Goal: Transaction & Acquisition: Obtain resource

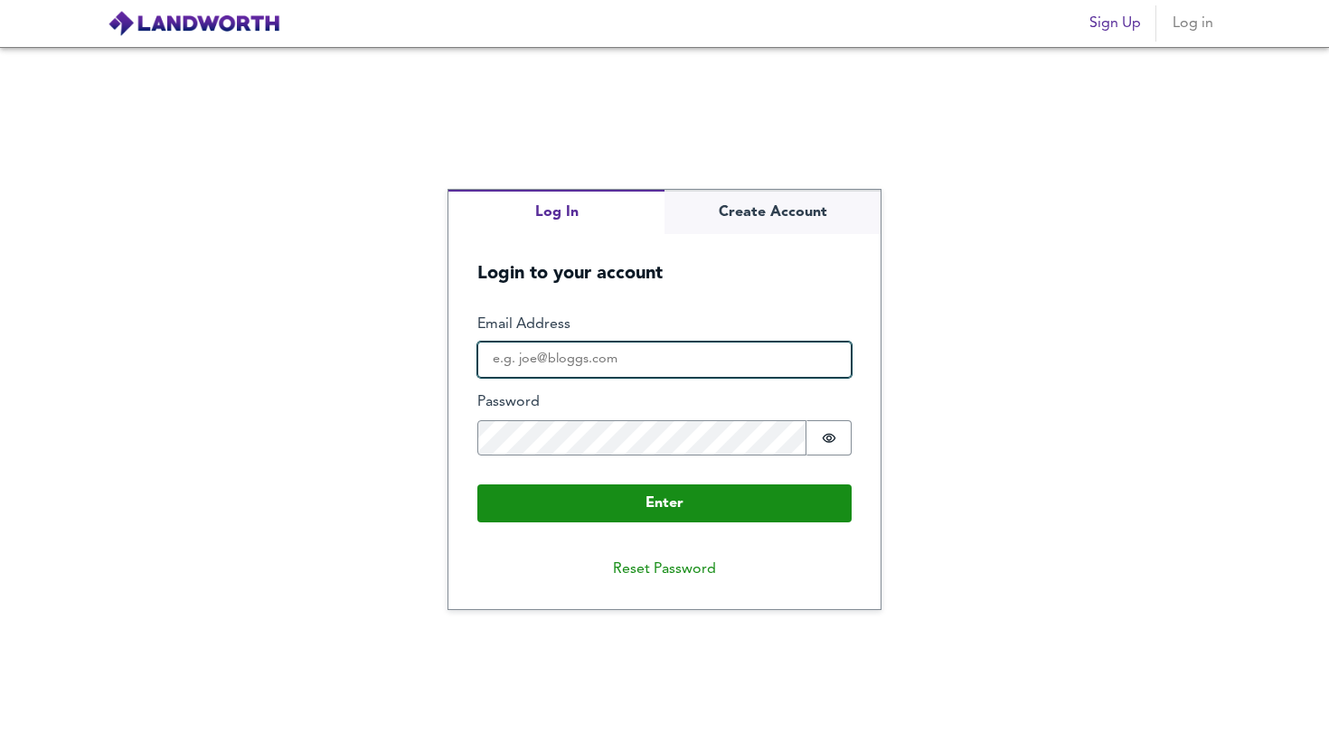
click at [623, 374] on input "Email Address" at bounding box center [664, 360] width 374 height 36
click at [615, 360] on input "Email Address" at bounding box center [664, 360] width 374 height 36
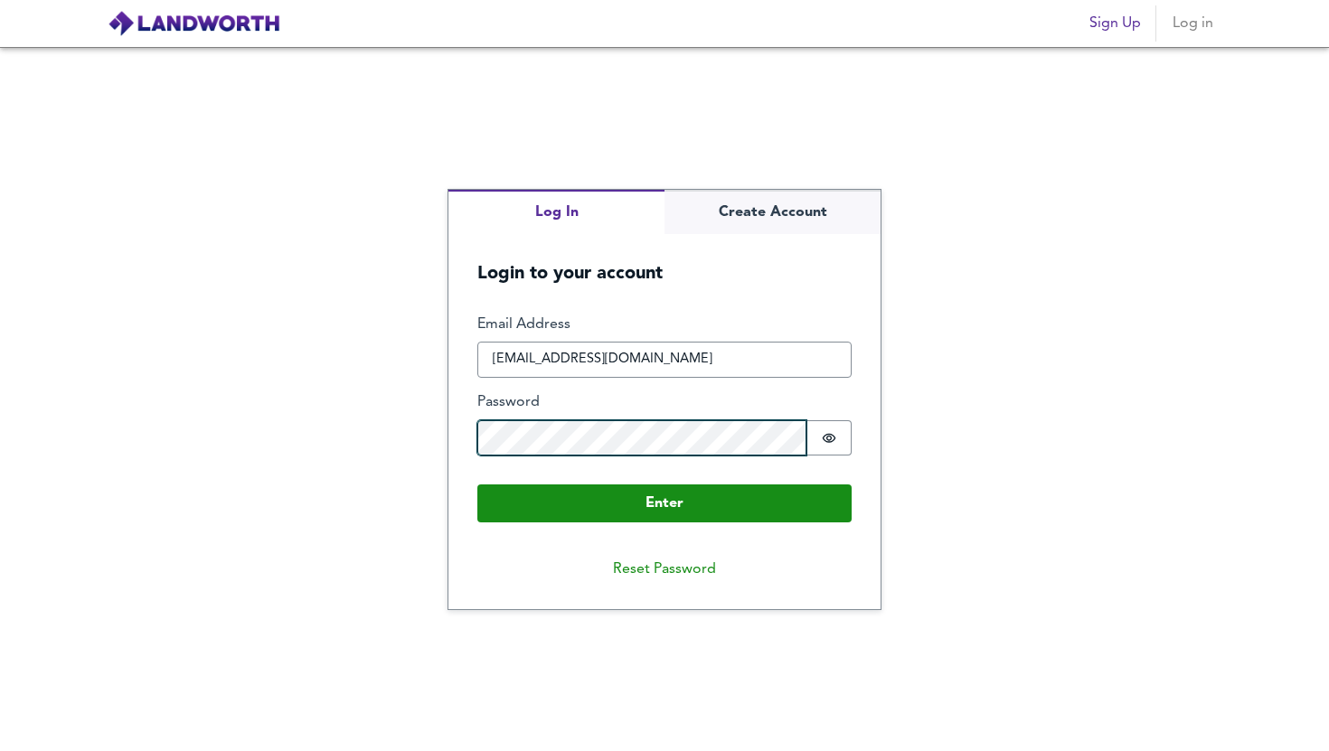
click at [477, 484] on button "Enter" at bounding box center [664, 503] width 374 height 38
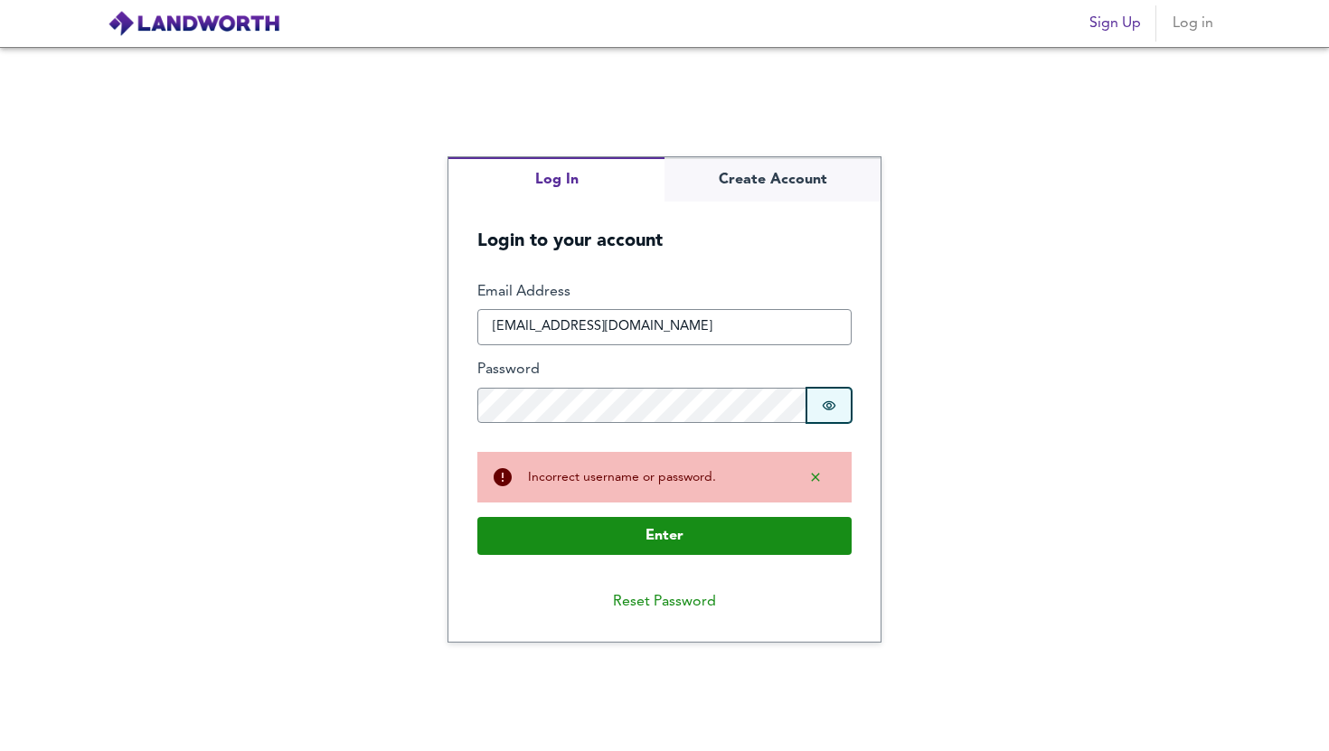
click at [823, 401] on icon "Show password" at bounding box center [829, 406] width 14 height 14
click at [832, 406] on icon "Show password" at bounding box center [829, 406] width 14 height 14
click at [833, 404] on icon "Show password" at bounding box center [830, 406] width 14 height 12
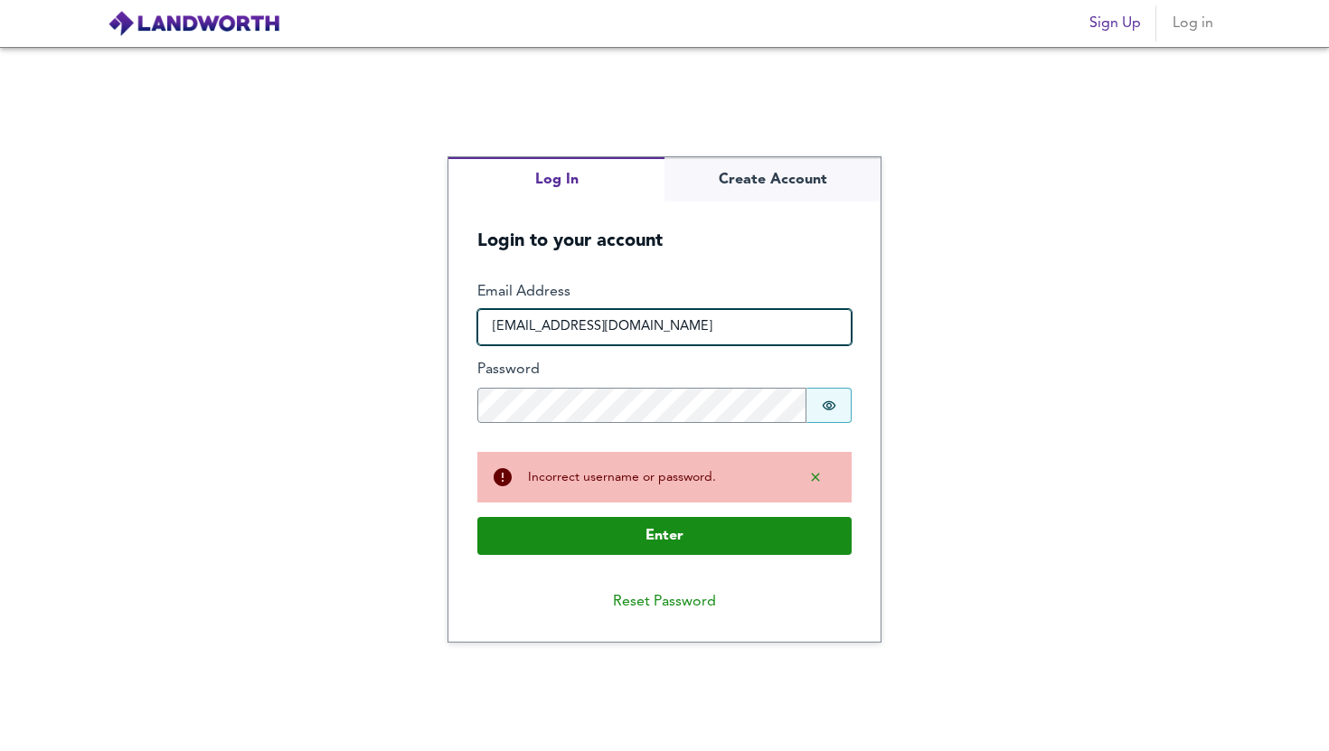
click at [718, 326] on input "INFO@DASHHPROPERTIES.COM" at bounding box center [664, 327] width 374 height 36
click at [722, 312] on input "INFO@DASHHPROPERTIES.COMa" at bounding box center [664, 327] width 374 height 36
click at [729, 330] on input "INFO@DASHHPROPERTIES.COMa" at bounding box center [664, 327] width 374 height 36
type input "INFO@DASHHPROPERTIES.COM"
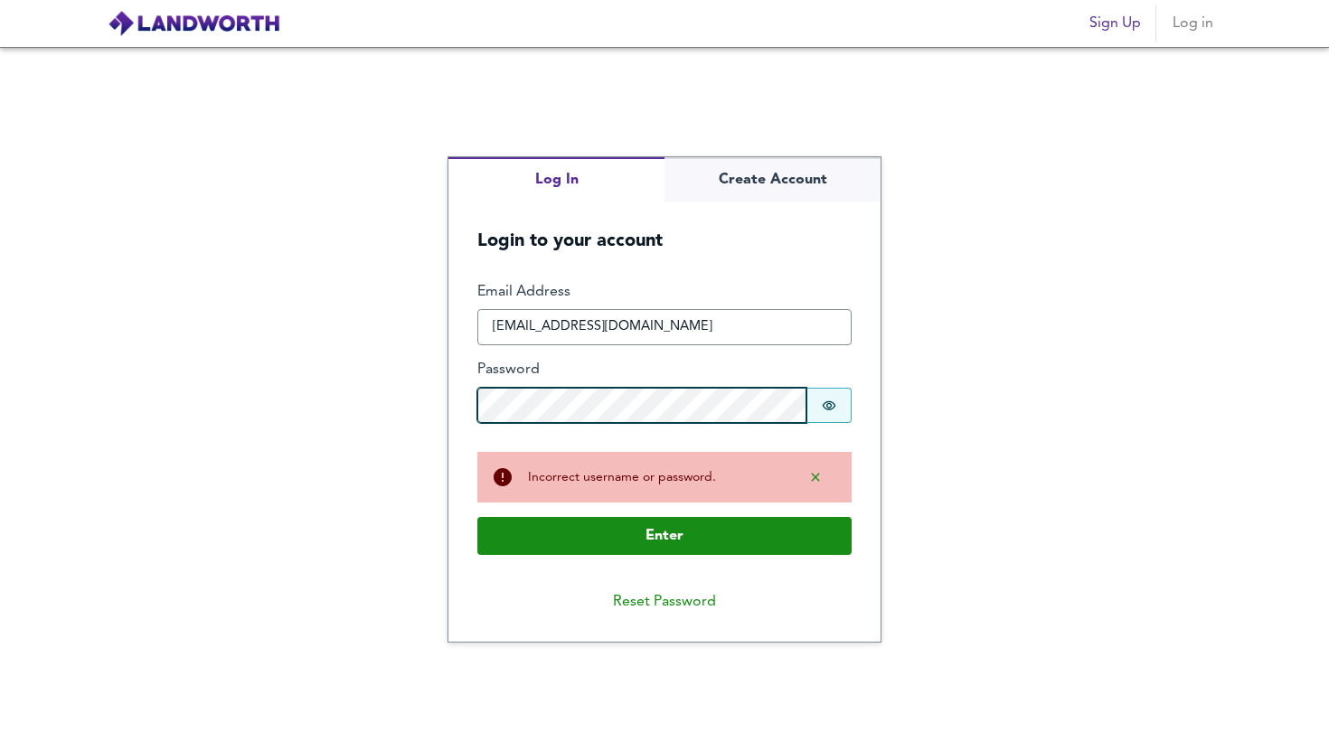
click at [477, 517] on button "Enter" at bounding box center [664, 536] width 374 height 38
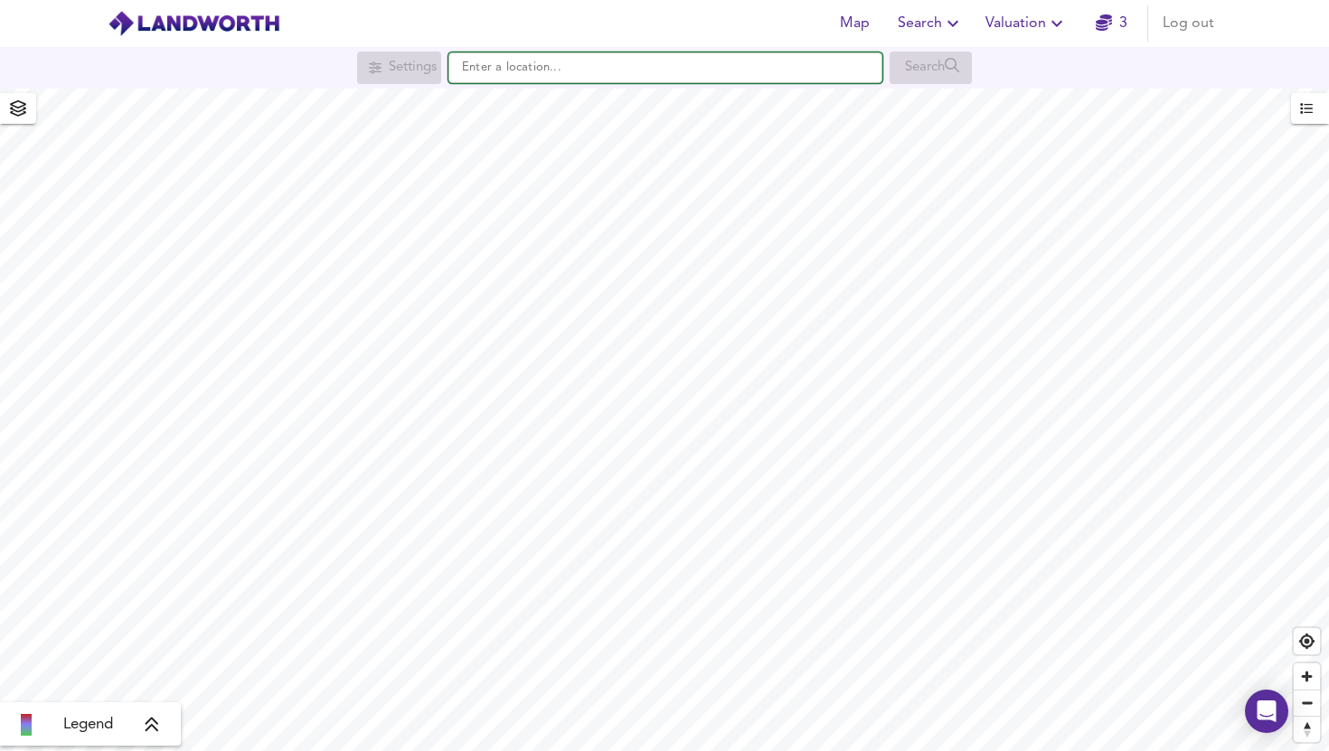
click at [627, 75] on input "text" at bounding box center [665, 67] width 434 height 31
paste input "CR4 2BT"
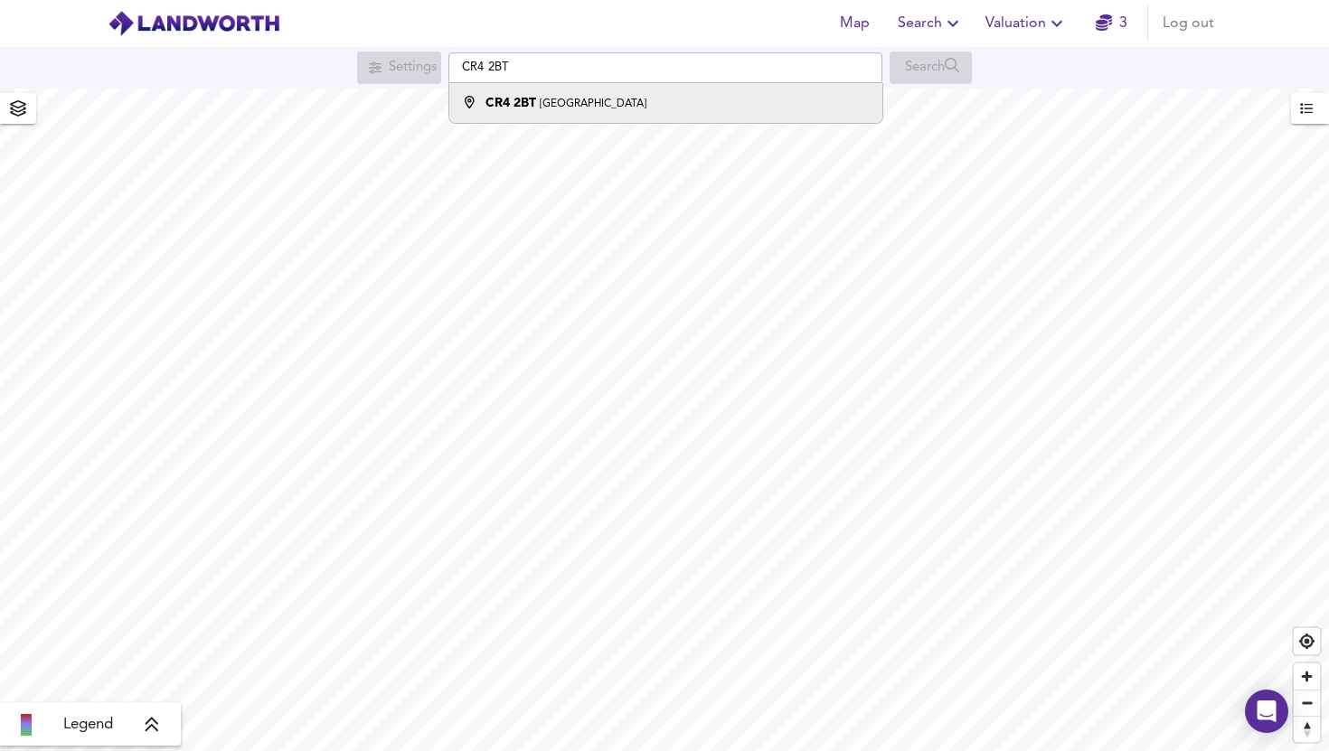
click at [619, 99] on small "Inglemere Road, Mitcham" at bounding box center [593, 104] width 107 height 11
type input "Inglemere Road, Mitcham CR4 2BT"
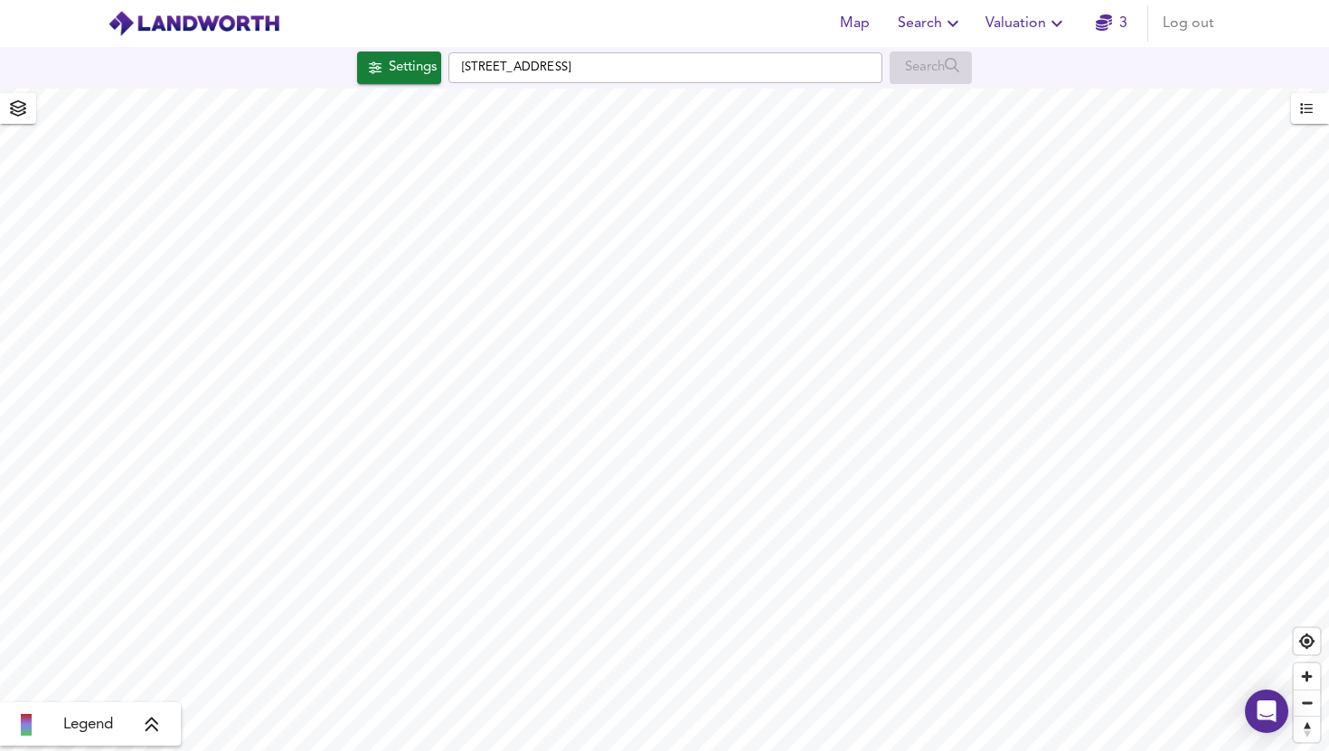
checkbox input "false"
checkbox input "true"
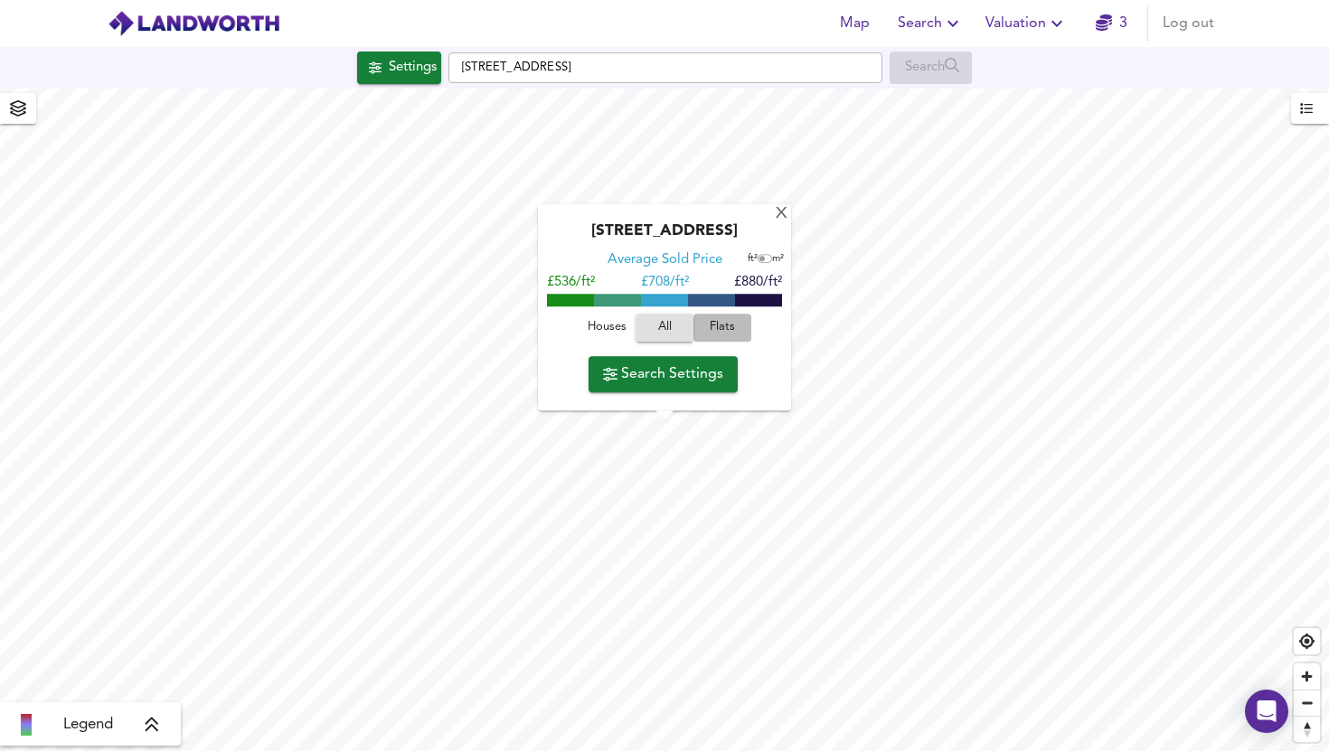
click at [733, 324] on span "Flats" at bounding box center [722, 328] width 49 height 21
click at [656, 390] on button "Search Settings" at bounding box center [662, 374] width 149 height 36
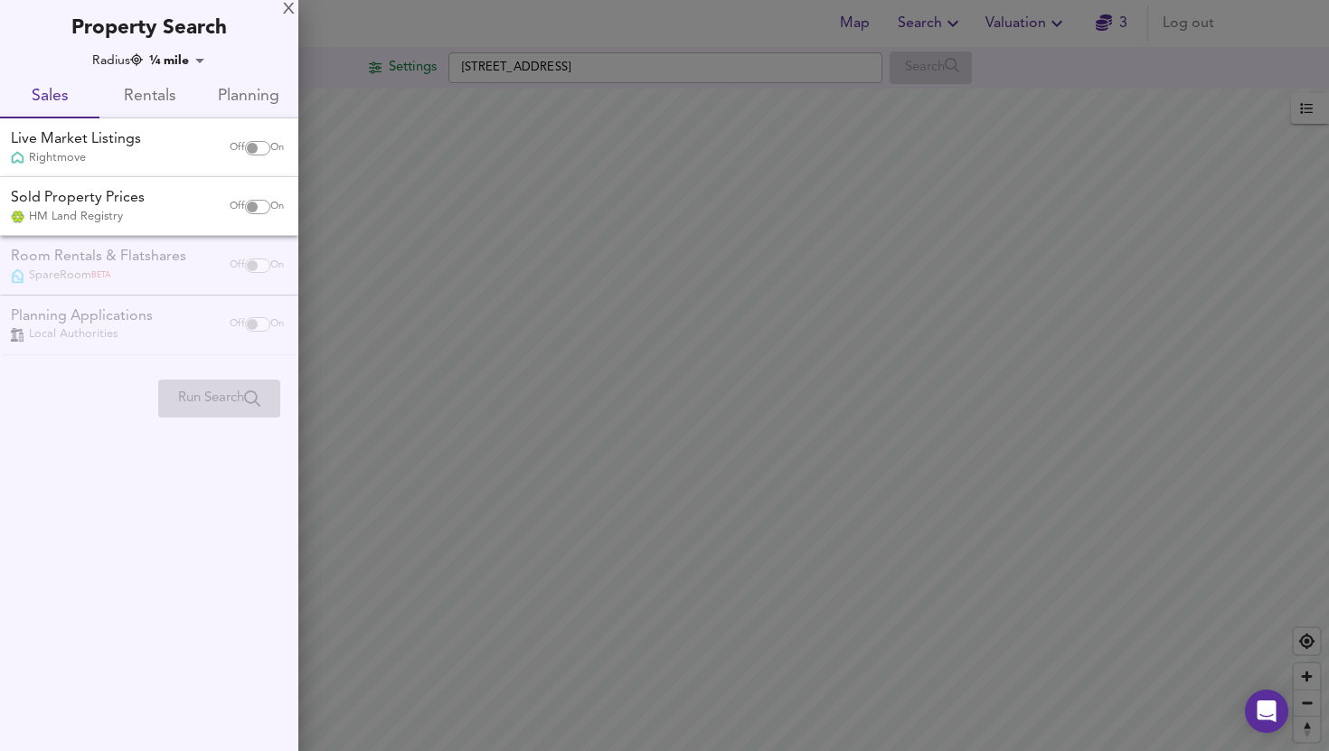
click at [532, 291] on div at bounding box center [664, 375] width 1329 height 751
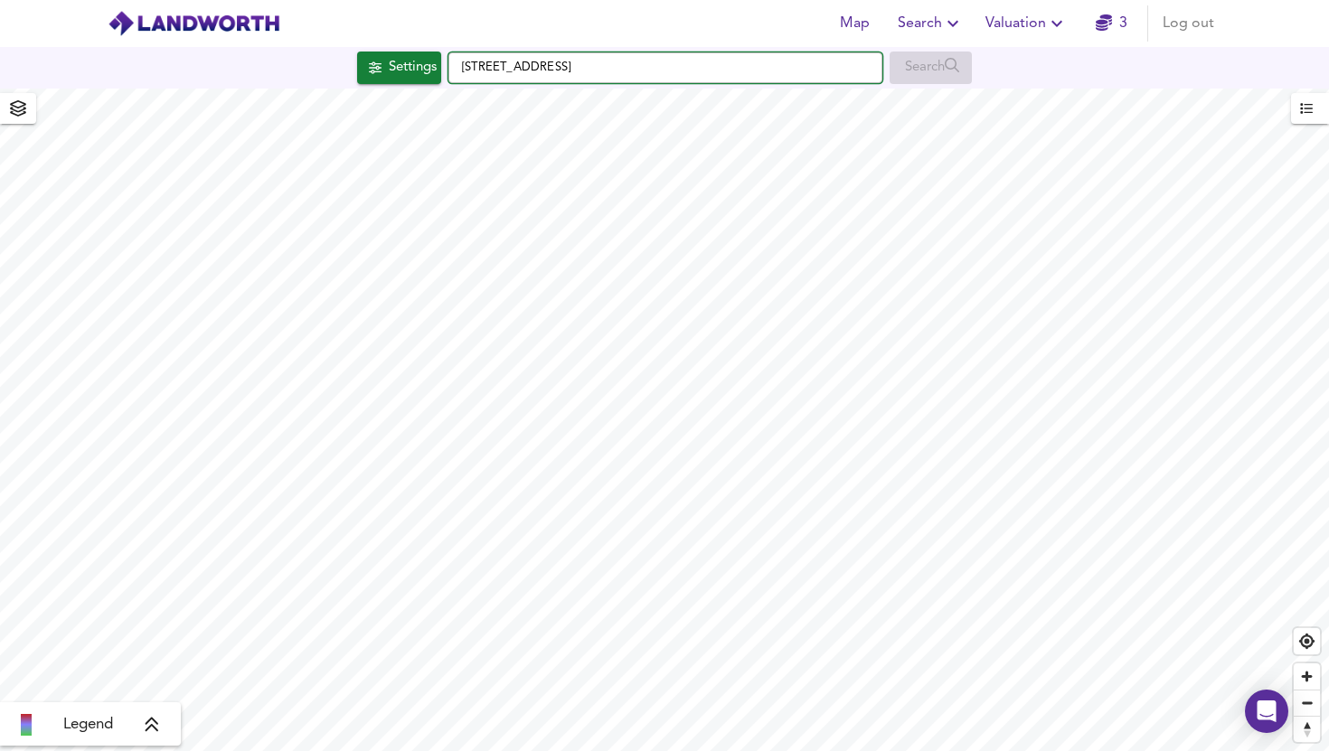
click at [725, 74] on input "Inglemere Road, Mitcham CR4 2BT" at bounding box center [665, 67] width 434 height 31
click at [427, 72] on div "Settings" at bounding box center [413, 68] width 48 height 24
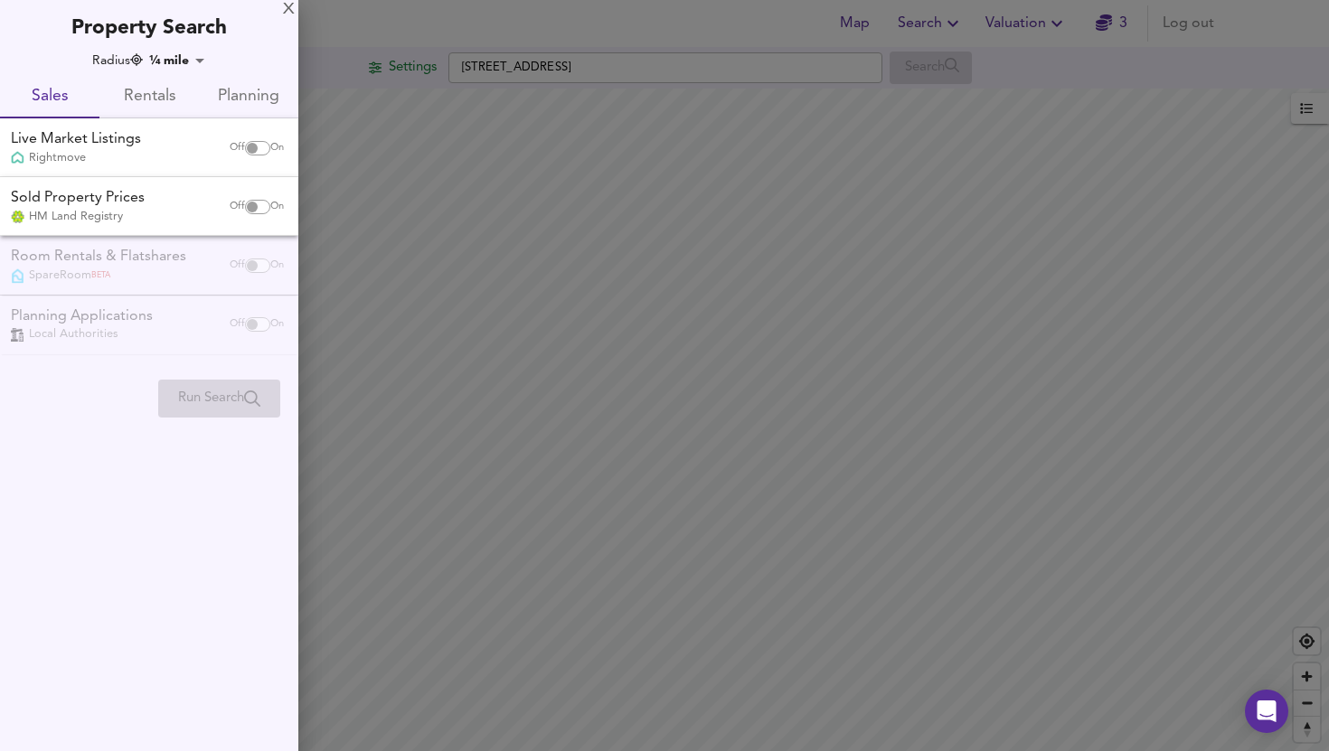
click at [638, 212] on div at bounding box center [664, 375] width 1329 height 751
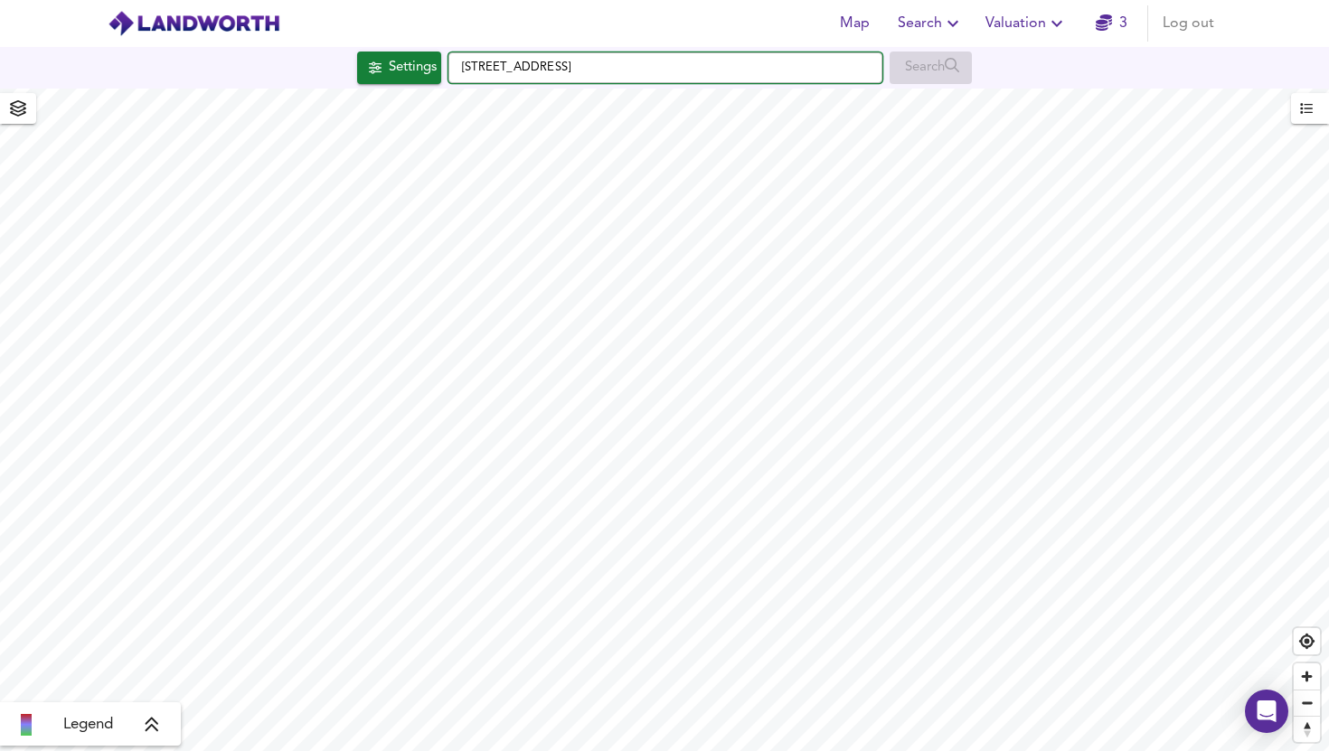
click at [629, 80] on input "Inglemere Road, Mitcham CR4 2BT" at bounding box center [665, 67] width 434 height 31
click at [683, 67] on input "Inglemere Road, Mitcham CR4 2BT" at bounding box center [665, 67] width 434 height 31
drag, startPoint x: 689, startPoint y: 65, endPoint x: 412, endPoint y: 63, distance: 276.6
click at [412, 63] on div "Settings Inglemere Road, Mitcham CR4 2BT Search" at bounding box center [664, 68] width 1329 height 33
click at [944, 5] on button "Search" at bounding box center [930, 23] width 80 height 36
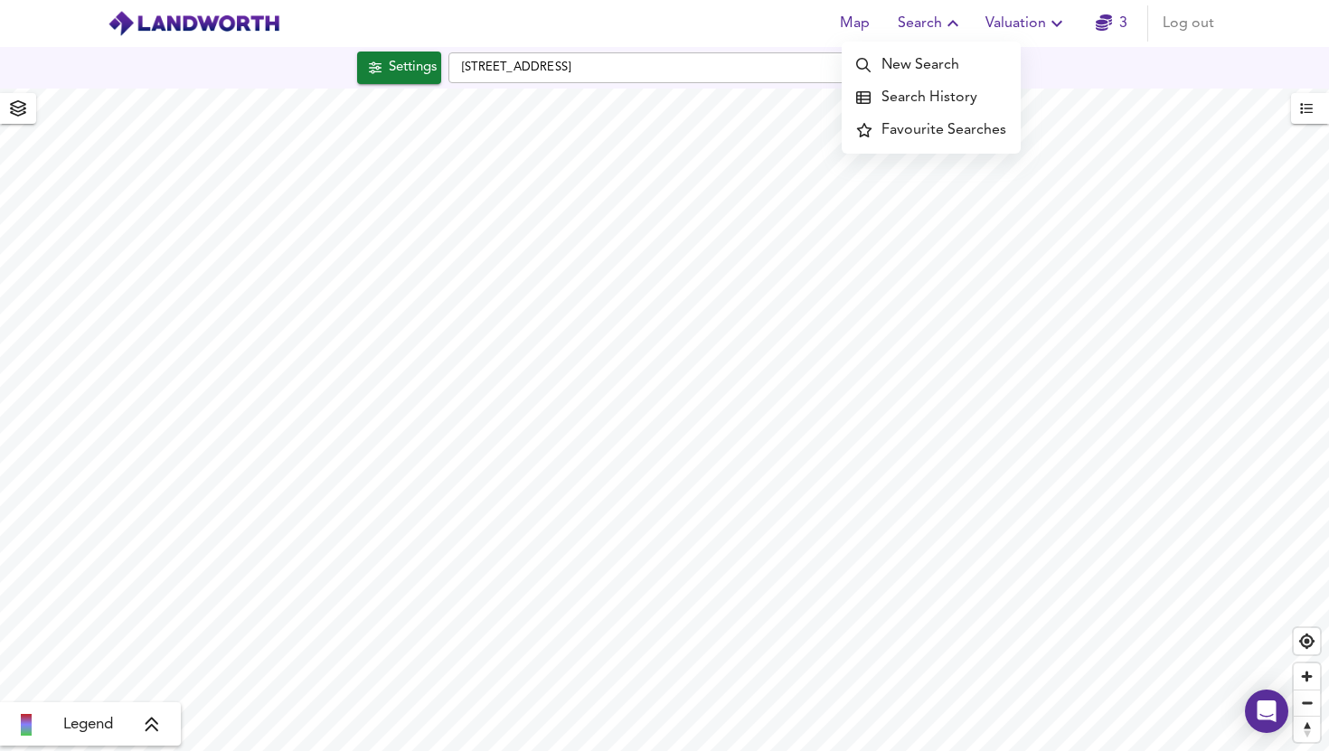
click at [918, 62] on li "New Search" at bounding box center [931, 65] width 179 height 33
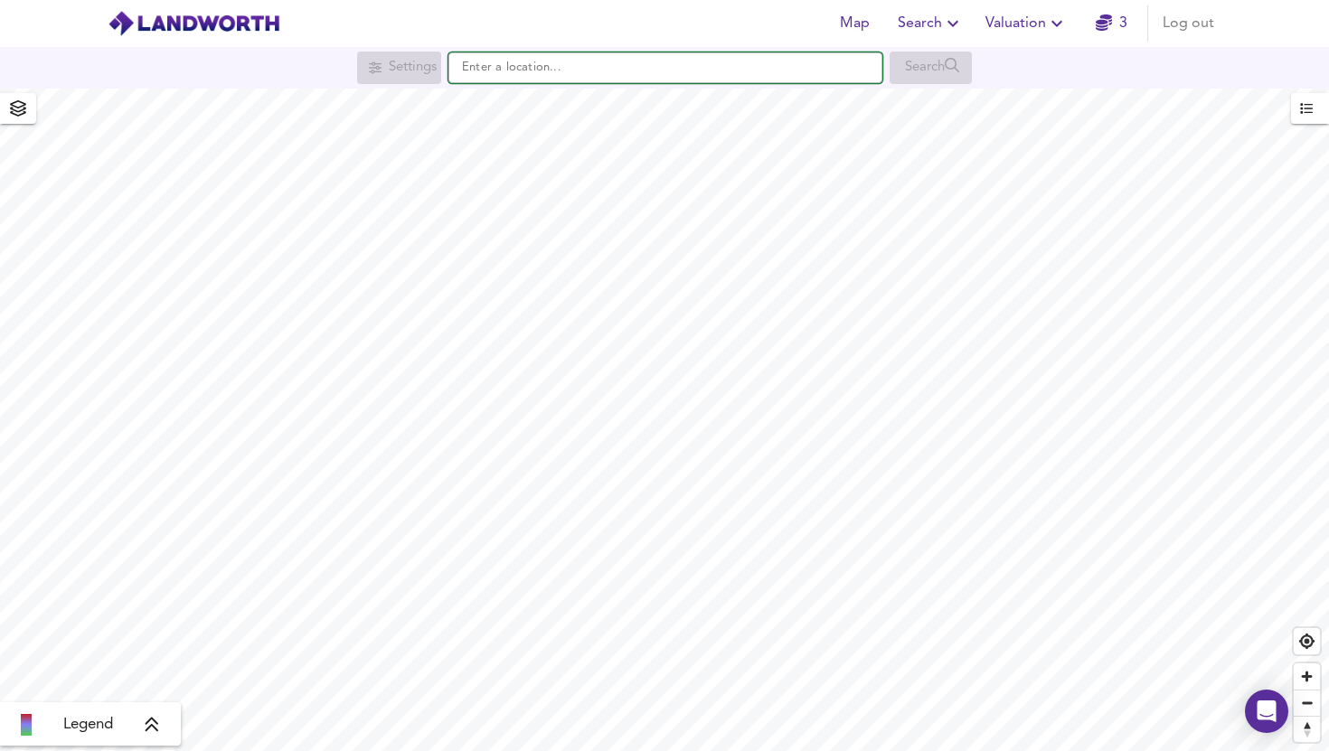
click at [657, 62] on input "text" at bounding box center [665, 67] width 434 height 31
paste input "CR4 2BT"
type input "[STREET_ADDRESS]"
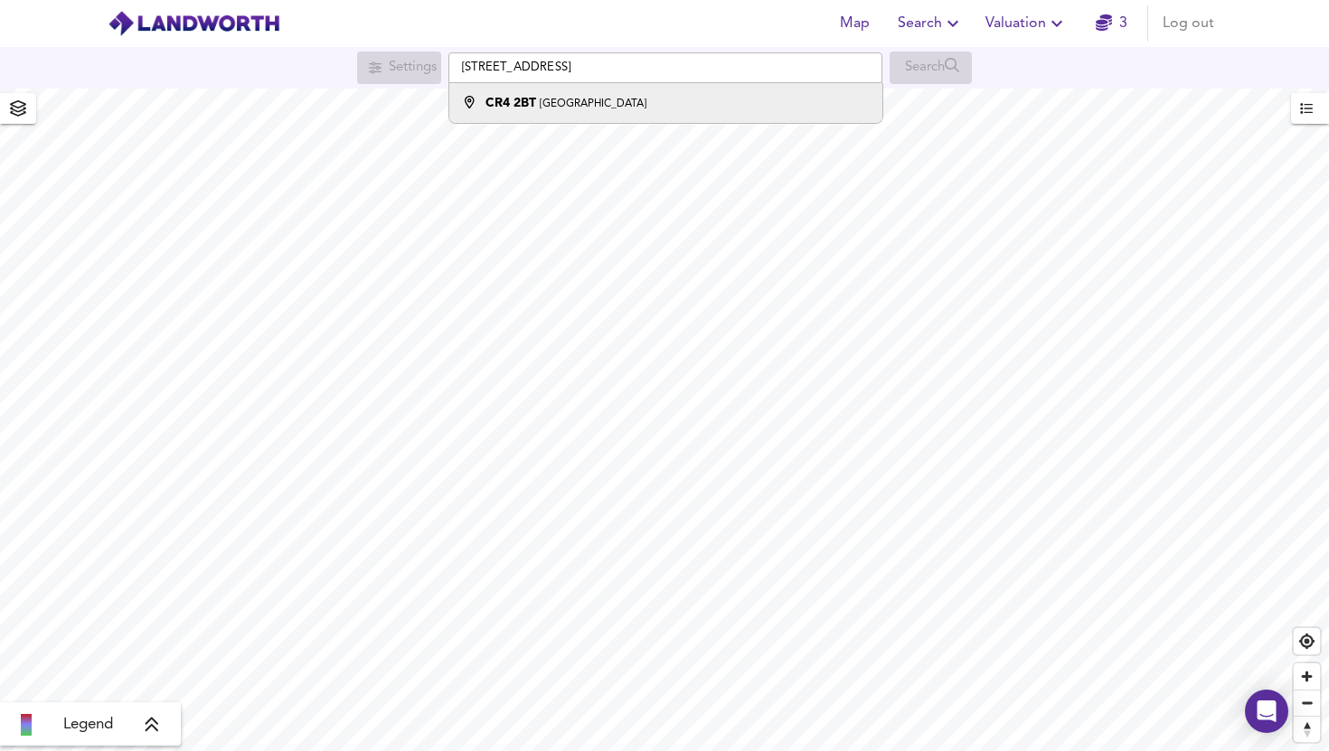
click at [635, 94] on div "CR4 2BT Inglemere Road, Mitcham" at bounding box center [565, 103] width 161 height 18
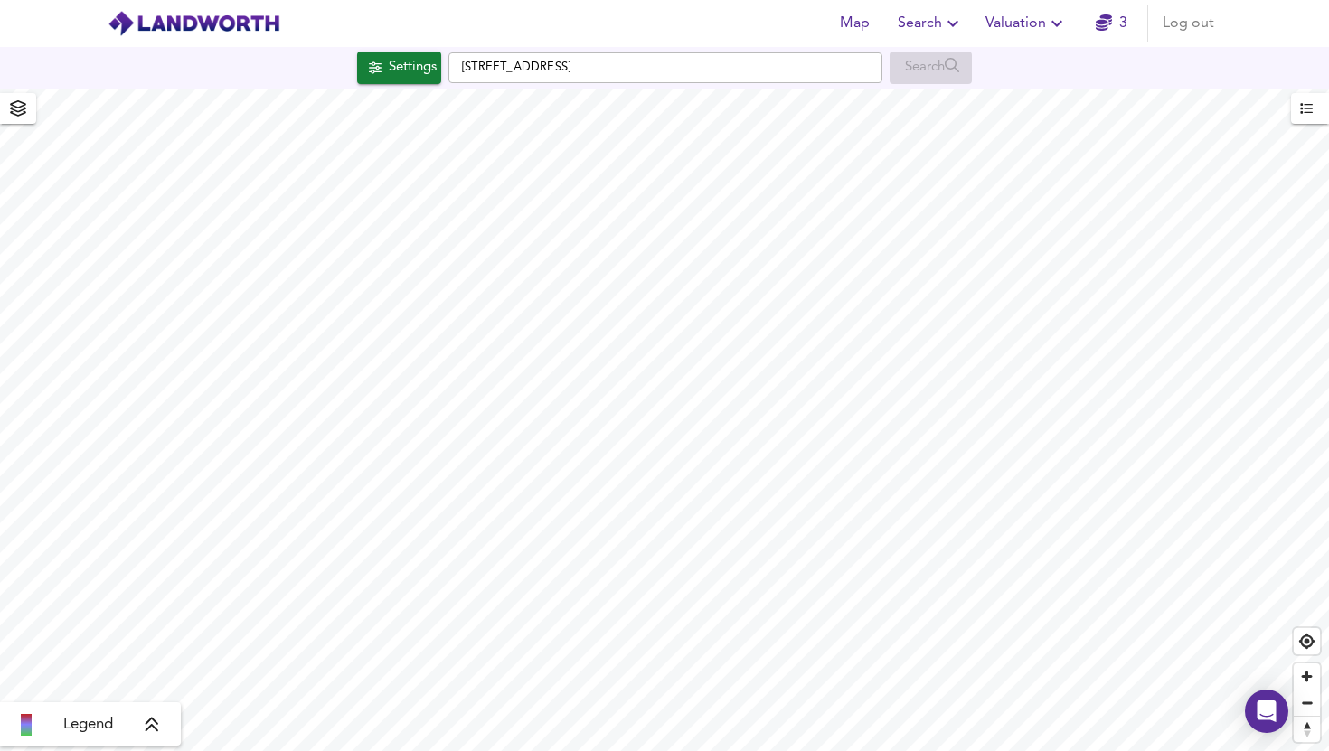
checkbox input "false"
checkbox input "true"
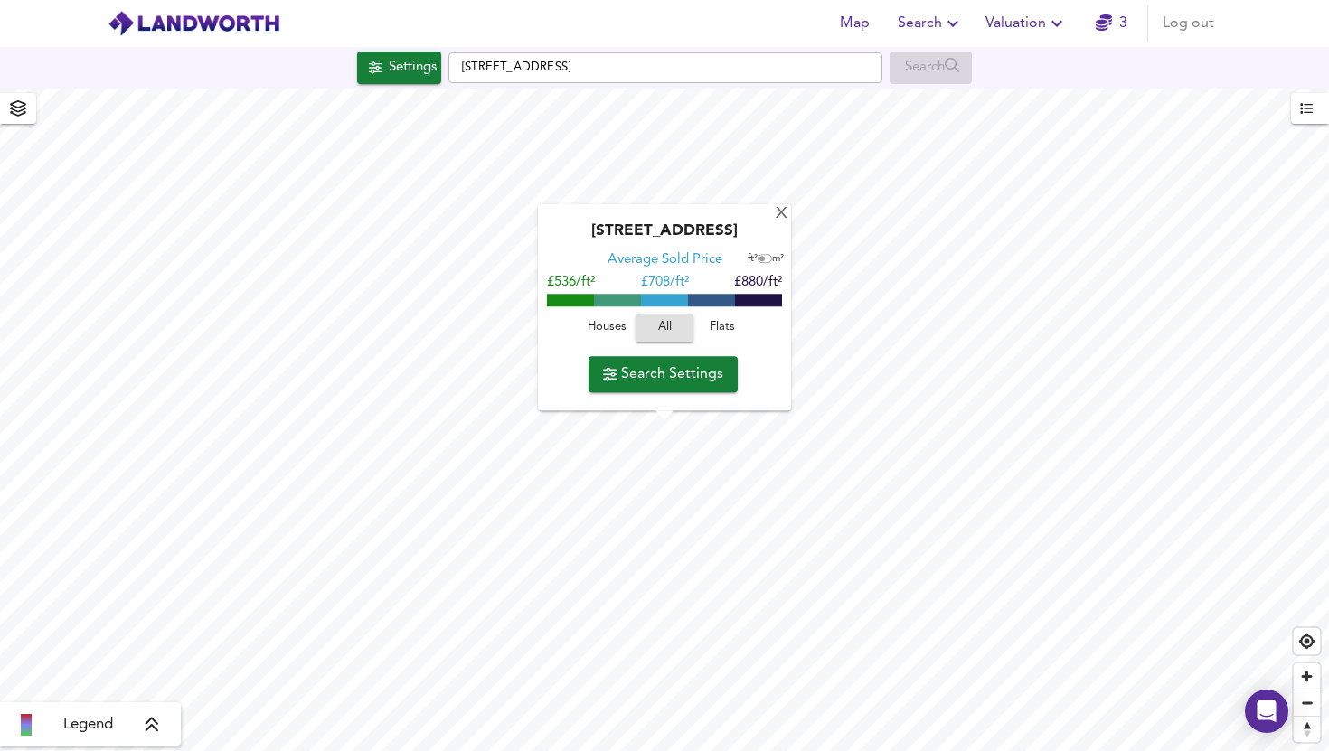
click at [722, 330] on span "Flats" at bounding box center [722, 328] width 49 height 21
click at [728, 323] on span "Flats" at bounding box center [722, 328] width 40 height 21
click at [652, 376] on span "Search Settings" at bounding box center [663, 374] width 120 height 25
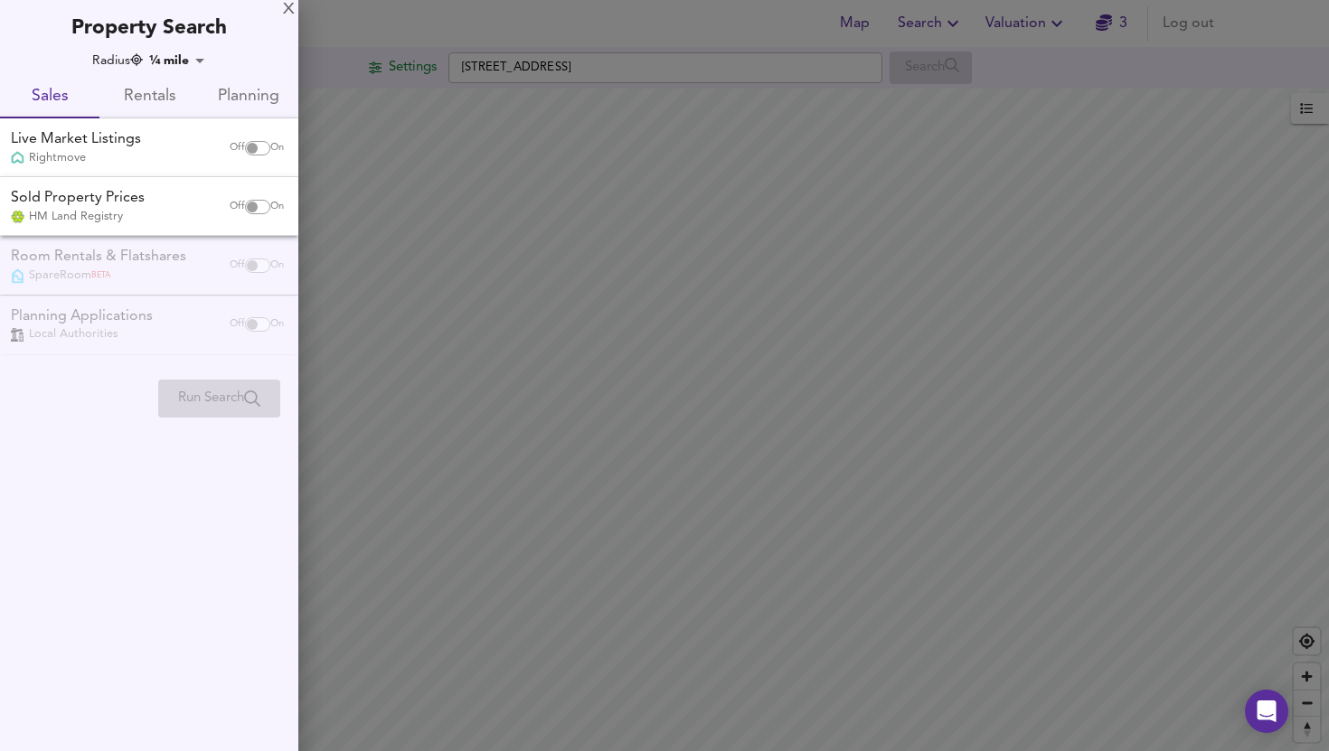
click at [248, 154] on input "checkbox" at bounding box center [251, 148] width 43 height 14
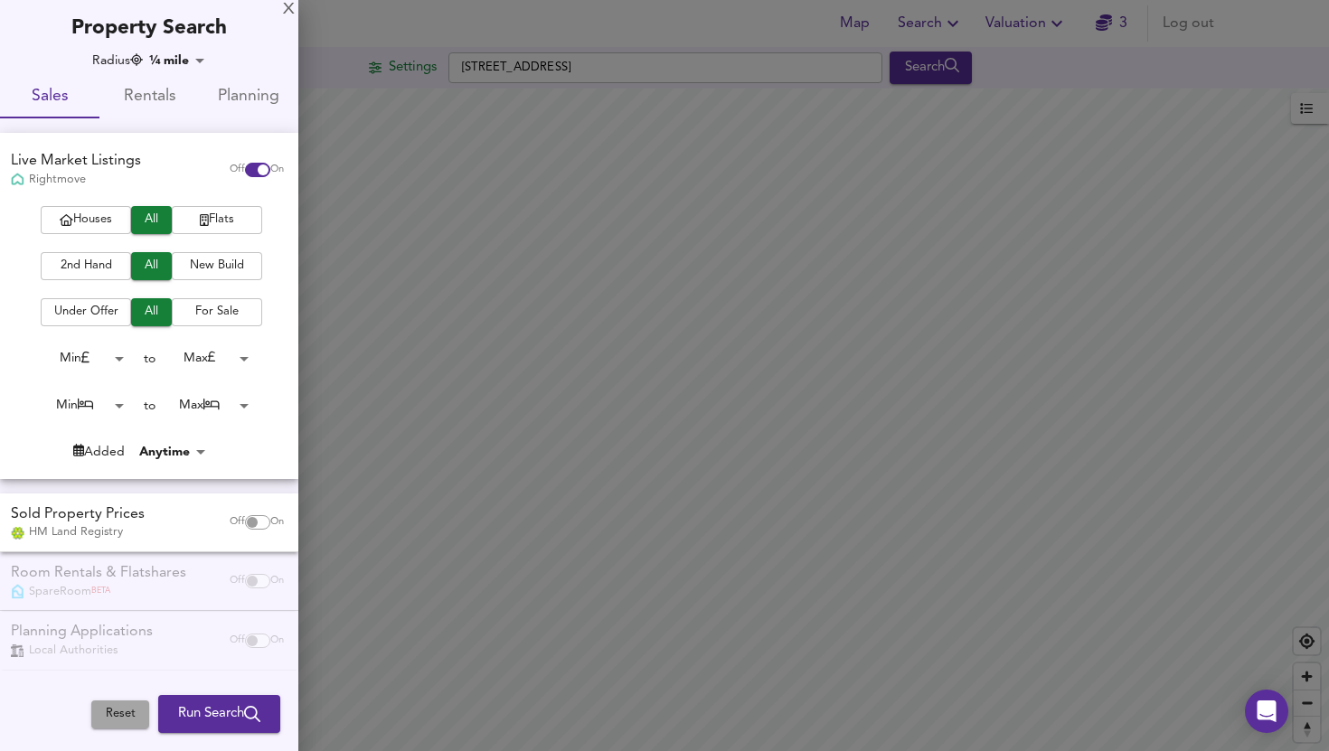
click at [116, 710] on span "Reset" at bounding box center [120, 714] width 40 height 21
checkbox input "false"
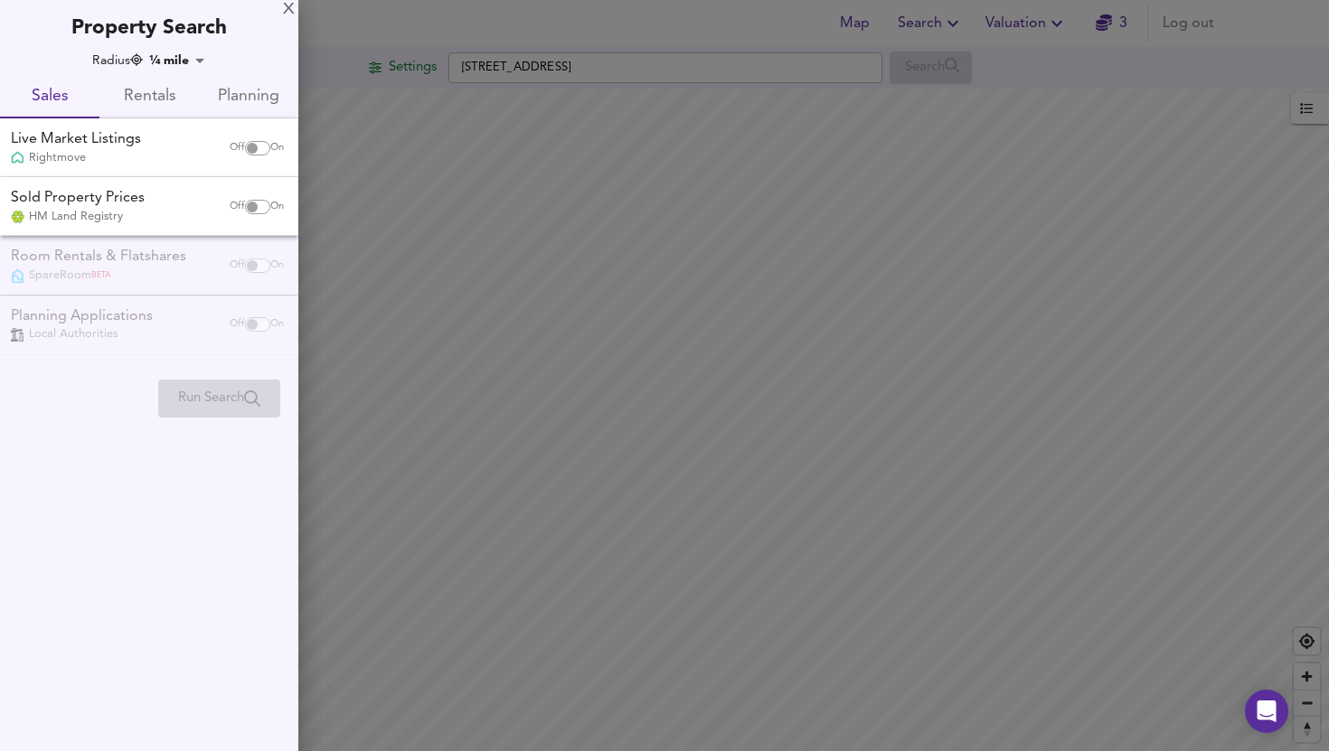
click at [686, 137] on div at bounding box center [664, 375] width 1329 height 751
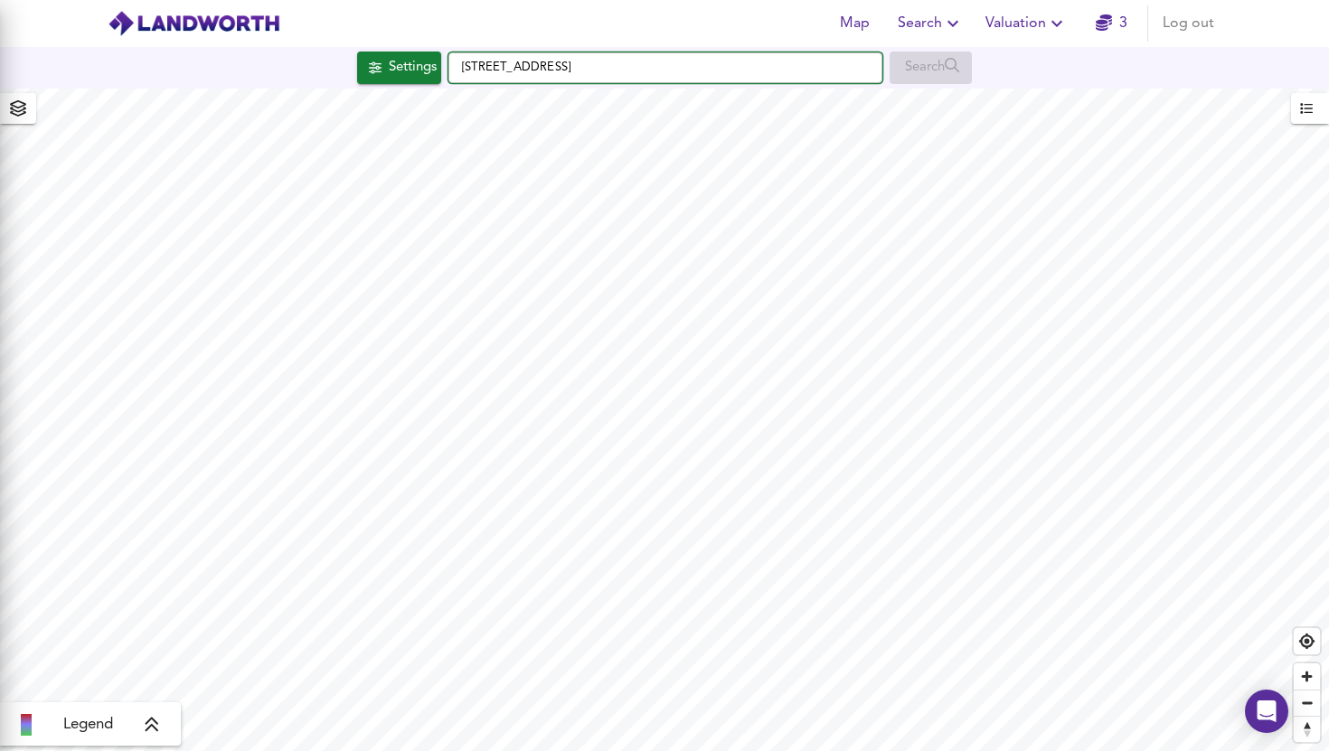
click at [695, 60] on input "Inglemere Road, Mitcham CR4 2BT" at bounding box center [665, 67] width 434 height 31
paste input "text"
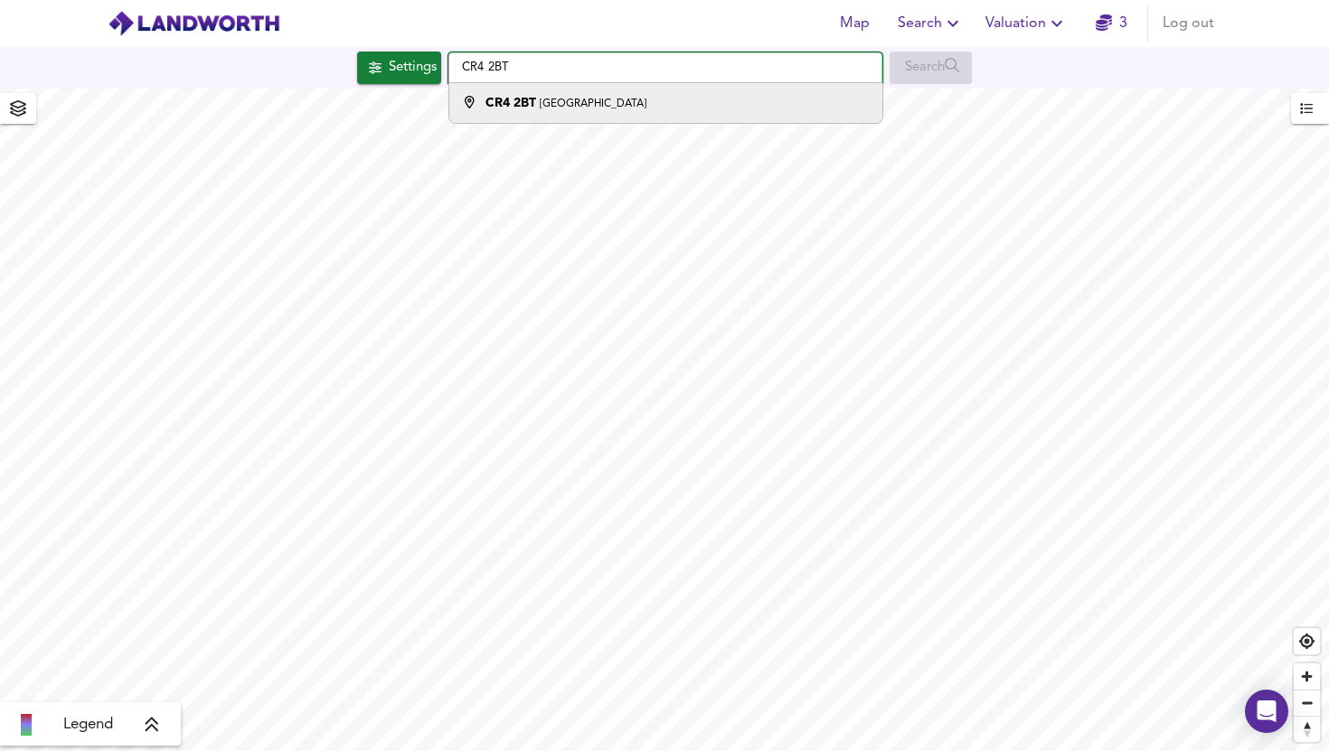
type input "CR4 2BT"
click at [838, 118] on li "CR4 2BT Inglemere Road, Mitcham" at bounding box center [665, 103] width 432 height 40
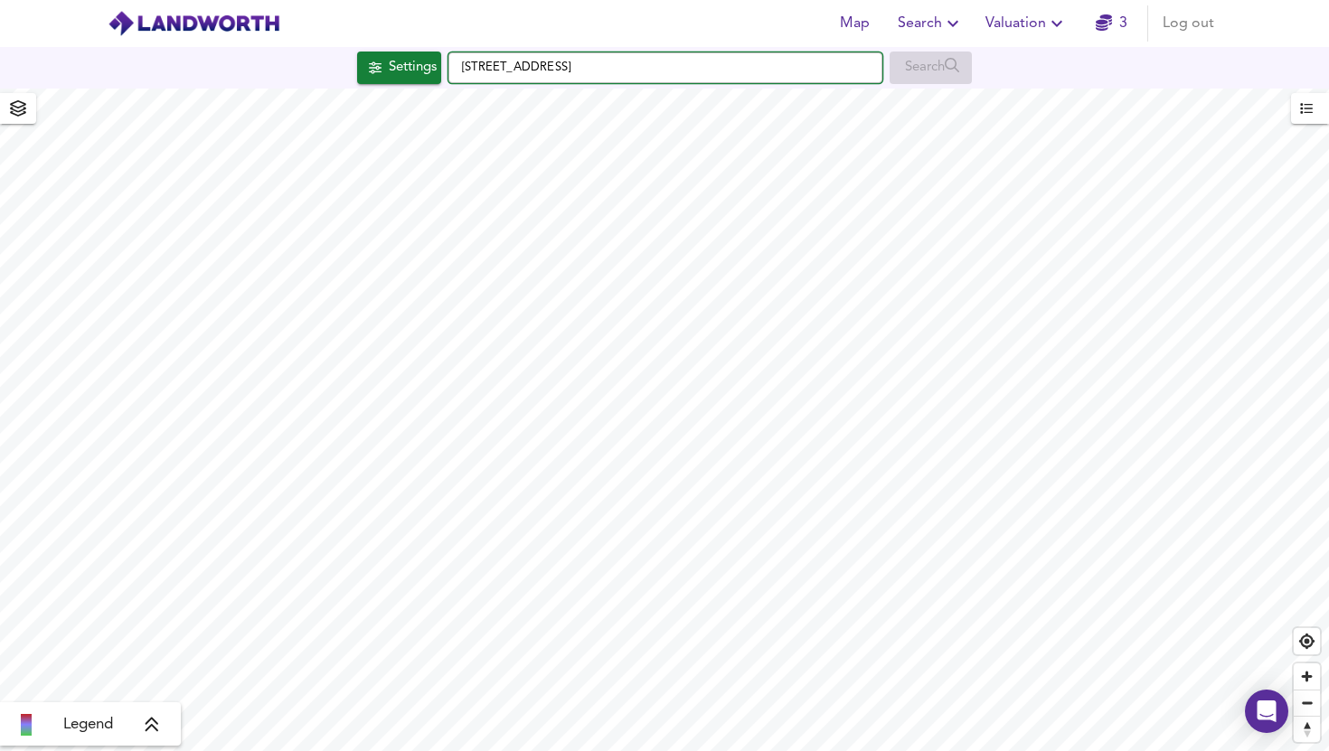
click at [711, 79] on input "Inglemere Road, Mitcham CR4 2BT" at bounding box center [665, 67] width 434 height 31
click at [414, 82] on button "Settings" at bounding box center [399, 68] width 84 height 33
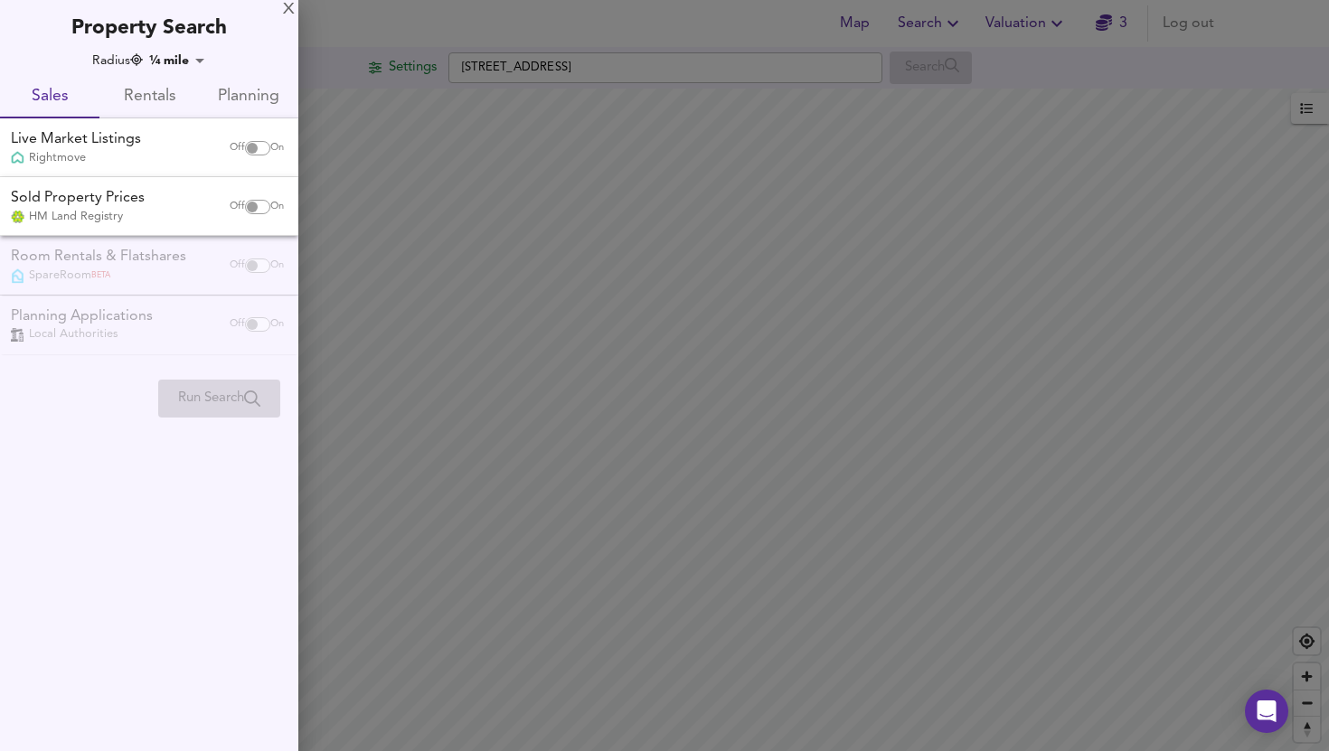
click at [438, 165] on div at bounding box center [664, 375] width 1329 height 751
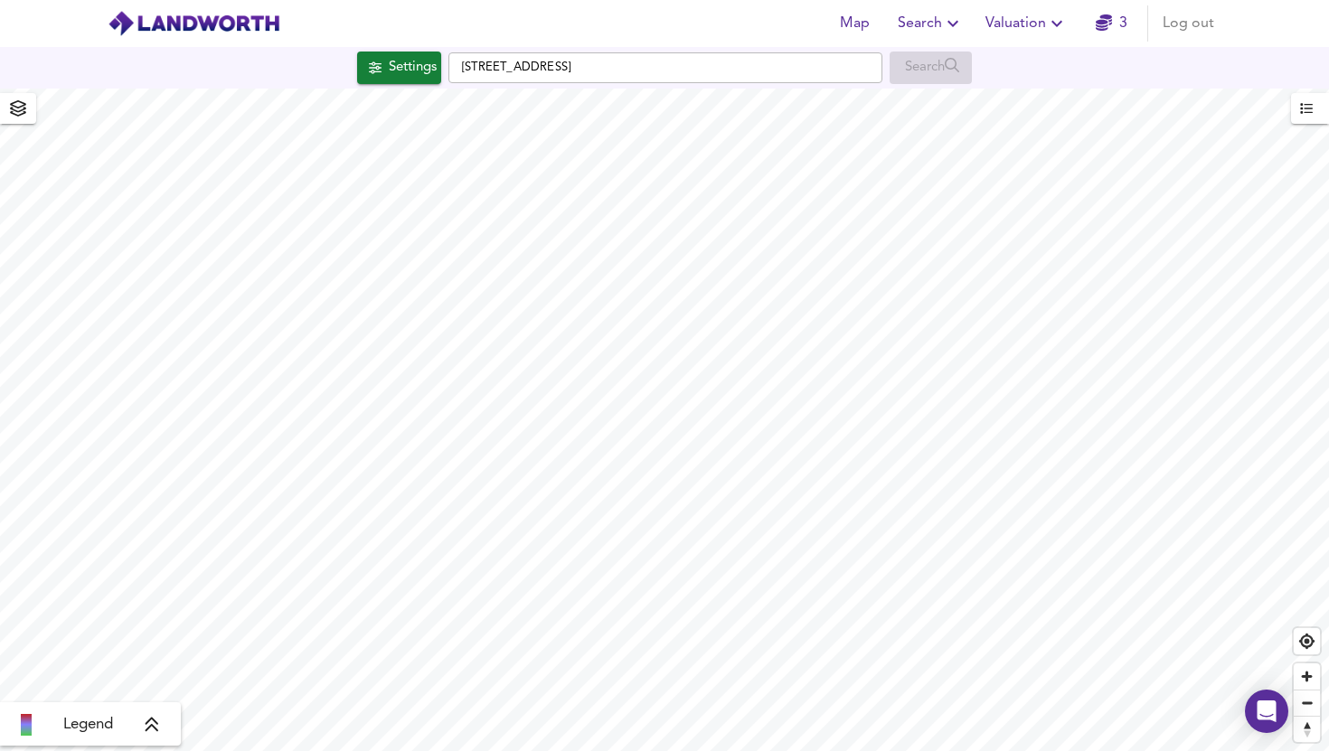
click at [922, 85] on div "Settings Inglemere Road, Mitcham CR4 2BT Search" at bounding box center [664, 68] width 1329 height 42
click at [927, 72] on div "Search" at bounding box center [930, 68] width 82 height 33
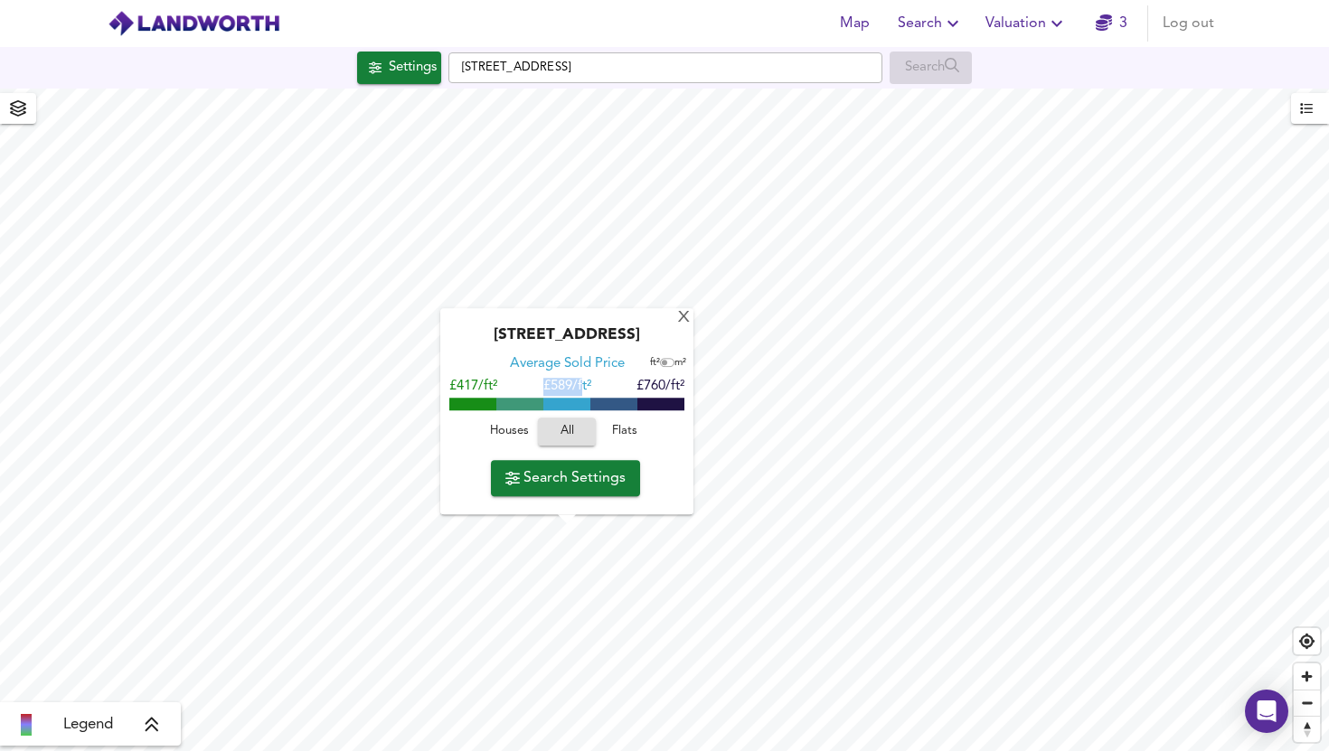
drag, startPoint x: 584, startPoint y: 388, endPoint x: 525, endPoint y: 388, distance: 58.8
click at [525, 388] on div "£417/ft² £ 589/ft² £760/ft²" at bounding box center [566, 388] width 235 height 18
click at [665, 365] on input "checkbox" at bounding box center [664, 363] width 27 height 9
click at [665, 365] on input "checkbox" at bounding box center [669, 363] width 27 height 9
checkbox input "false"
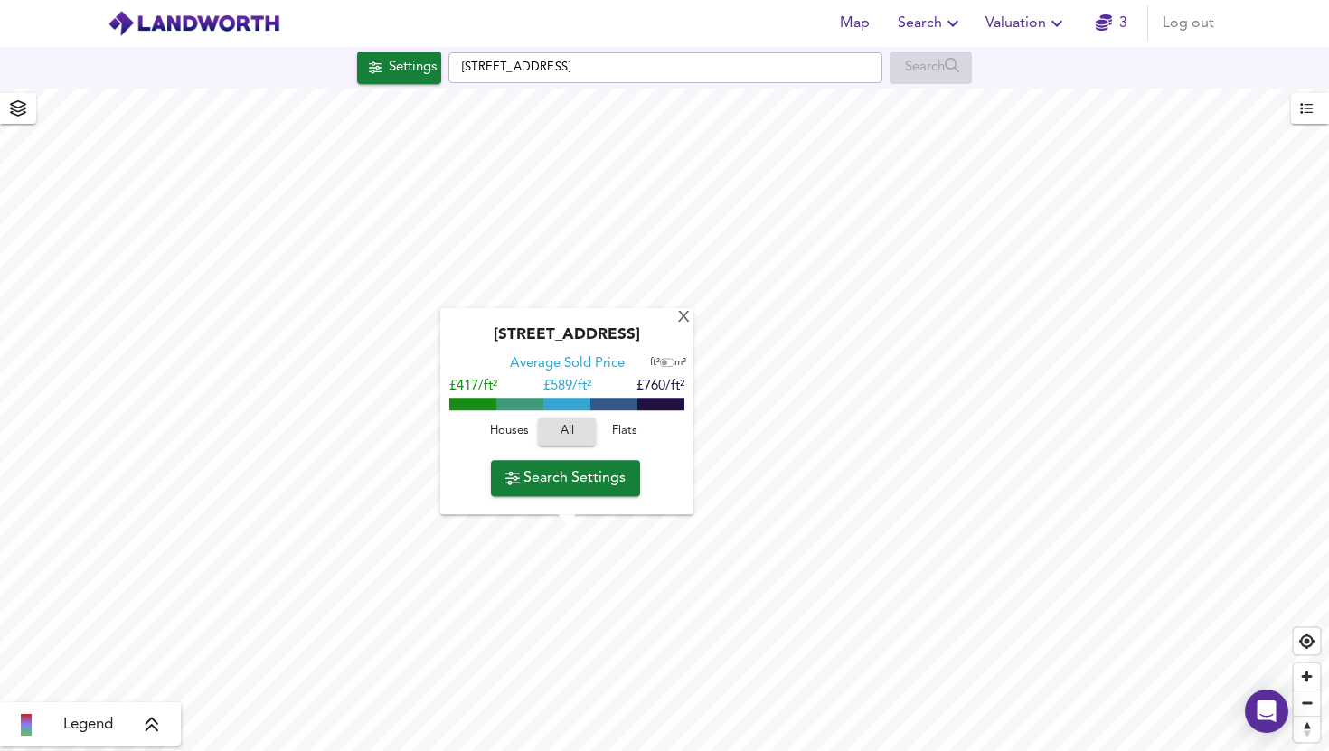
click at [605, 404] on span at bounding box center [613, 405] width 47 height 13
click at [588, 386] on span "£ 589/ft²" at bounding box center [567, 388] width 48 height 14
click at [604, 432] on span "Flats" at bounding box center [624, 432] width 49 height 21
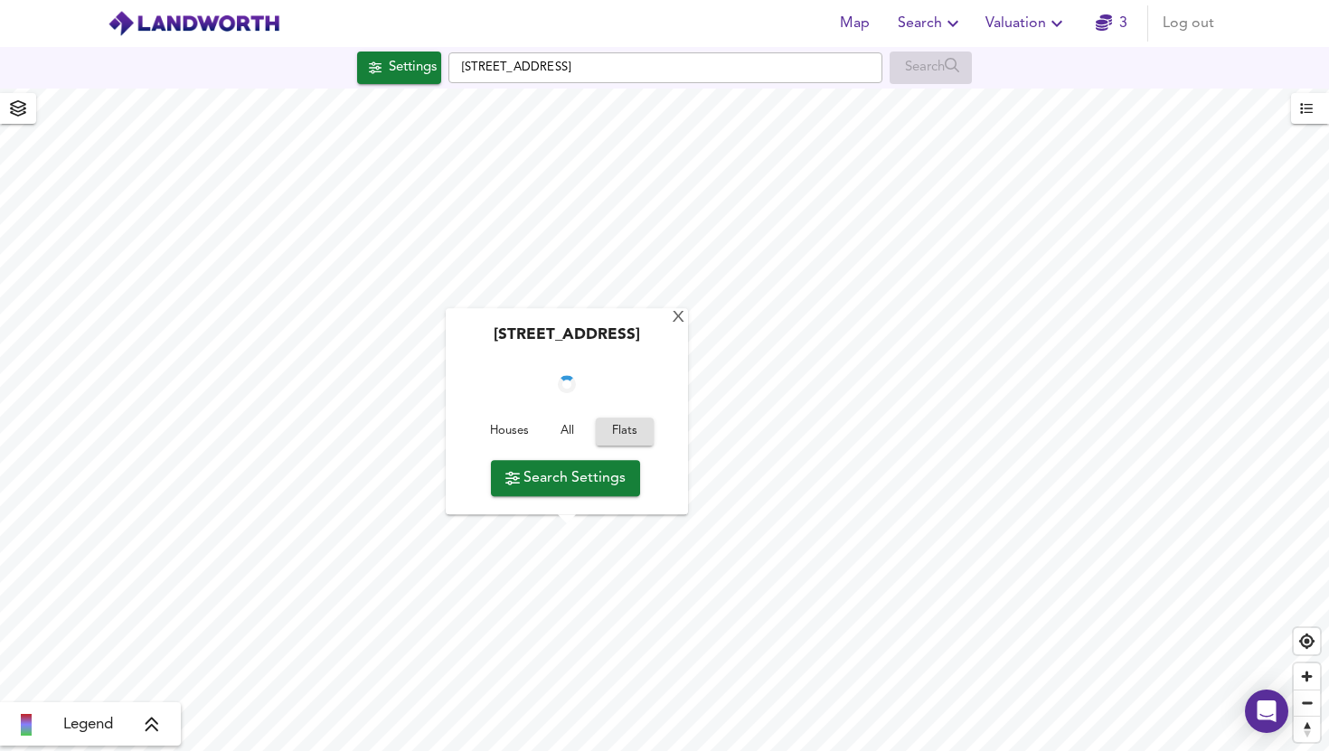
click at [621, 431] on span "Flats" at bounding box center [625, 432] width 40 height 21
click at [578, 387] on span "£ 677/ft²" at bounding box center [567, 388] width 48 height 14
click at [576, 388] on span "£ 677/ft²" at bounding box center [567, 388] width 48 height 14
click at [541, 486] on span "Search Settings" at bounding box center [565, 478] width 120 height 25
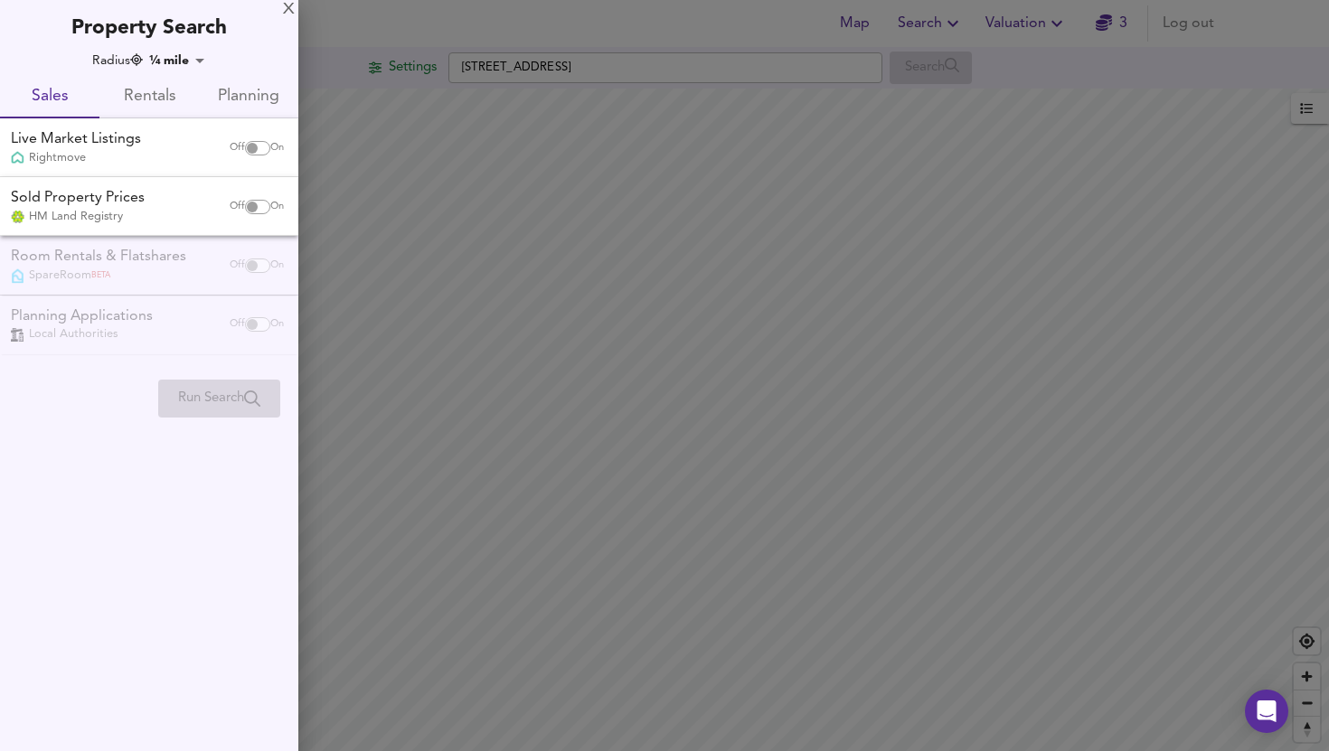
click at [246, 147] on input "checkbox" at bounding box center [251, 148] width 43 height 14
checkbox input "true"
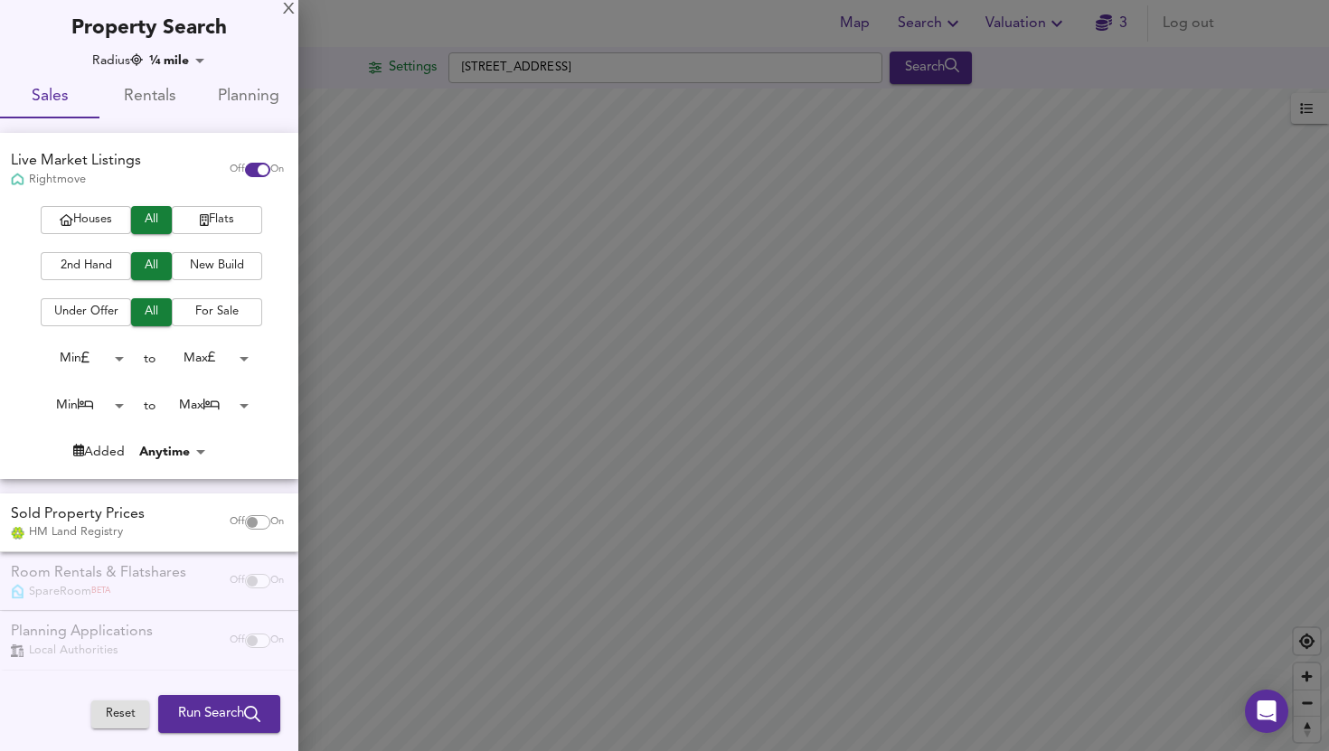
click at [243, 522] on input "checkbox" at bounding box center [251, 522] width 43 height 14
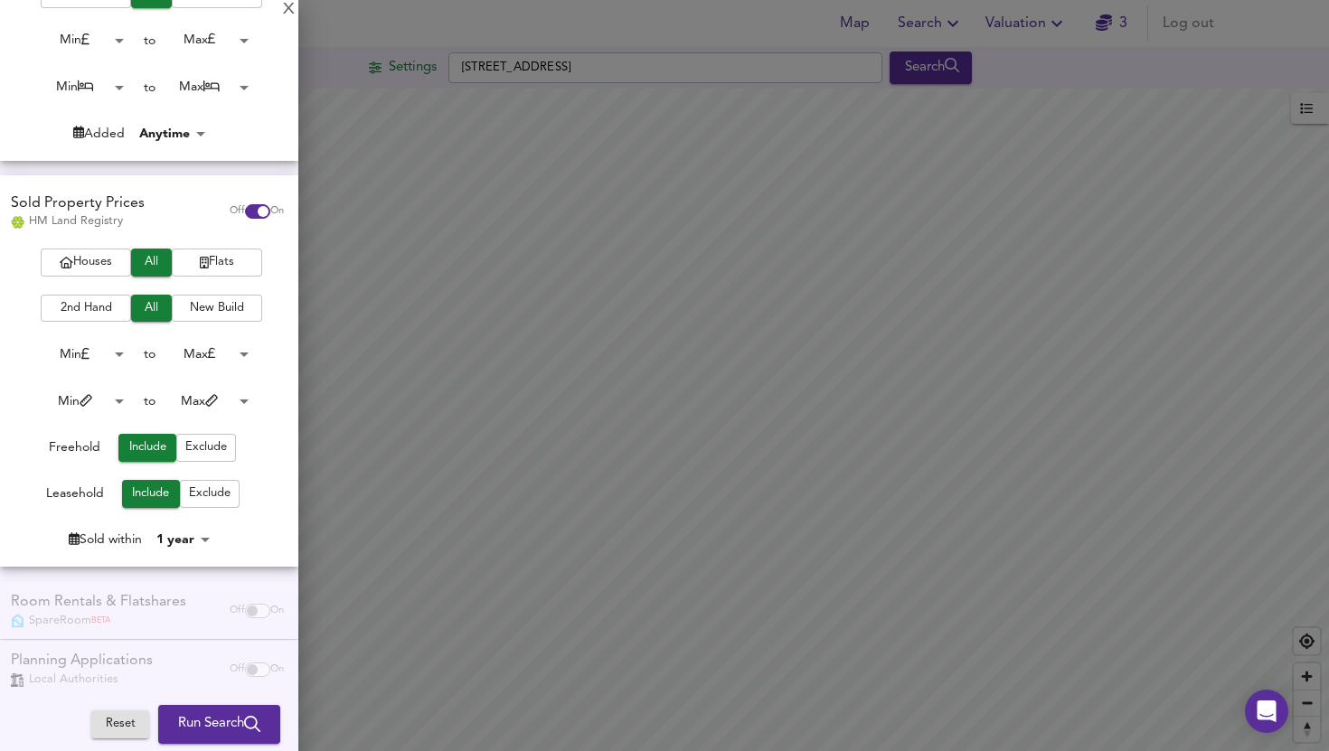
scroll to position [333, 0]
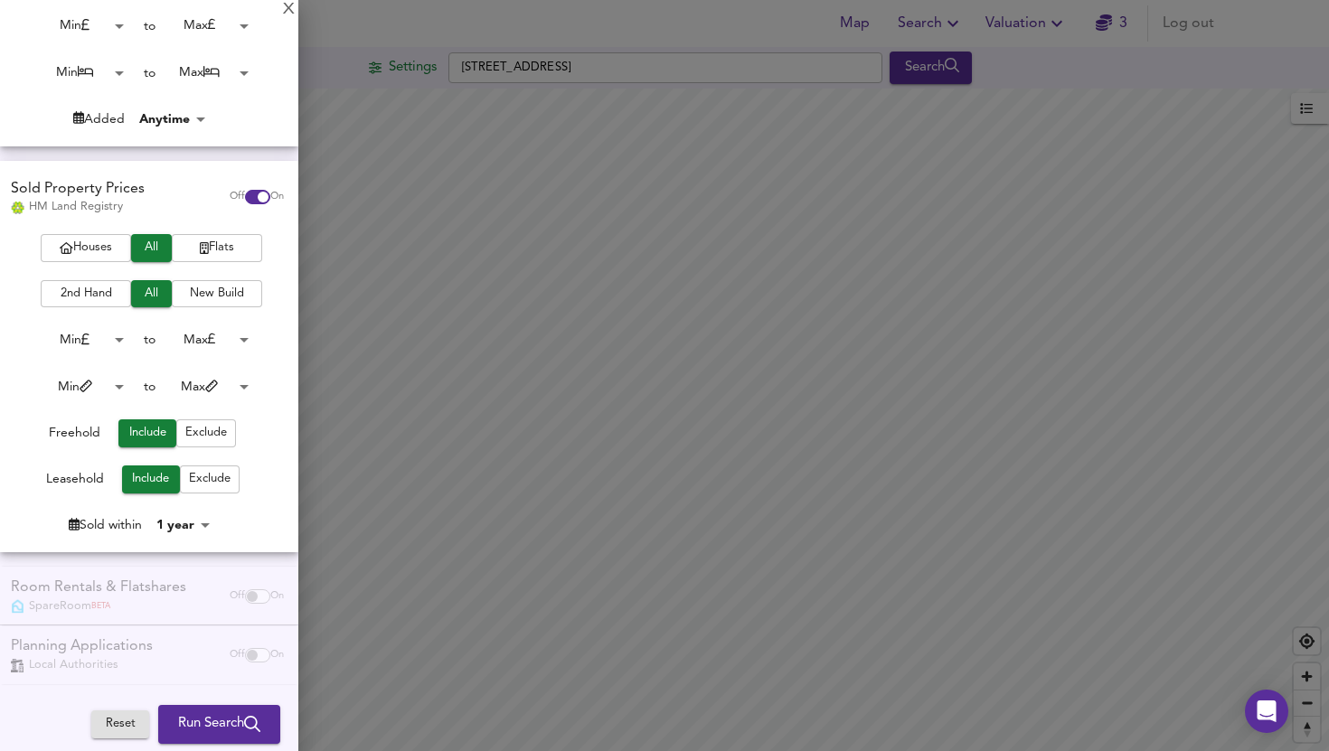
click at [241, 198] on input "checkbox" at bounding box center [262, 197] width 43 height 14
checkbox input "false"
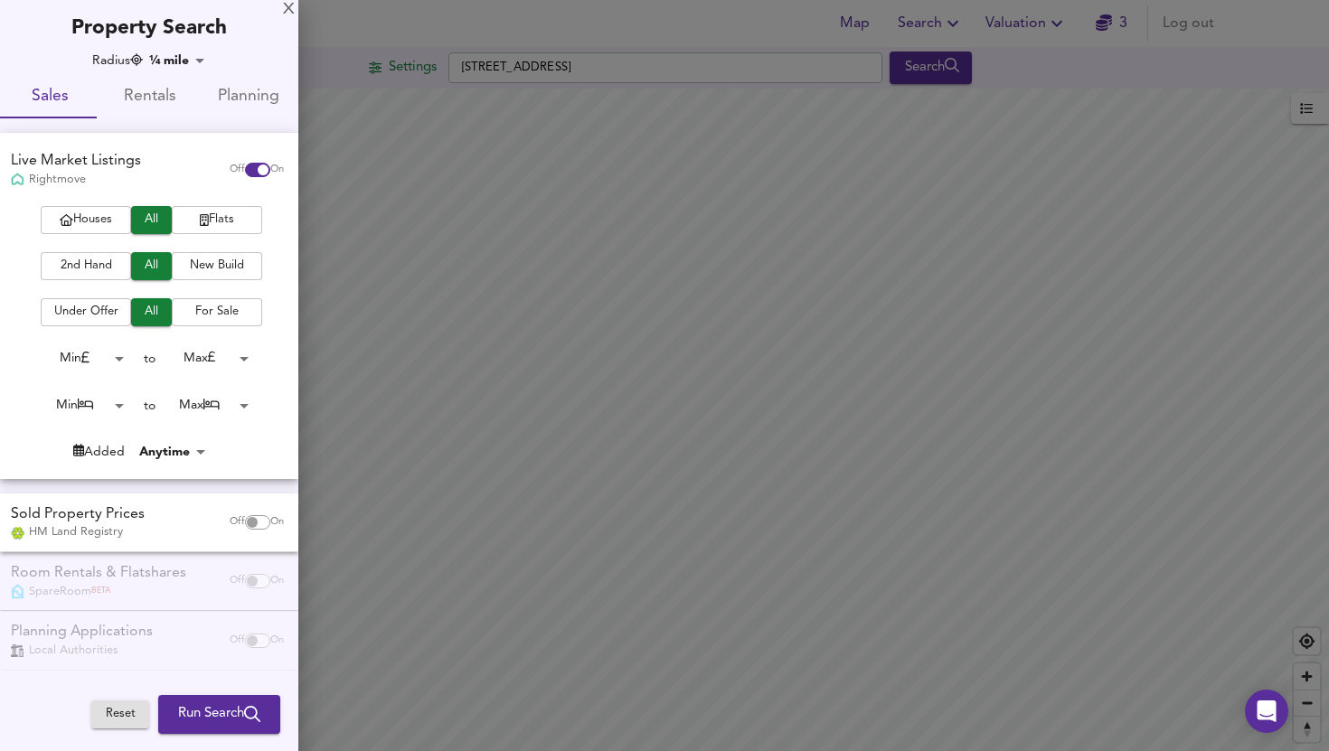
scroll to position [0, 0]
click at [249, 170] on input "checkbox" at bounding box center [262, 170] width 43 height 14
checkbox input "false"
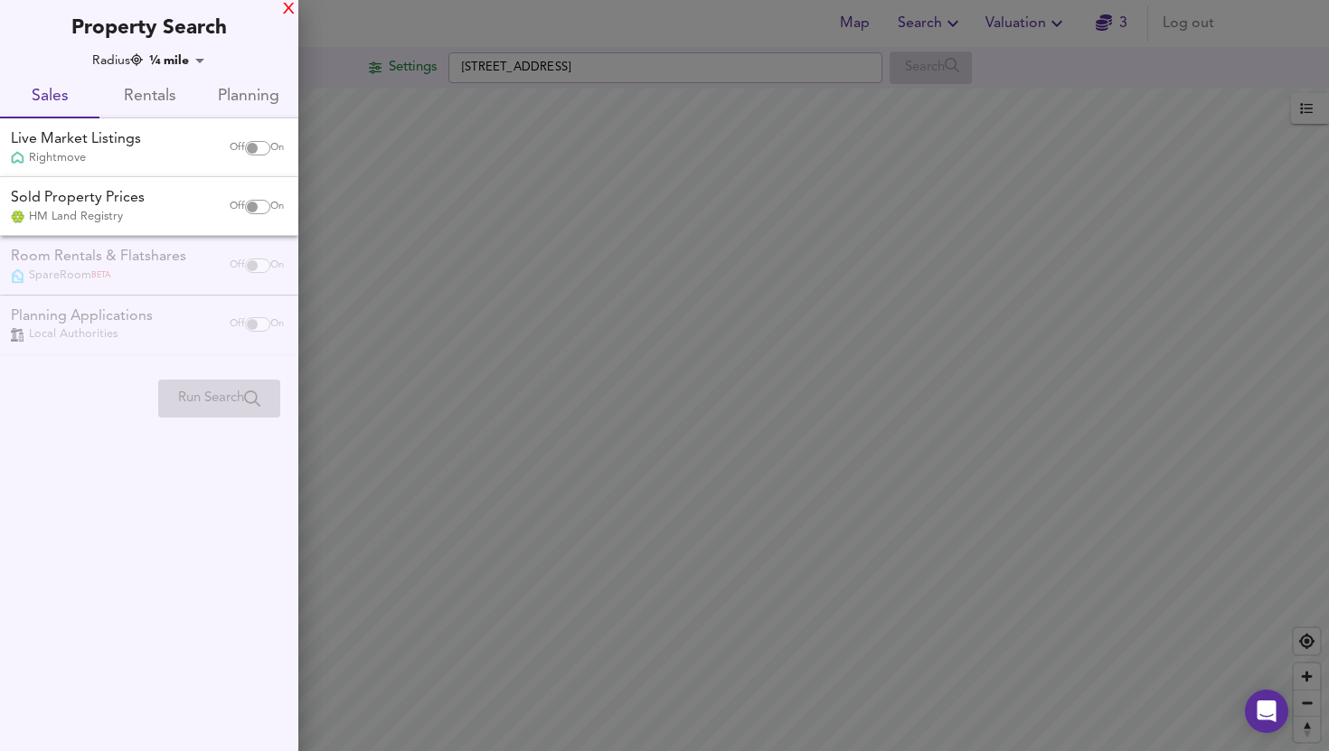
click at [284, 6] on div "X" at bounding box center [289, 10] width 12 height 13
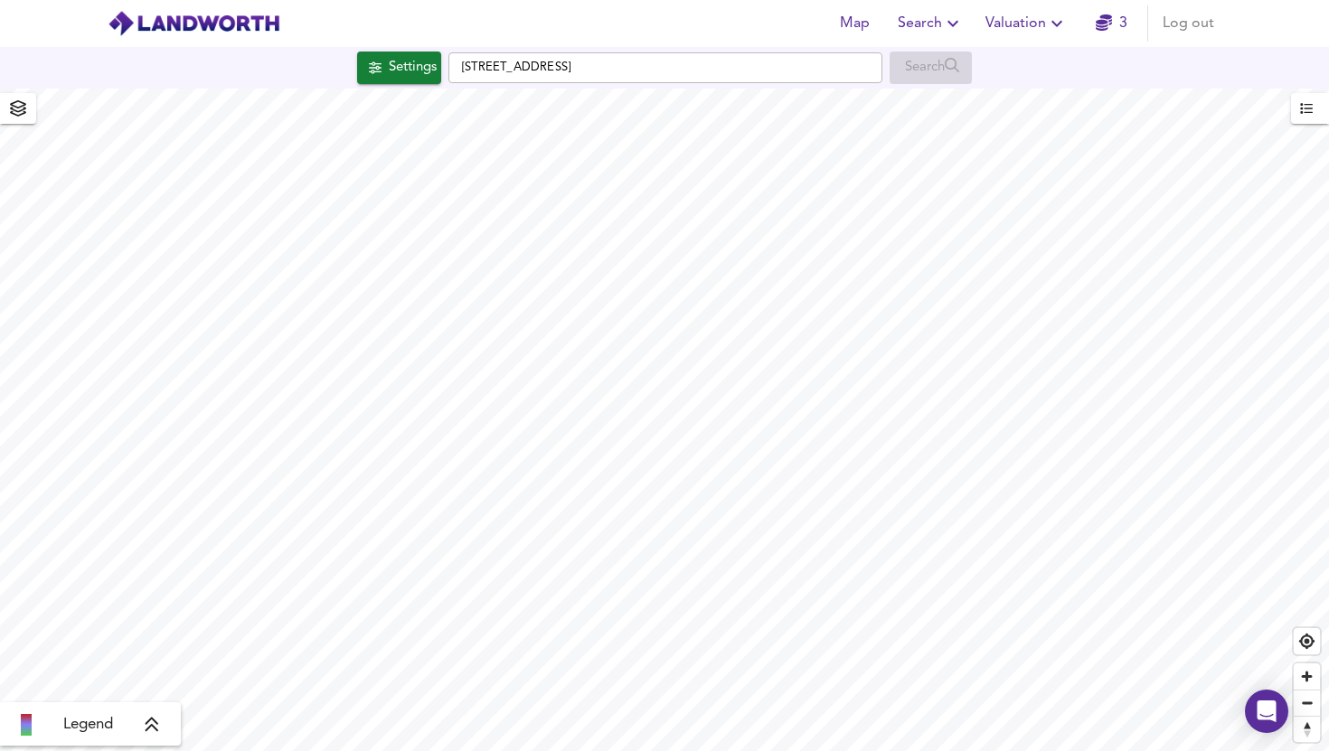
click at [851, 30] on span "Map" at bounding box center [853, 23] width 43 height 25
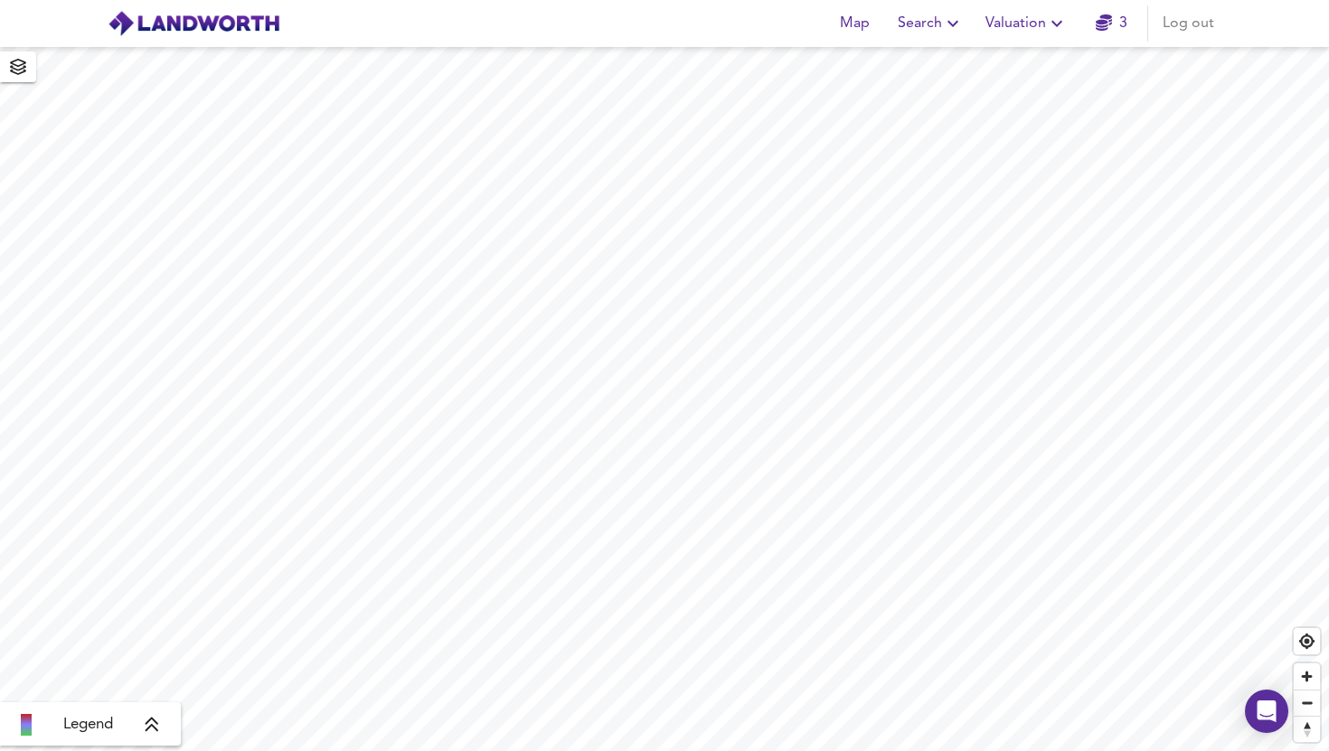
click at [1014, 24] on span "Valuation" at bounding box center [1026, 23] width 82 height 25
click at [1000, 65] on li "New Valuation Report" at bounding box center [1026, 65] width 216 height 33
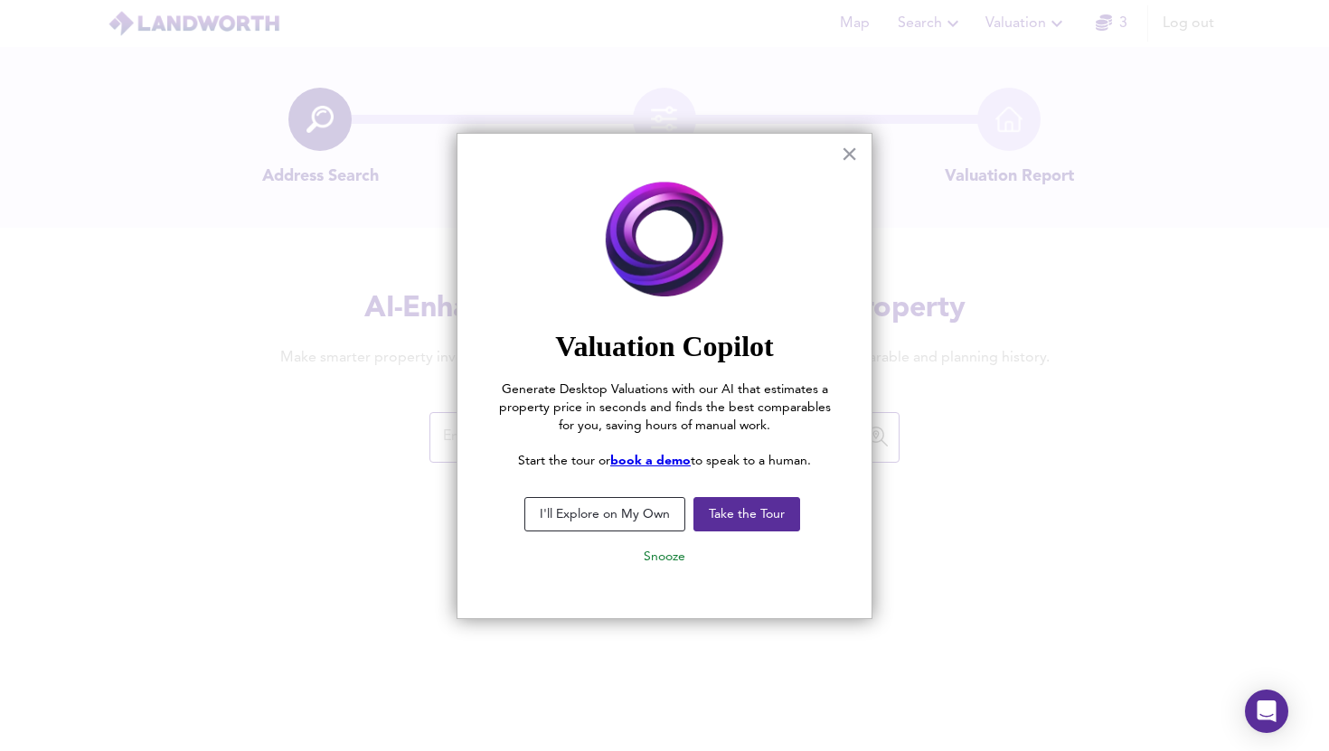
click at [863, 144] on div "× Valuation Copilot Generate Desktop Valuations with our AI that estimates a pr…" at bounding box center [664, 376] width 416 height 486
click at [849, 154] on button "×" at bounding box center [849, 153] width 17 height 29
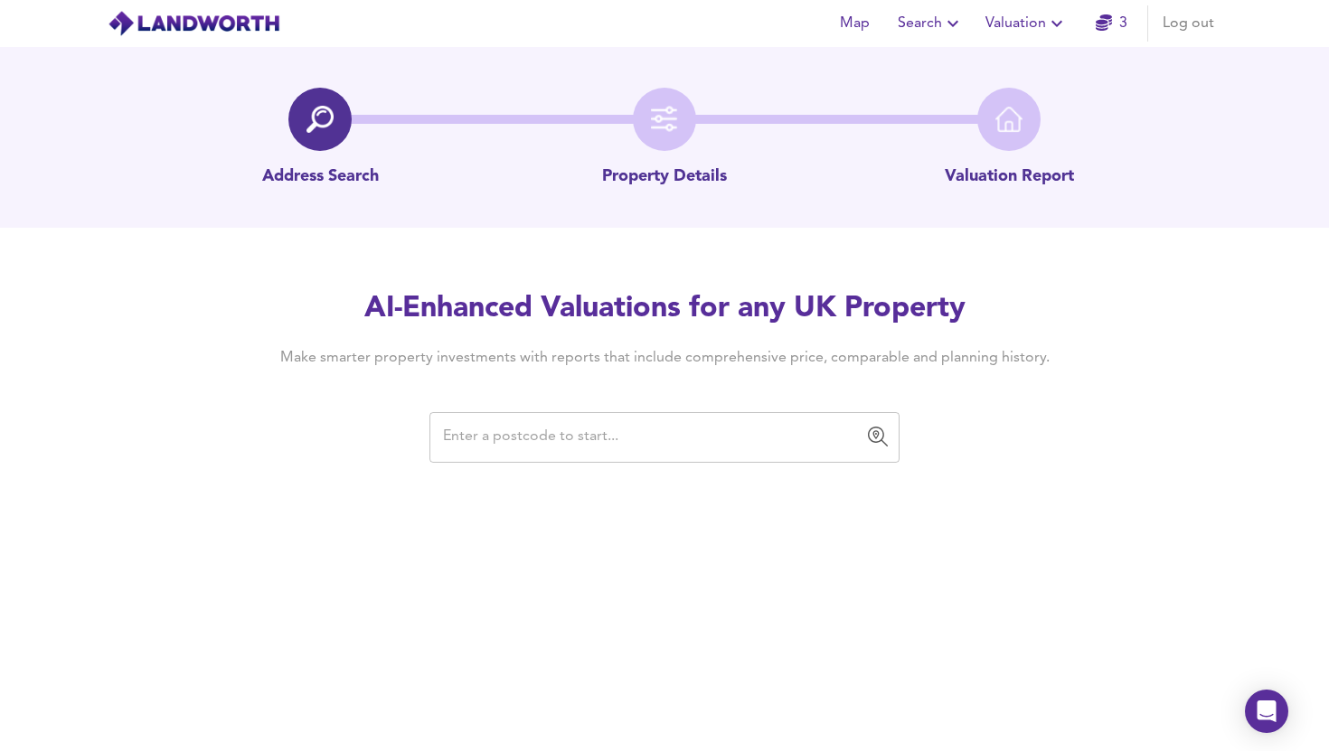
click at [567, 428] on input "text" at bounding box center [650, 437] width 427 height 34
paste input "CR4 2BT"
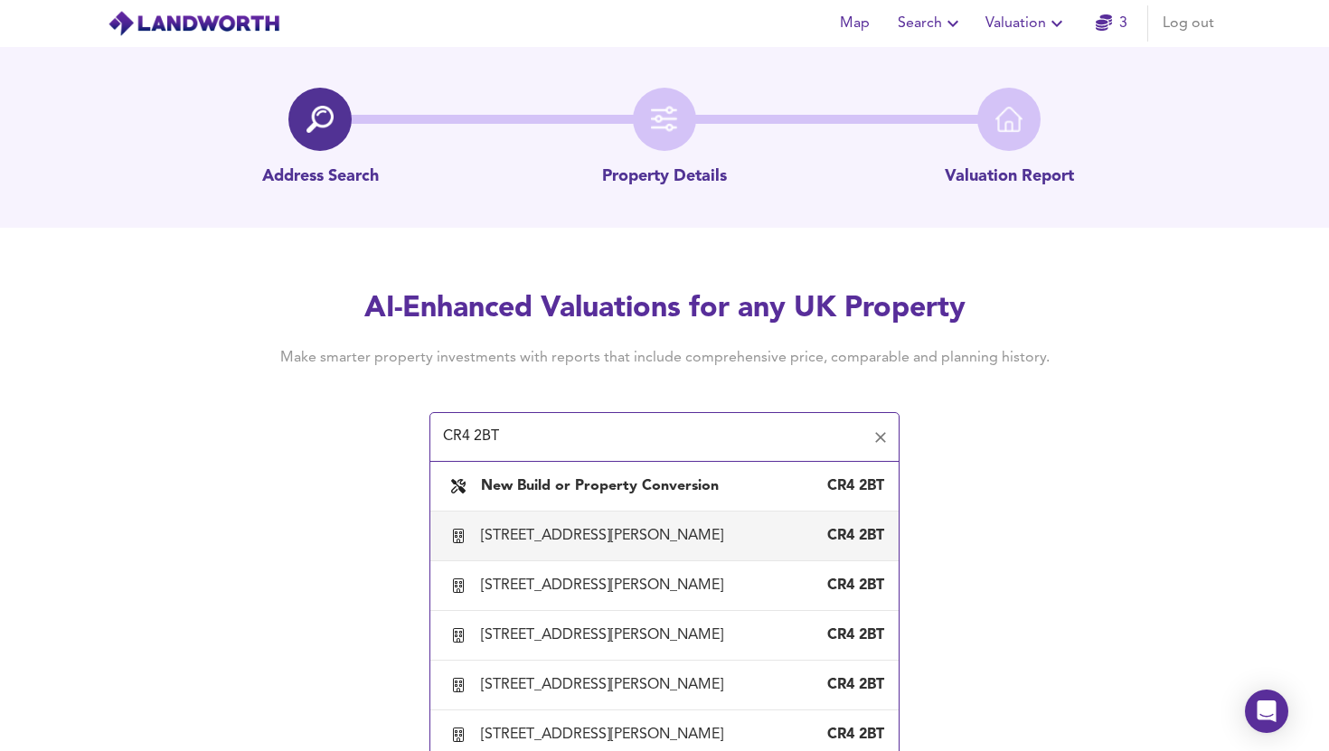
click at [613, 558] on li "2 Inglemere Road, Mitcham, Merton CR4 2BT" at bounding box center [664, 537] width 468 height 50
type input "2 Inglemere Road, Mitcham, Merton"
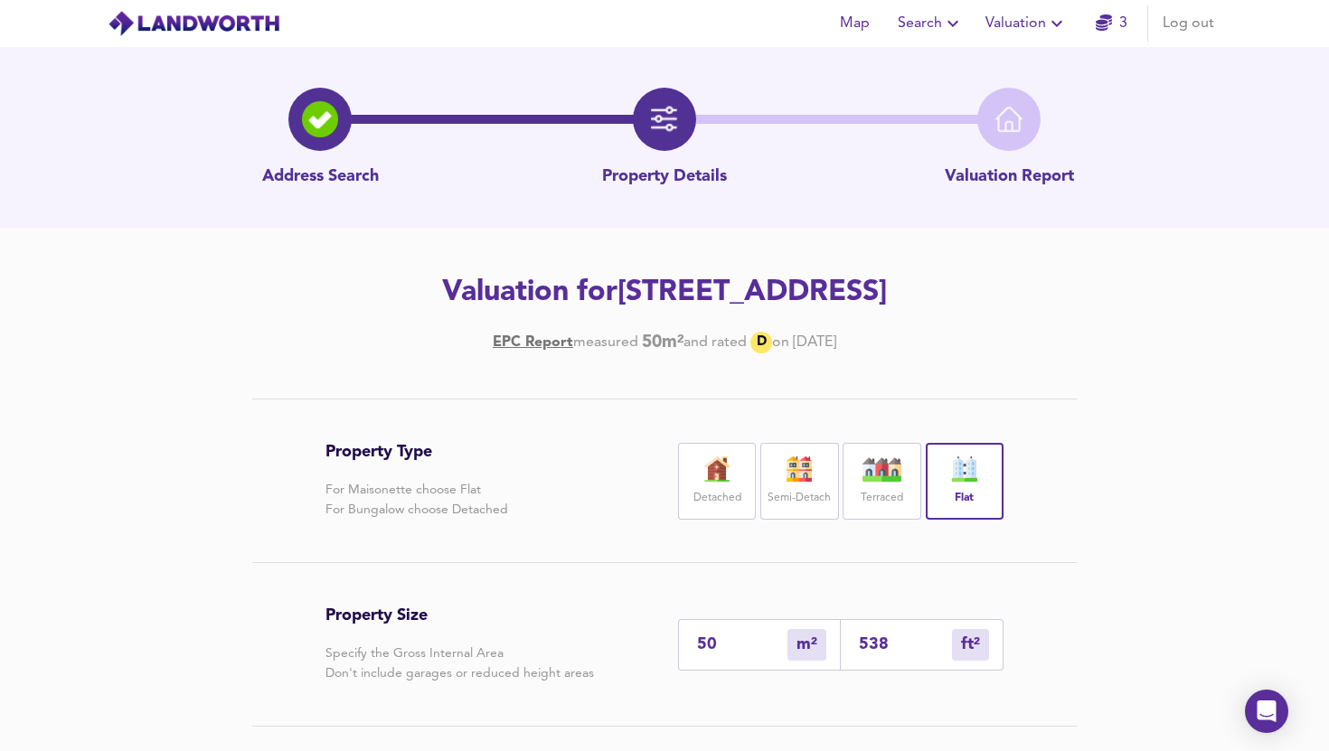
click at [784, 632] on div "50 m² sqm" at bounding box center [759, 645] width 163 height 52
click at [748, 643] on input "50" at bounding box center [742, 644] width 90 height 19
type input "5"
type input "54"
type input "51"
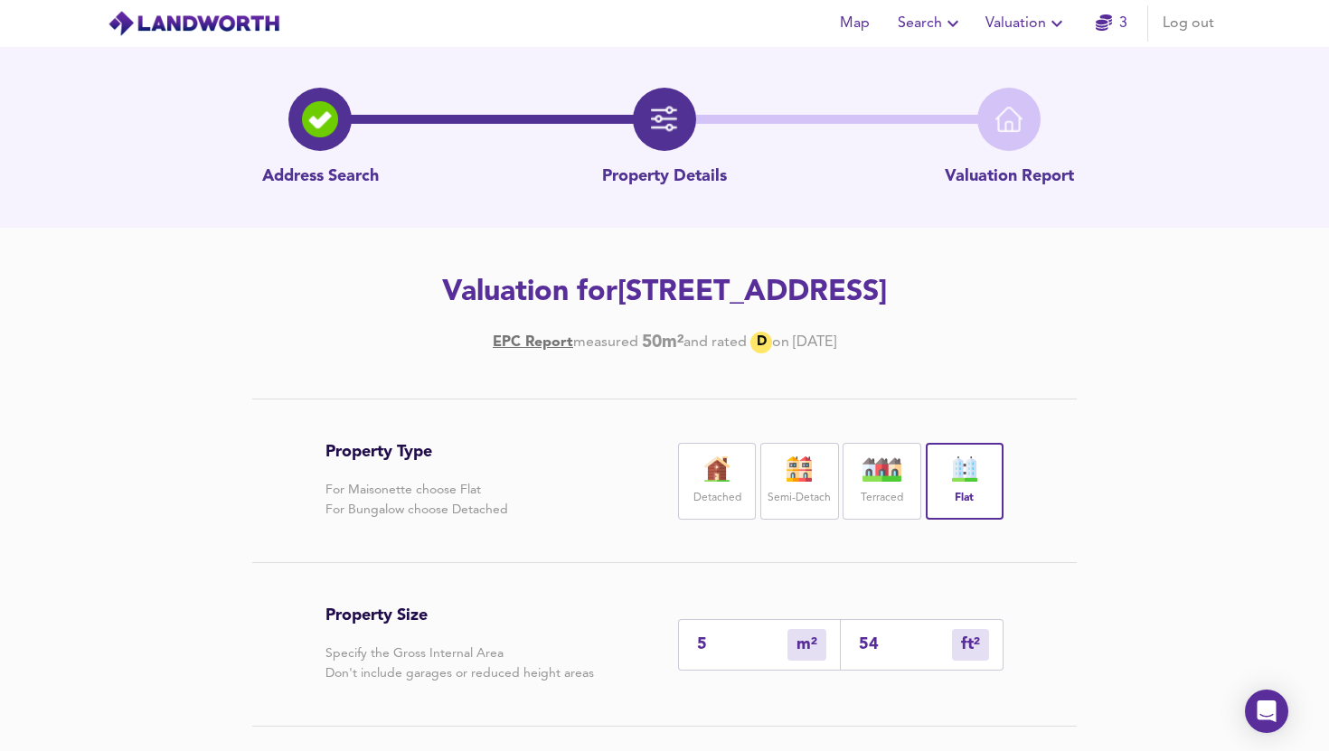
type input "549"
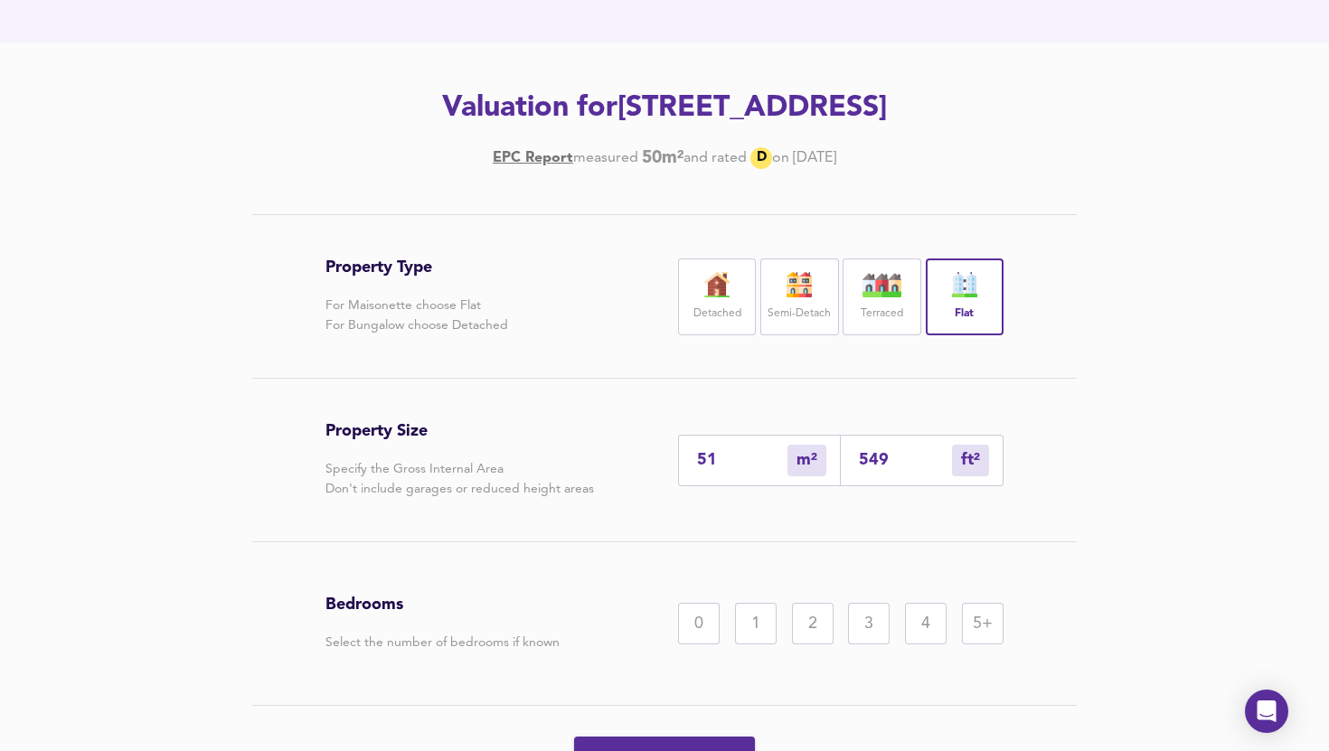
scroll to position [187, 0]
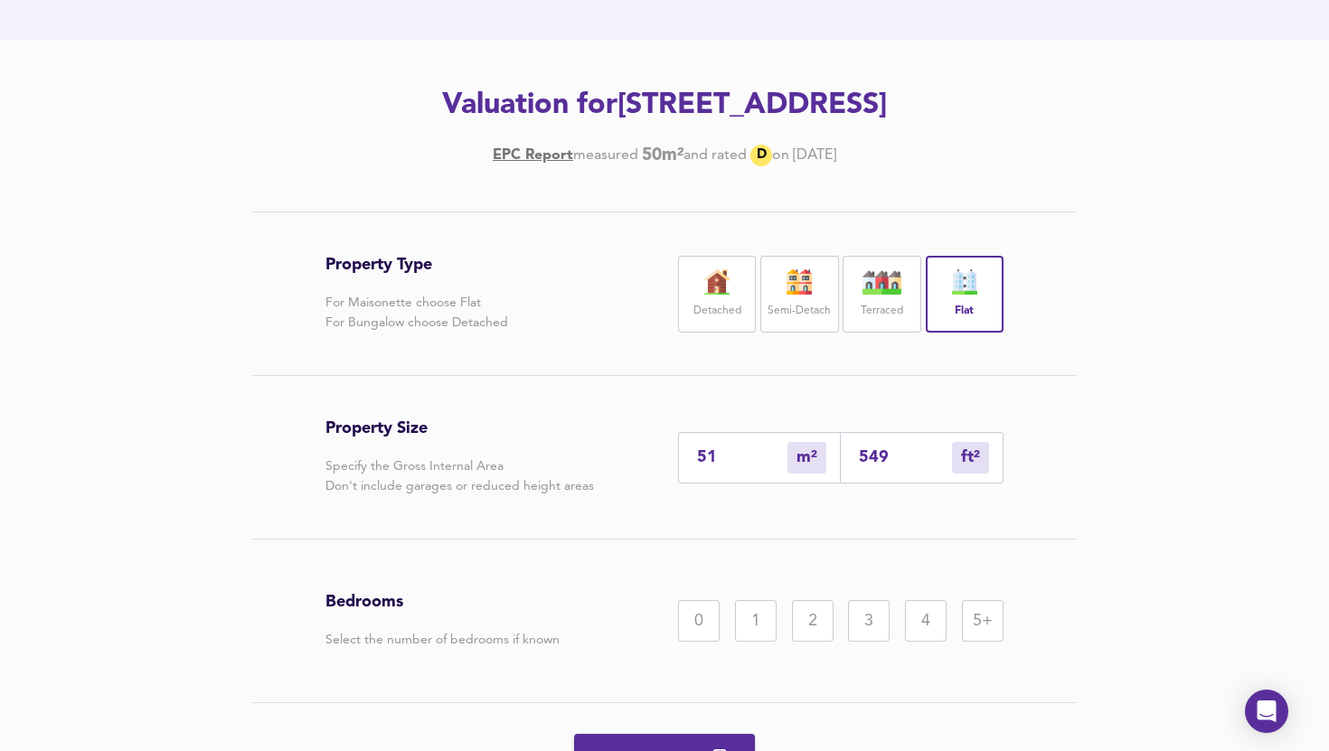
type input "51"
click at [804, 626] on div "2" at bounding box center [813, 621] width 42 height 42
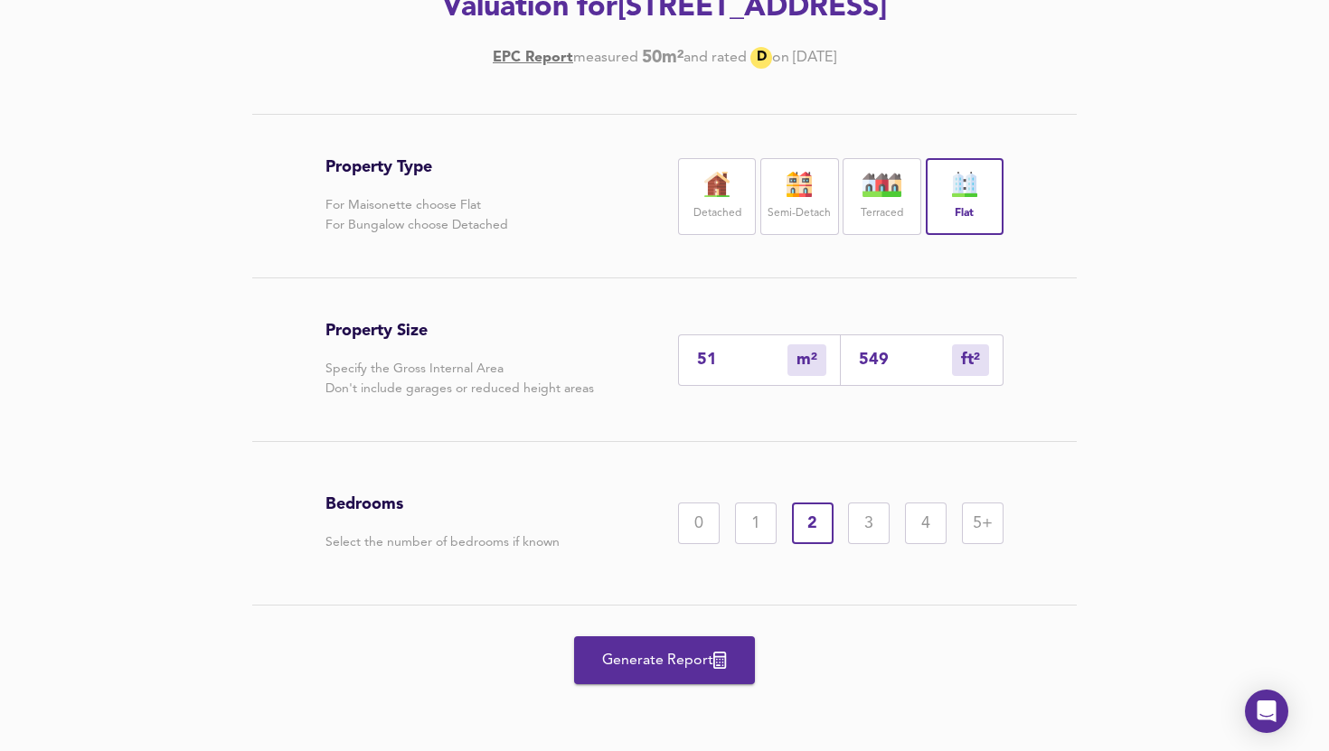
click at [662, 672] on span "Generate Report" at bounding box center [664, 660] width 145 height 25
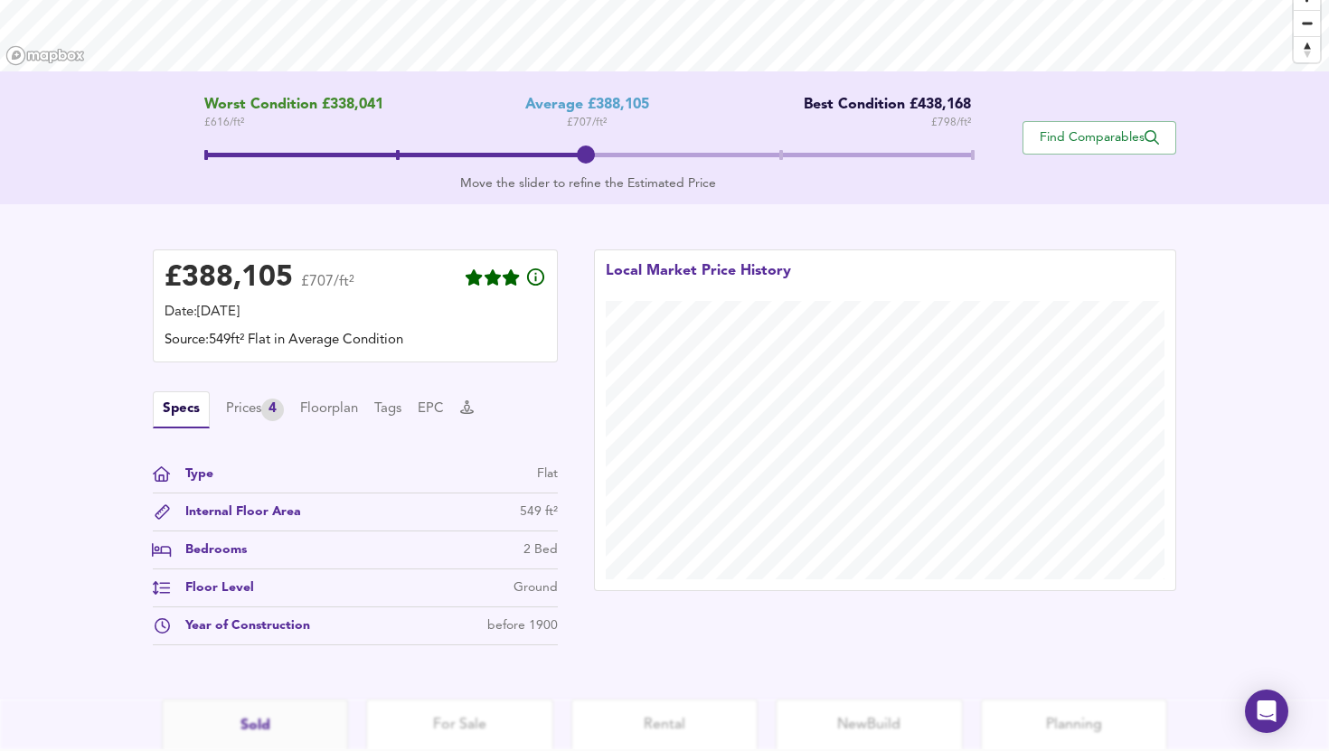
scroll to position [446, 0]
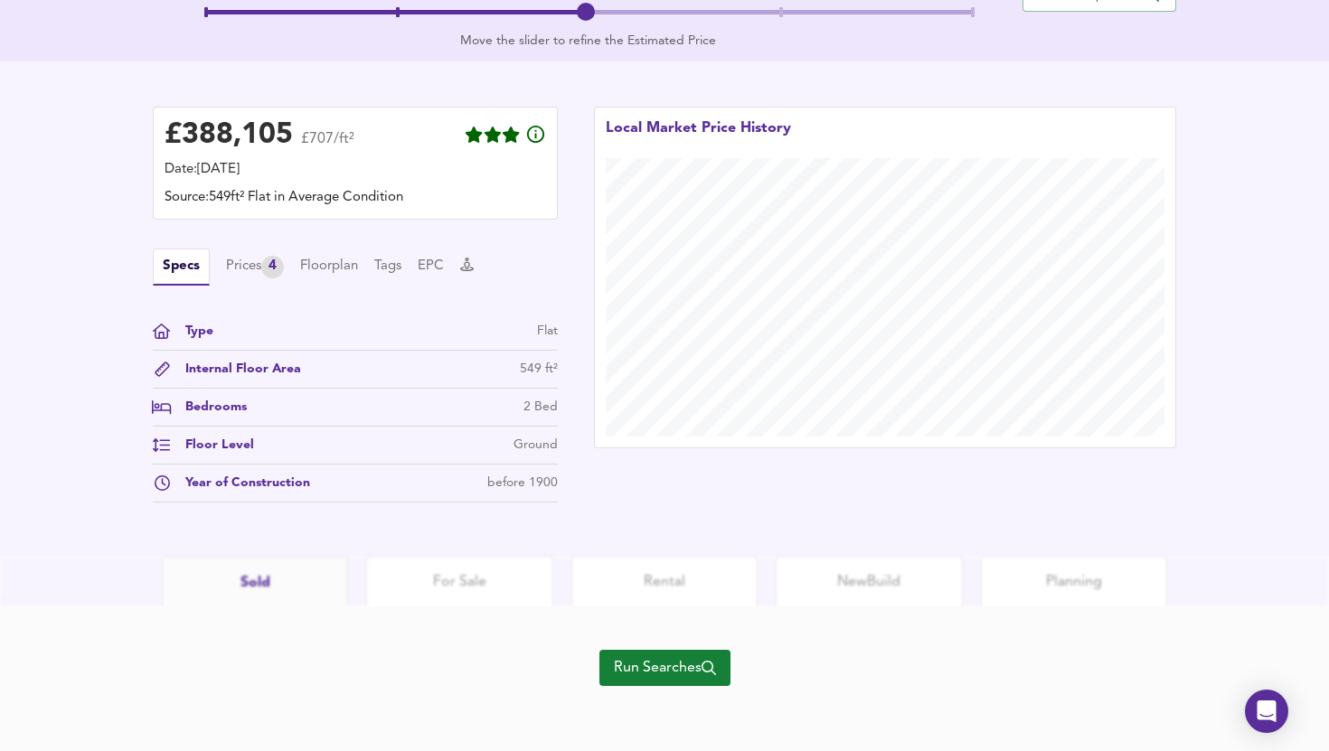
click at [626, 674] on span "Run Searches" at bounding box center [665, 667] width 102 height 25
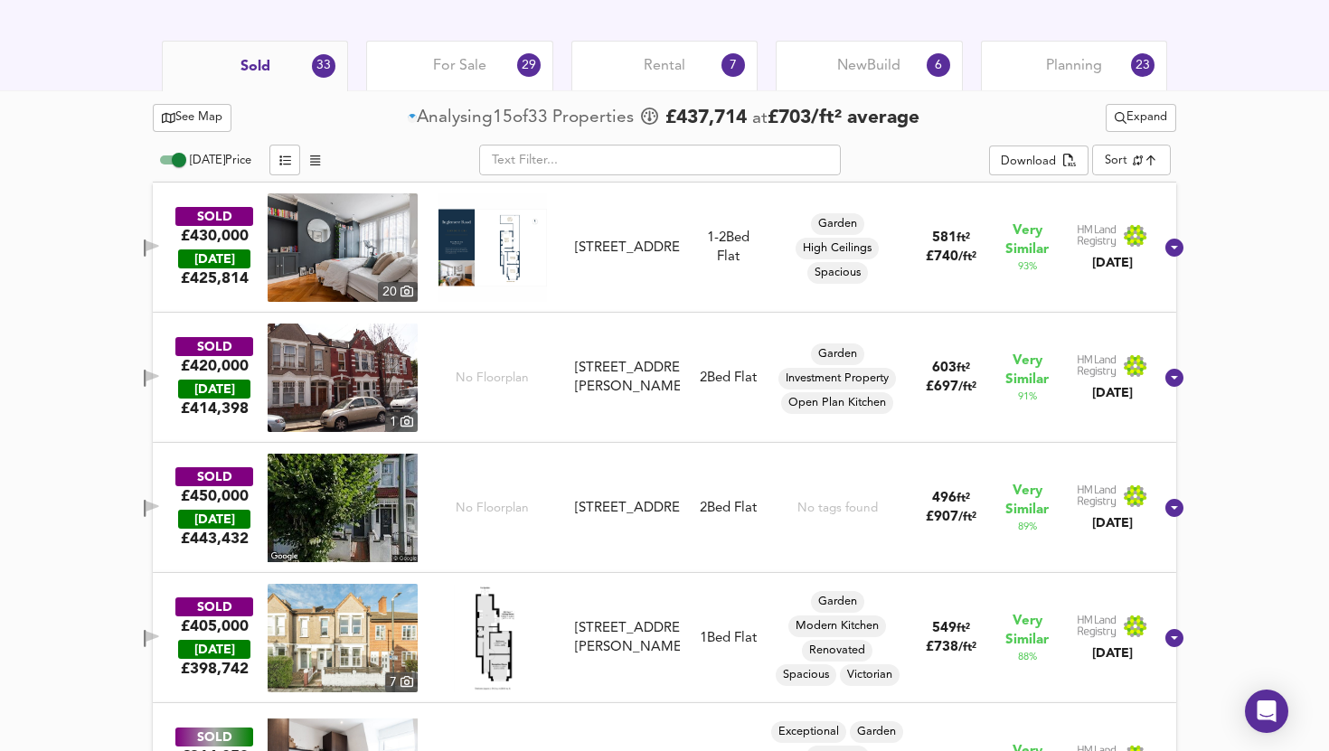
scroll to position [899, 0]
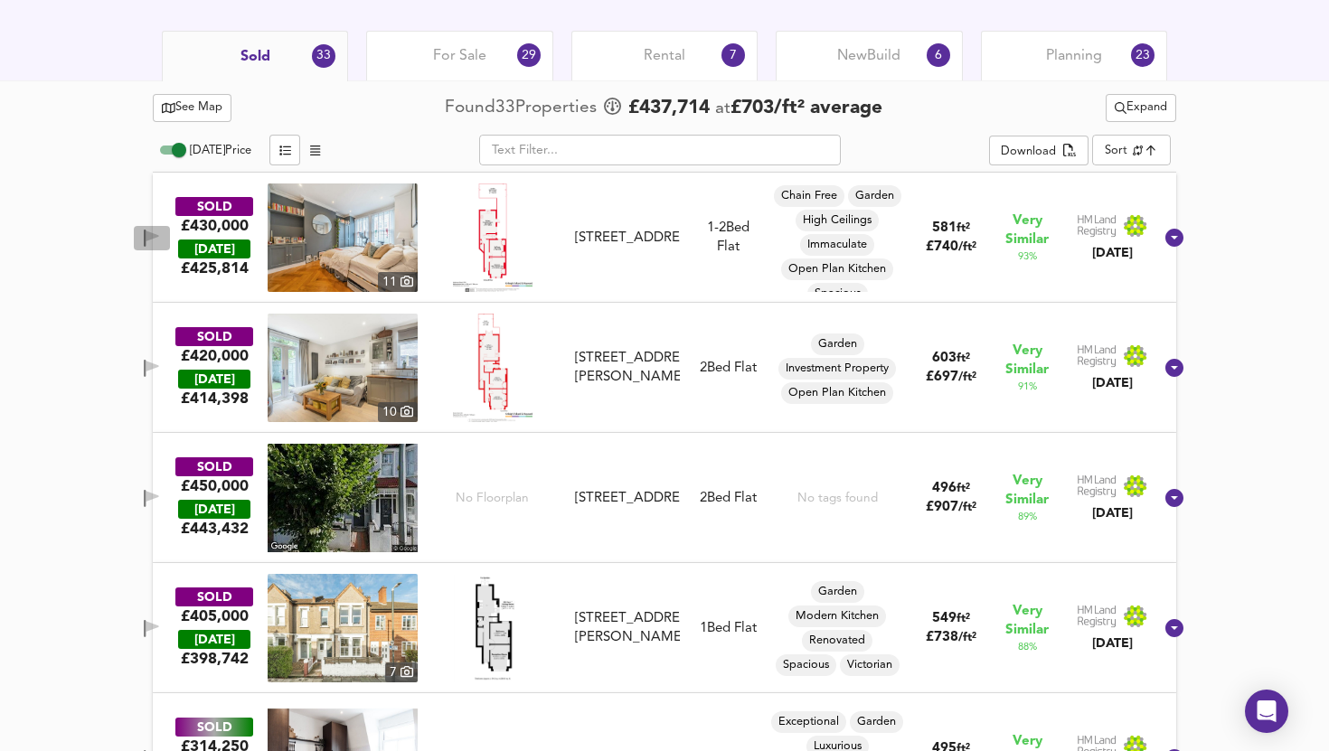
click at [164, 236] on span "button" at bounding box center [151, 238] width 27 height 17
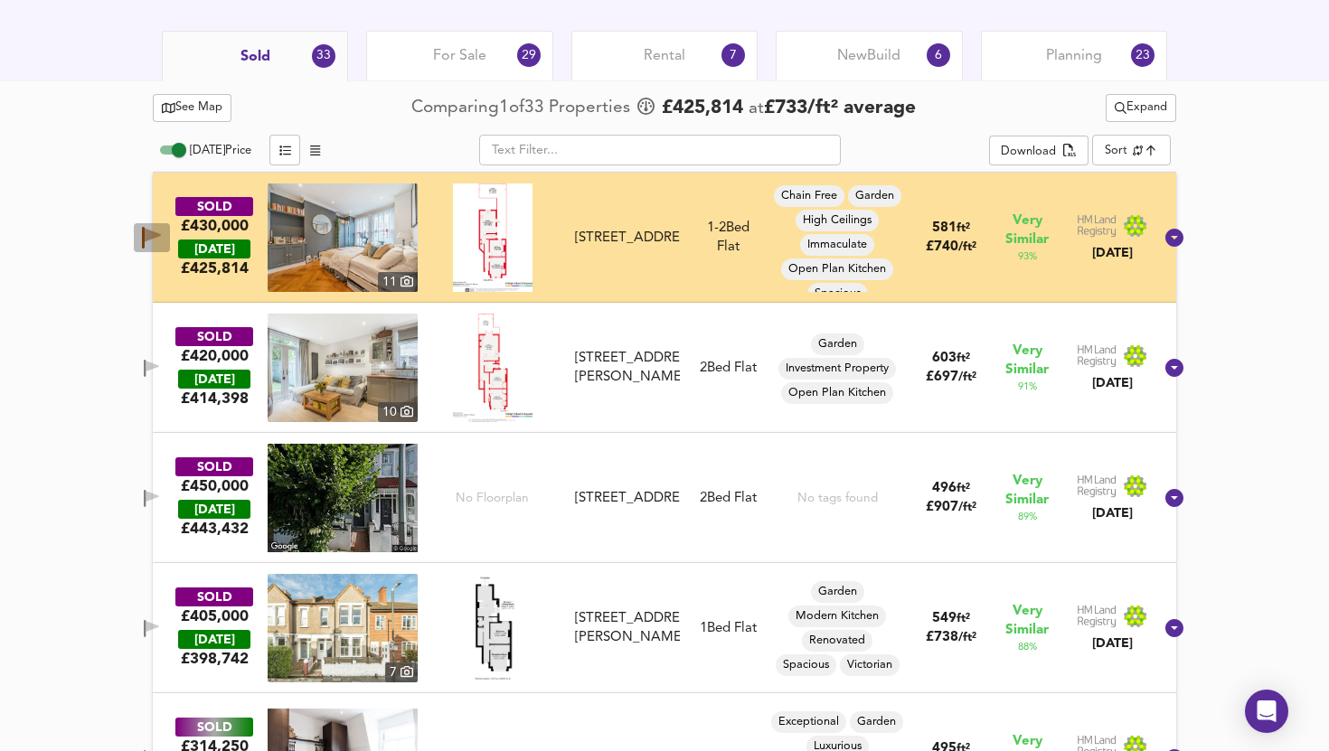
click at [161, 235] on icon "button" at bounding box center [153, 236] width 16 height 14
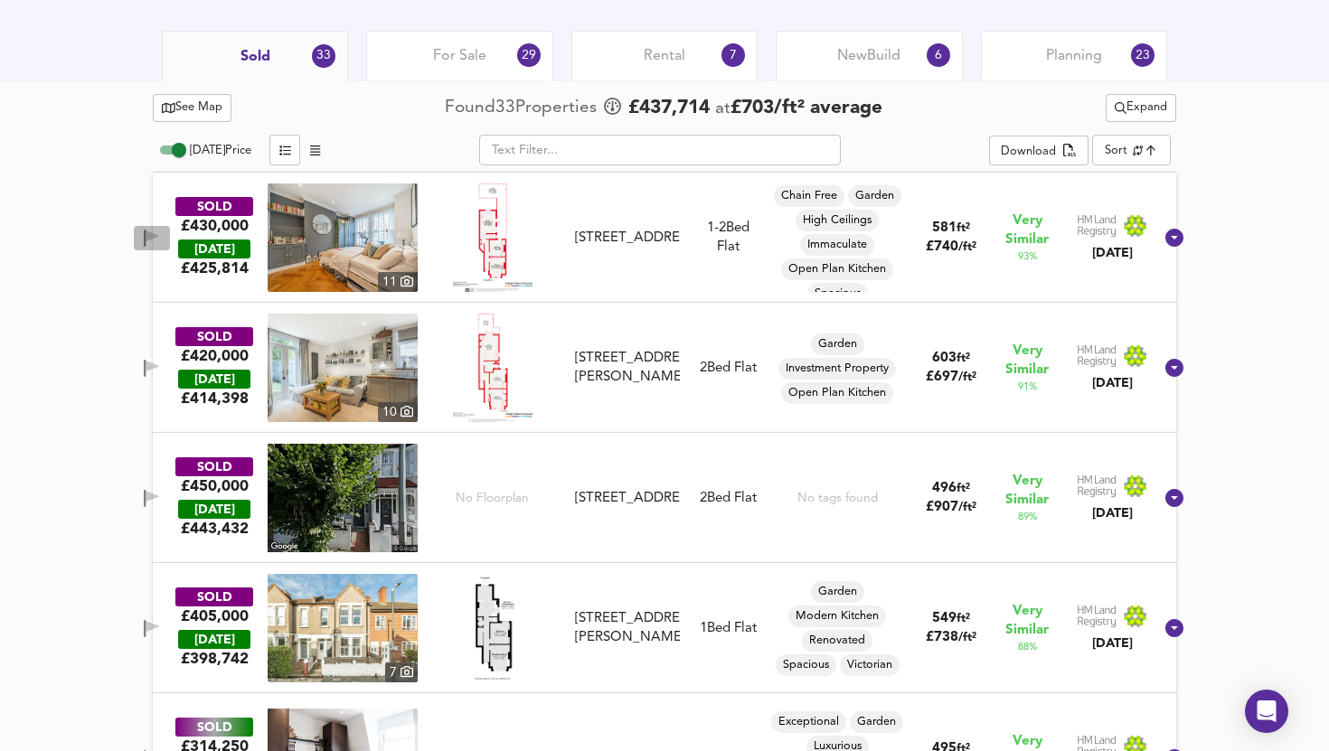
click at [159, 237] on icon "button" at bounding box center [152, 235] width 13 height 11
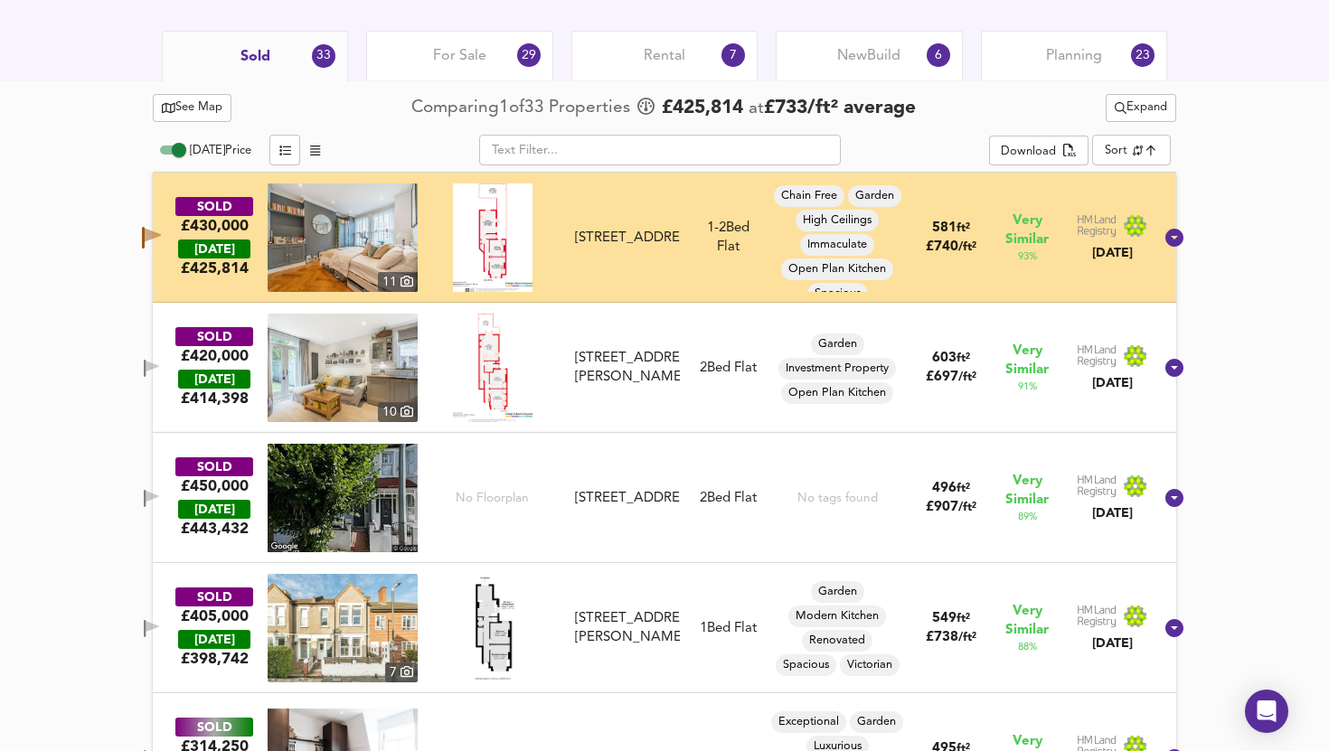
click at [218, 107] on span "See Map" at bounding box center [192, 108] width 61 height 21
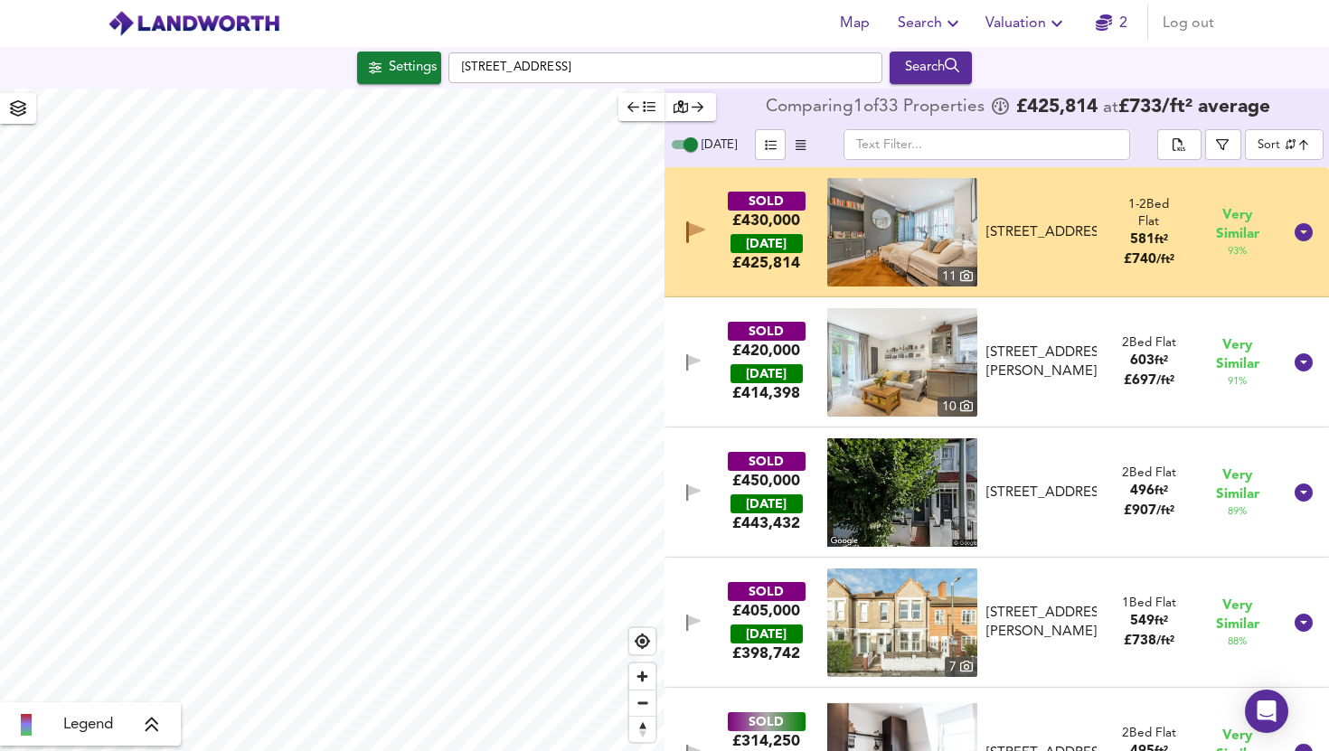
checkbox input "false"
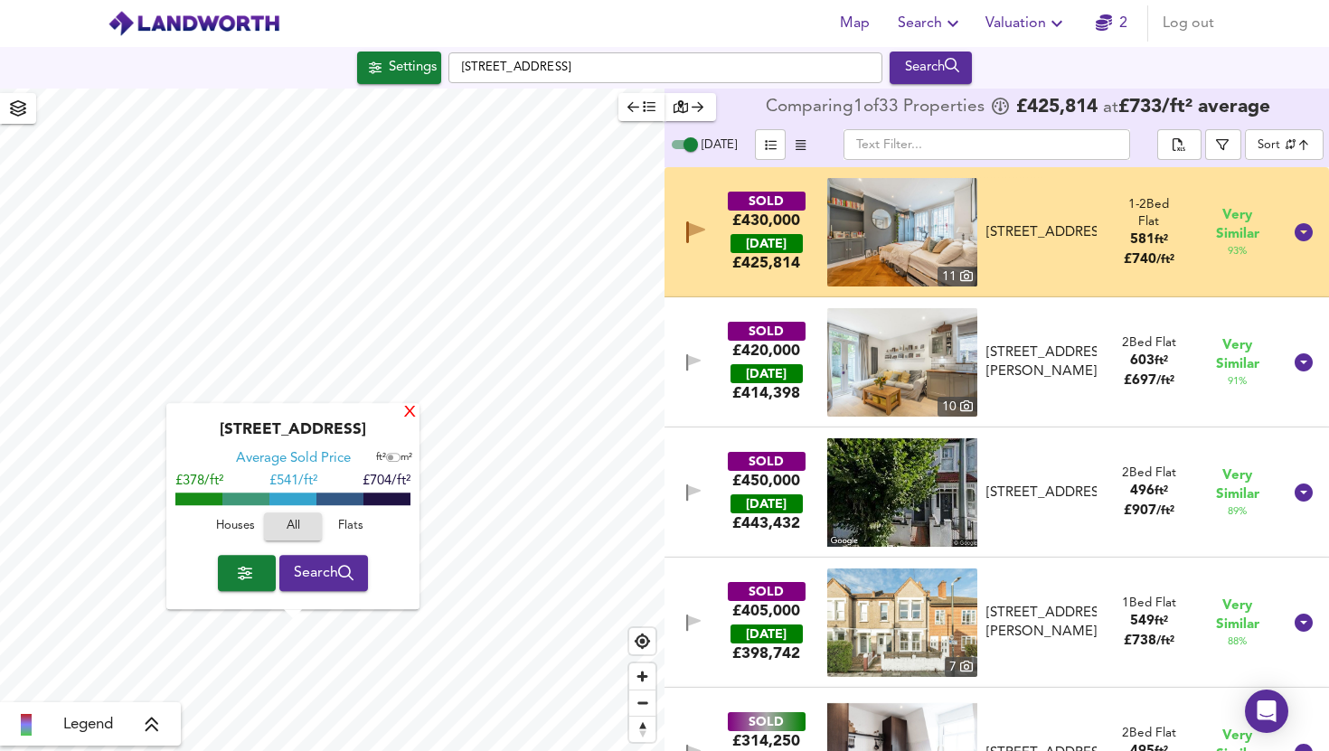
click at [408, 409] on div "X" at bounding box center [409, 413] width 15 height 17
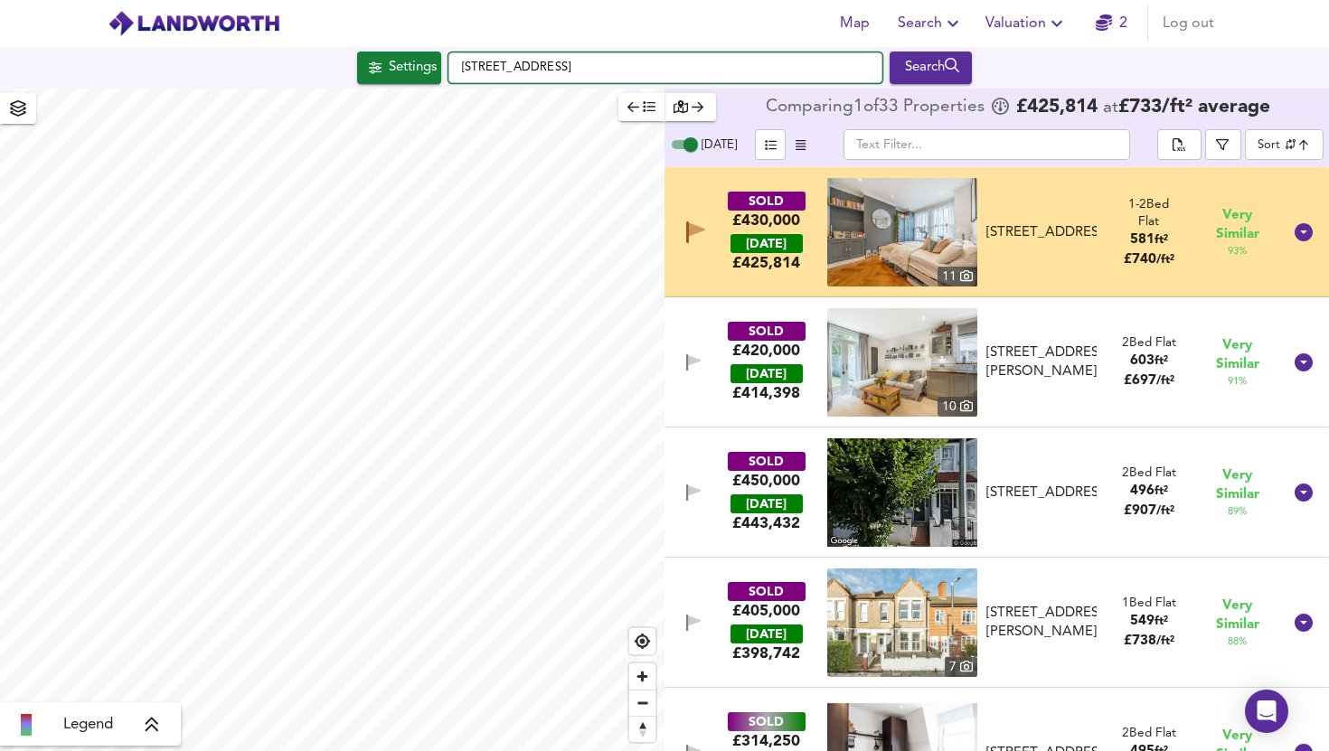
click at [612, 80] on input "Inglemere Road, CR4 2BT" at bounding box center [665, 67] width 434 height 31
paste input "CR0 1BP"
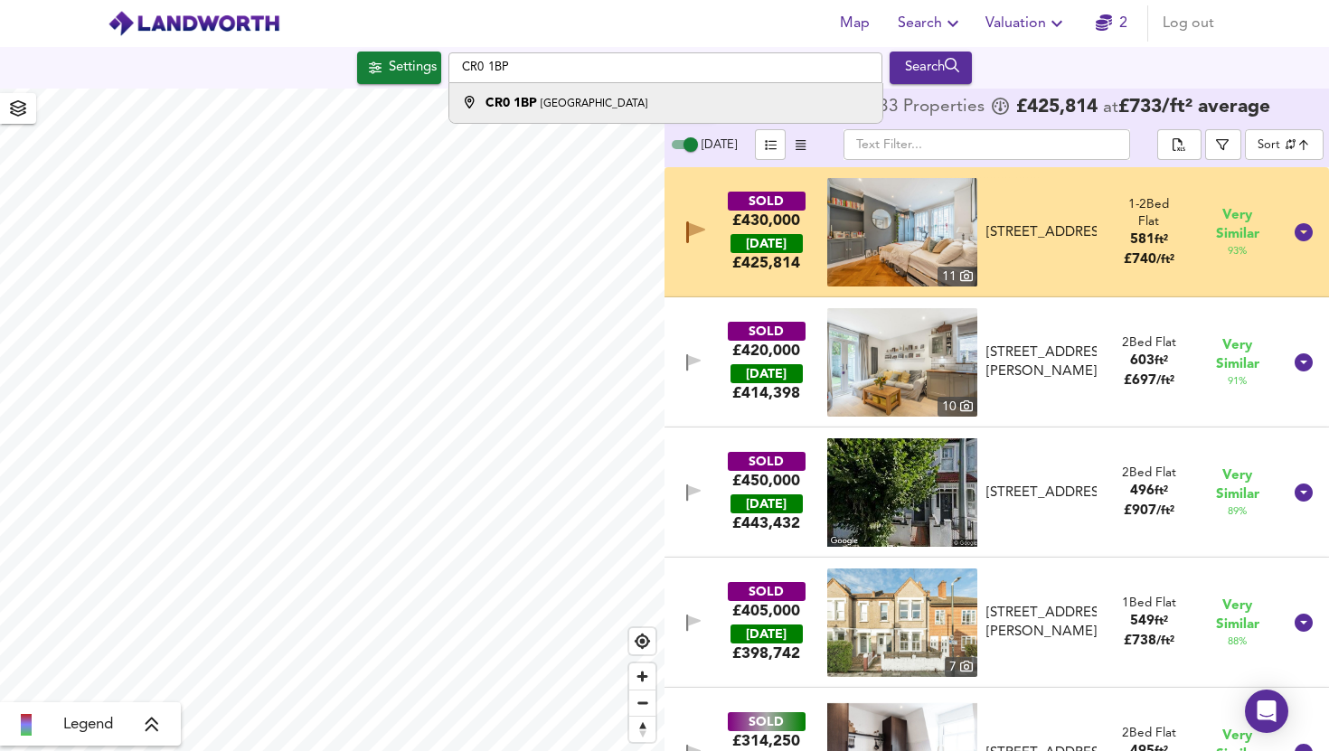
click at [763, 95] on div "CR0 1BP Coombe Road, Croydon" at bounding box center [661, 103] width 415 height 18
type input "Coombe Road, Croydon CR0 1BP"
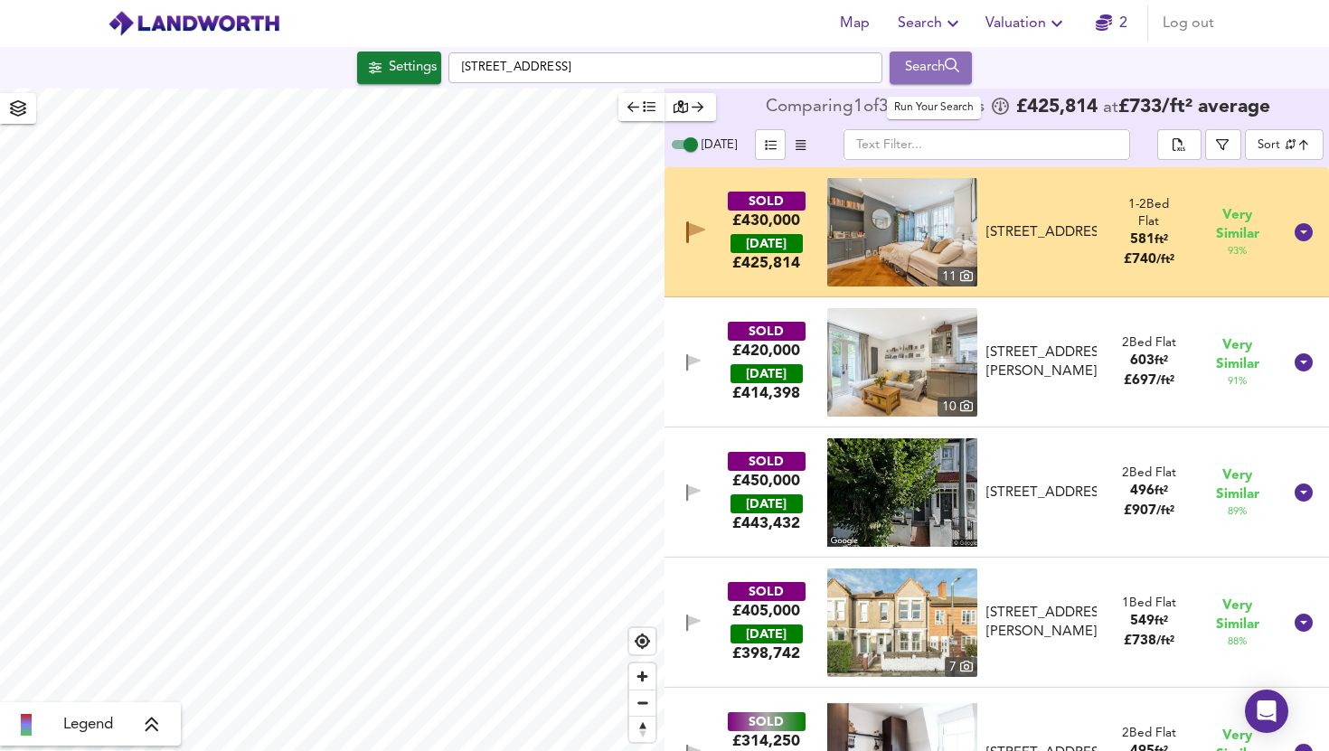
click at [916, 61] on div "Search" at bounding box center [930, 68] width 73 height 24
type input "cheapest"
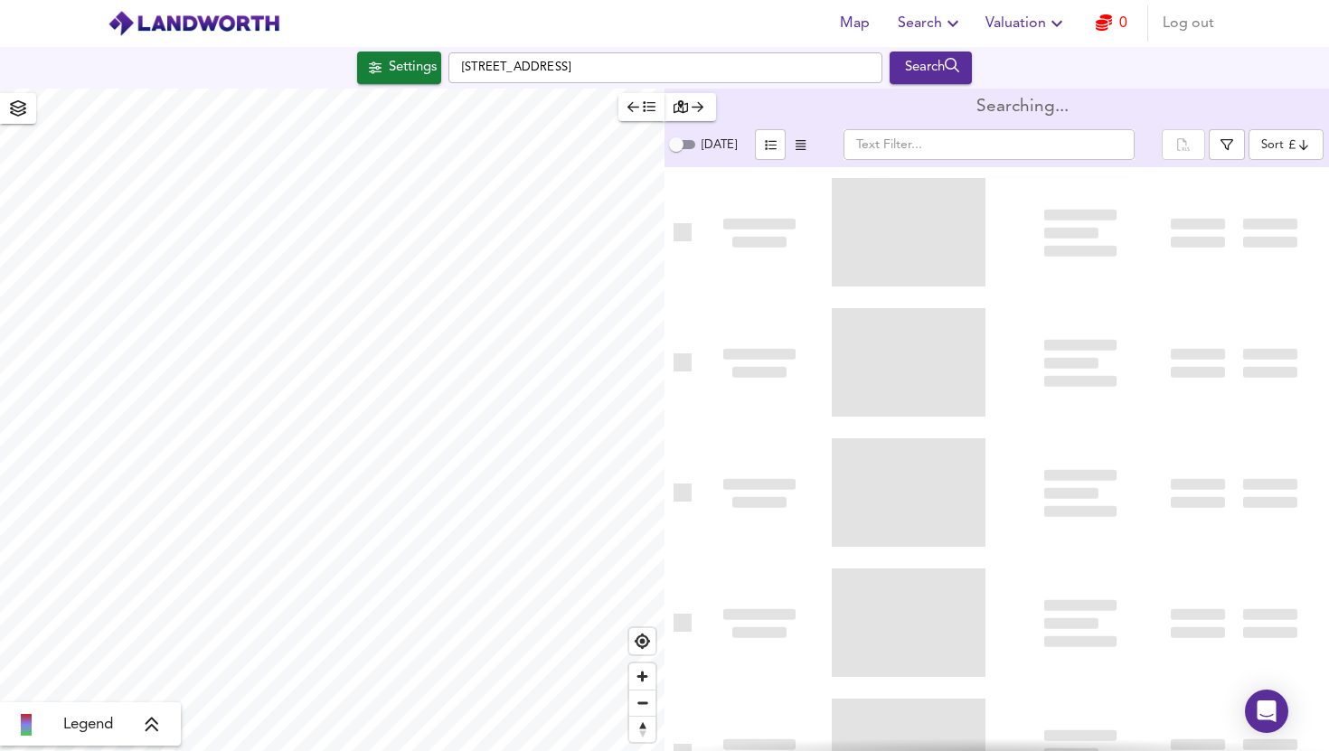
click at [1019, 26] on span "Valuation" at bounding box center [1026, 23] width 82 height 25
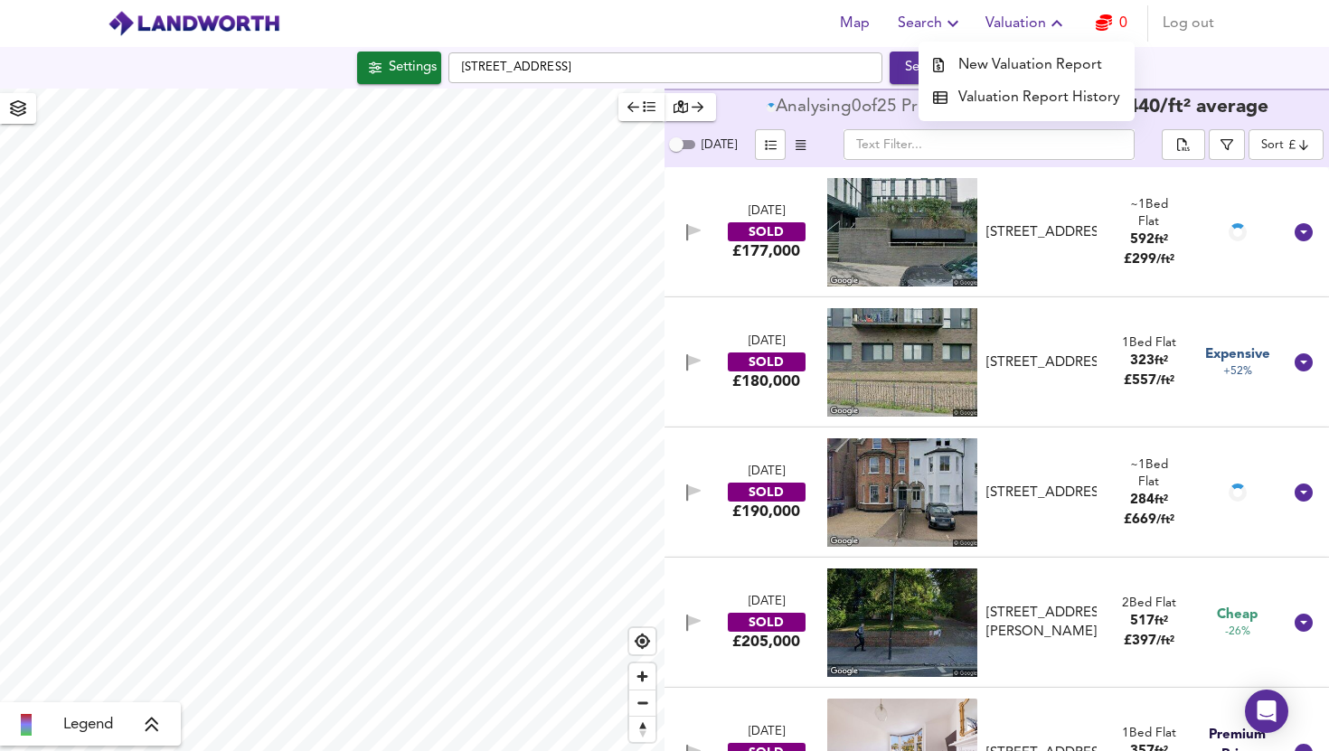
click at [1039, 62] on li "New Valuation Report" at bounding box center [1026, 65] width 216 height 33
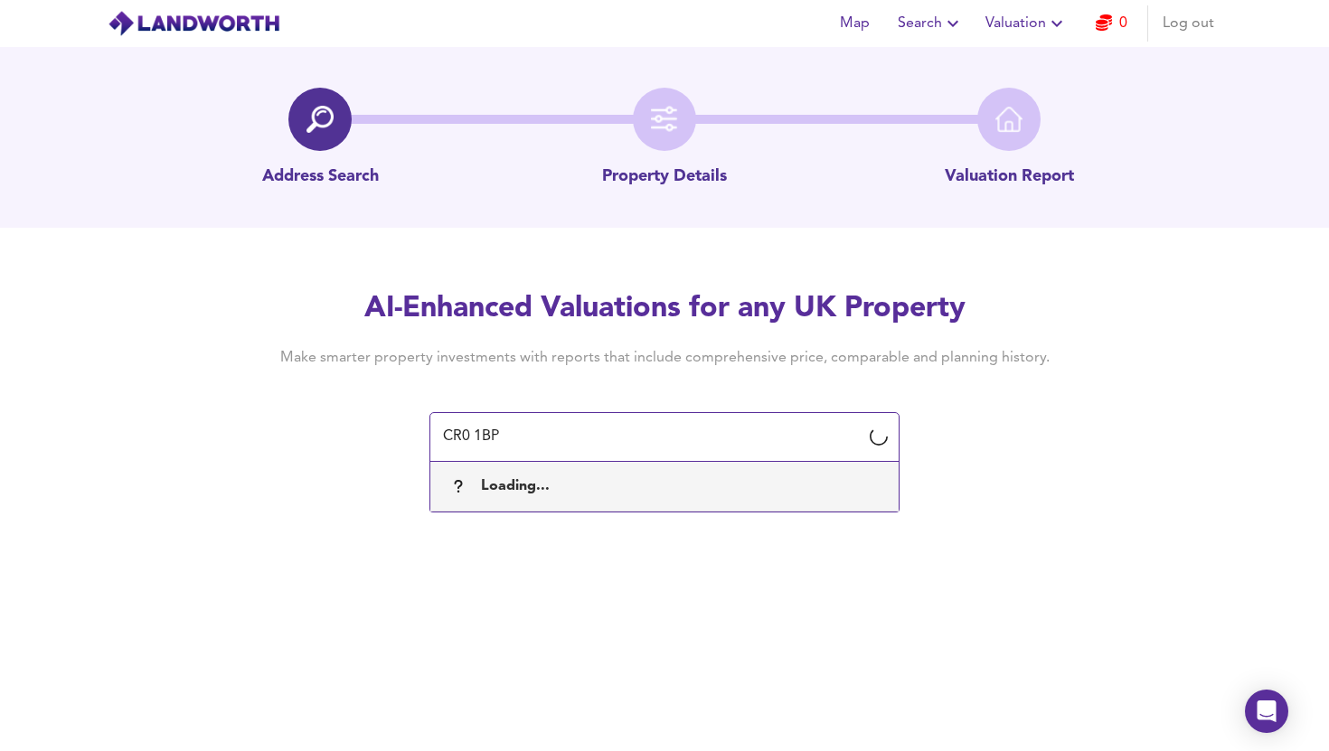
click at [545, 488] on span "Loading..." at bounding box center [515, 486] width 69 height 14
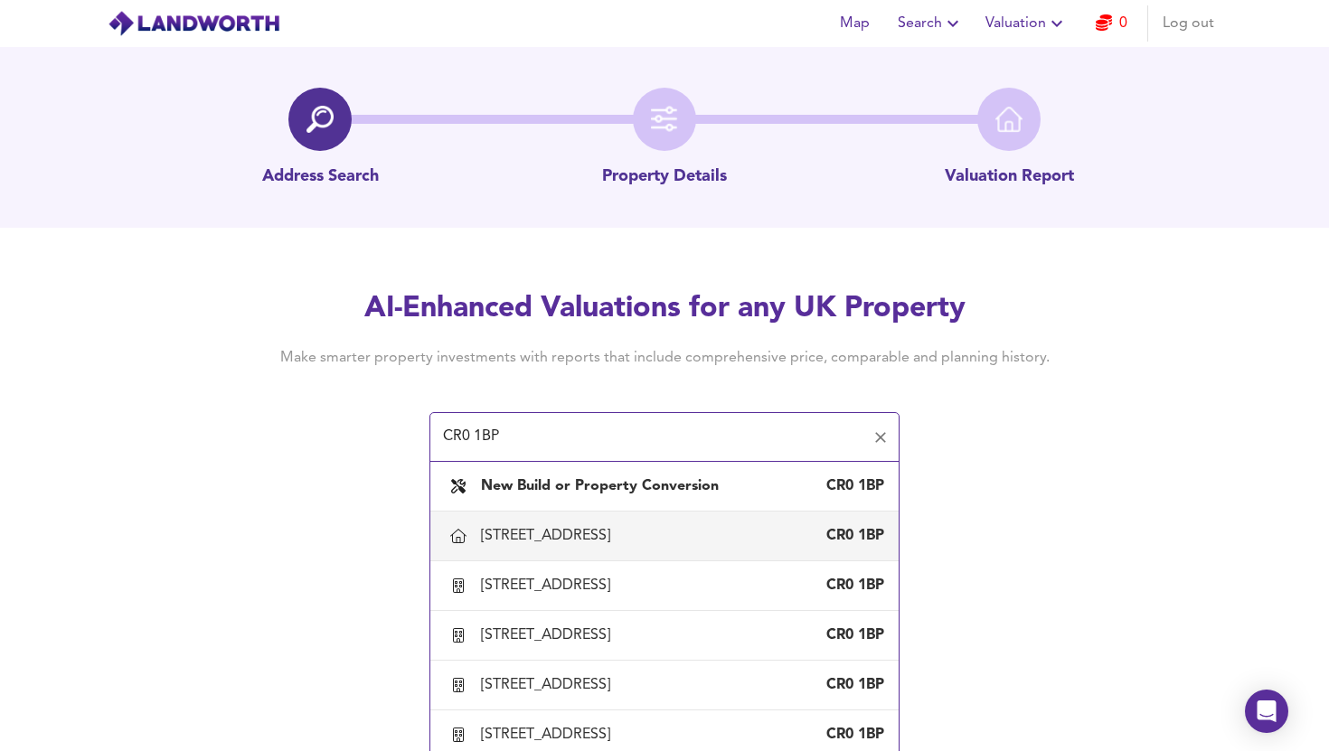
click at [617, 534] on div "12 Coombe Road, Croydon" at bounding box center [549, 536] width 136 height 20
type input "12 Coombe Road, Croydon"
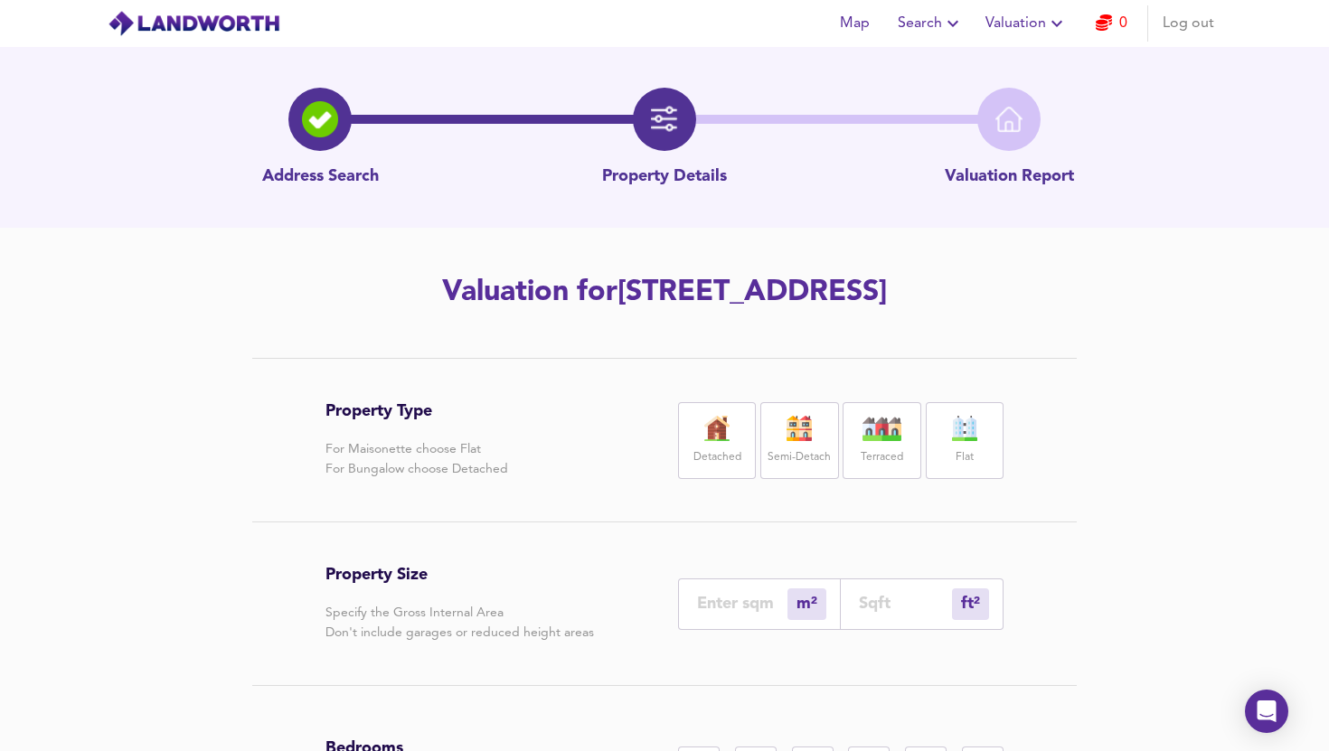
click at [953, 439] on img at bounding box center [964, 428] width 45 height 25
click at [802, 603] on div "m²" at bounding box center [806, 604] width 39 height 32
click at [811, 600] on div "m²" at bounding box center [806, 604] width 39 height 32
click at [765, 600] on input "number" at bounding box center [742, 603] width 90 height 19
type input "5"
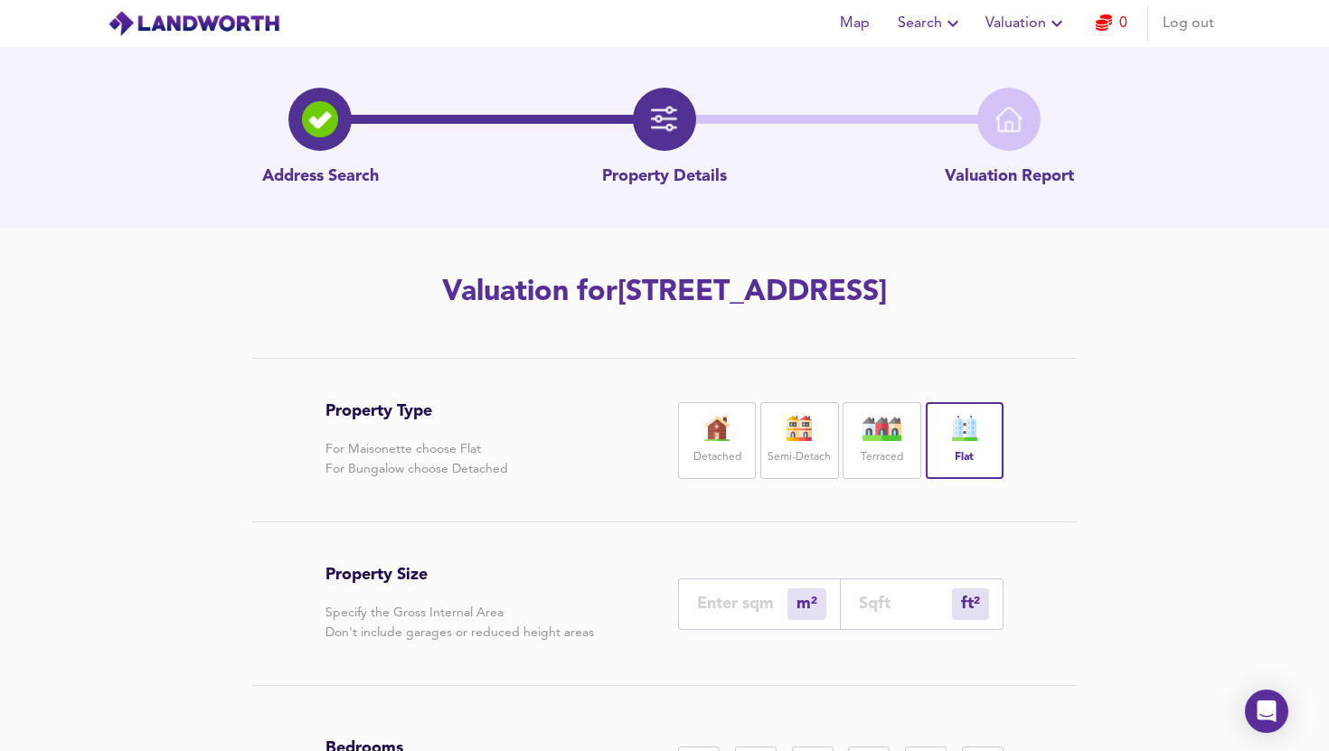
type input "54"
type input "50"
type input "538"
type input "50"
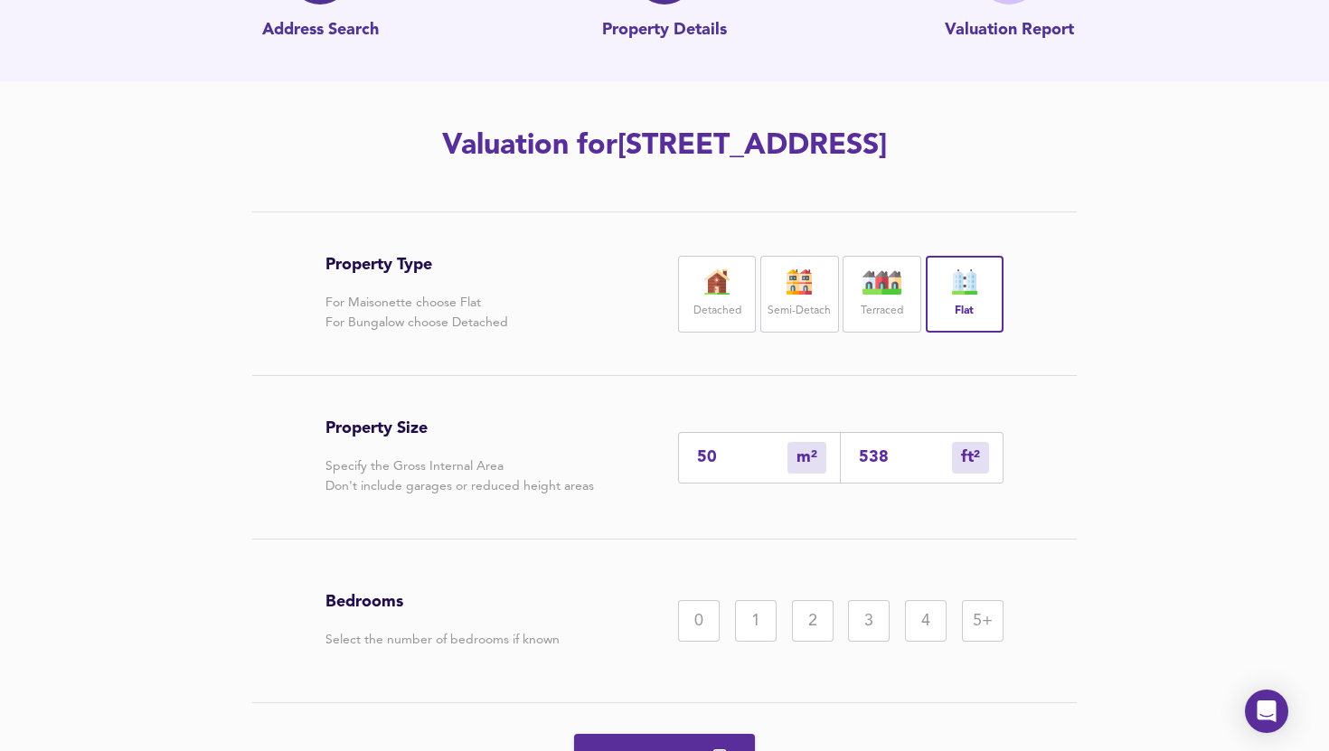
scroll to position [150, 0]
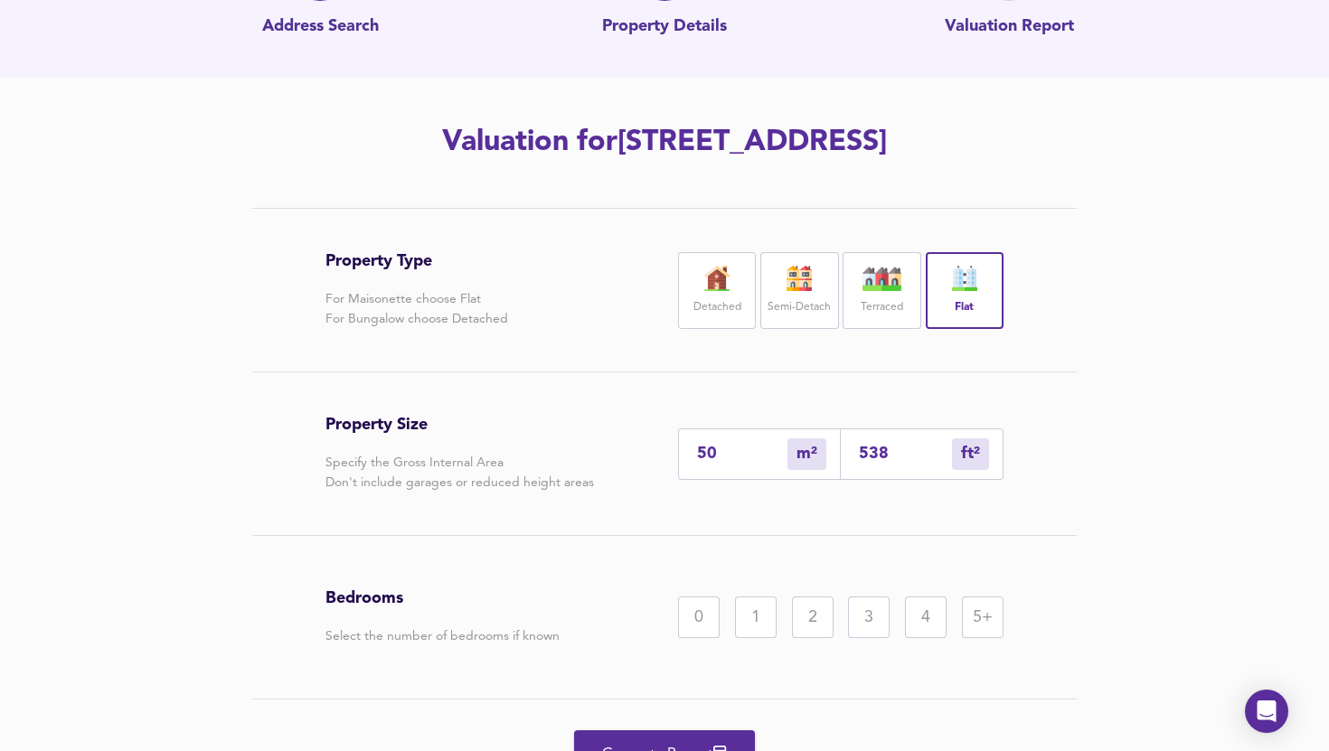
click at [814, 633] on div "2" at bounding box center [813, 618] width 42 height 42
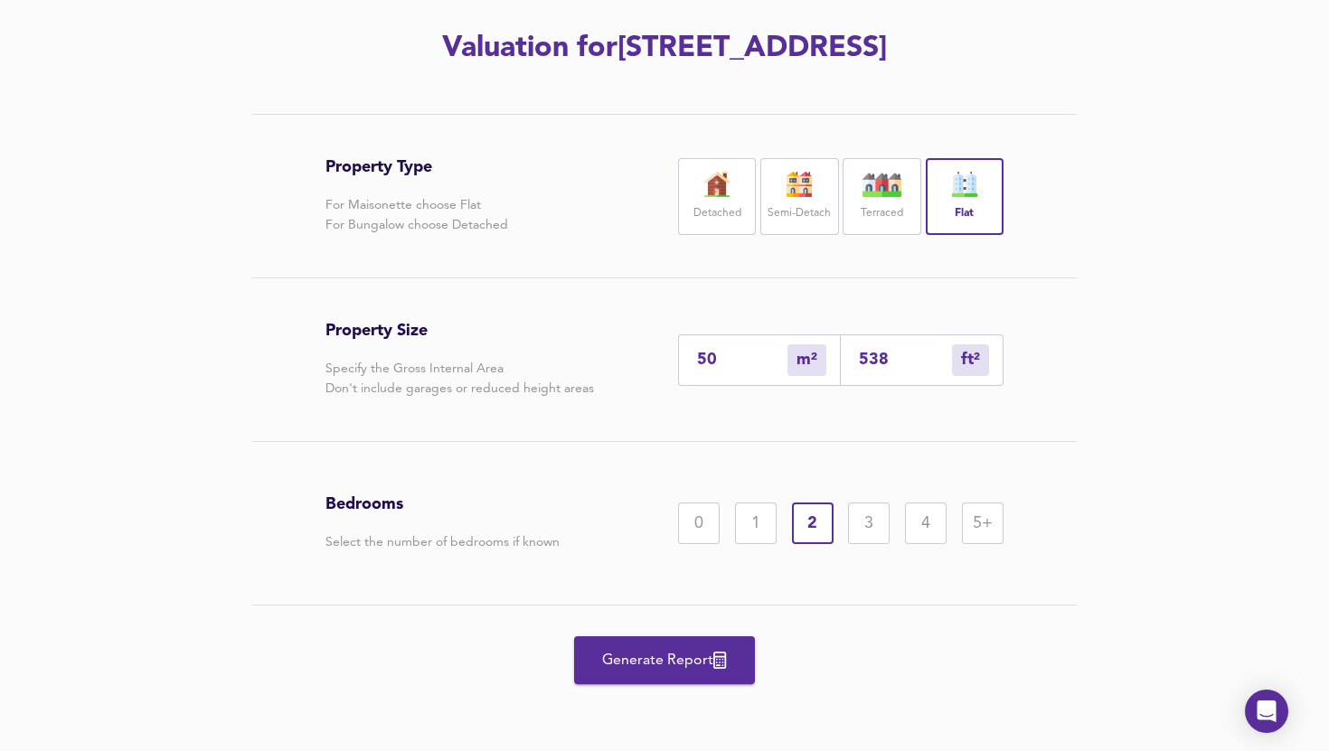
click at [683, 656] on span "Generate Report" at bounding box center [664, 660] width 145 height 25
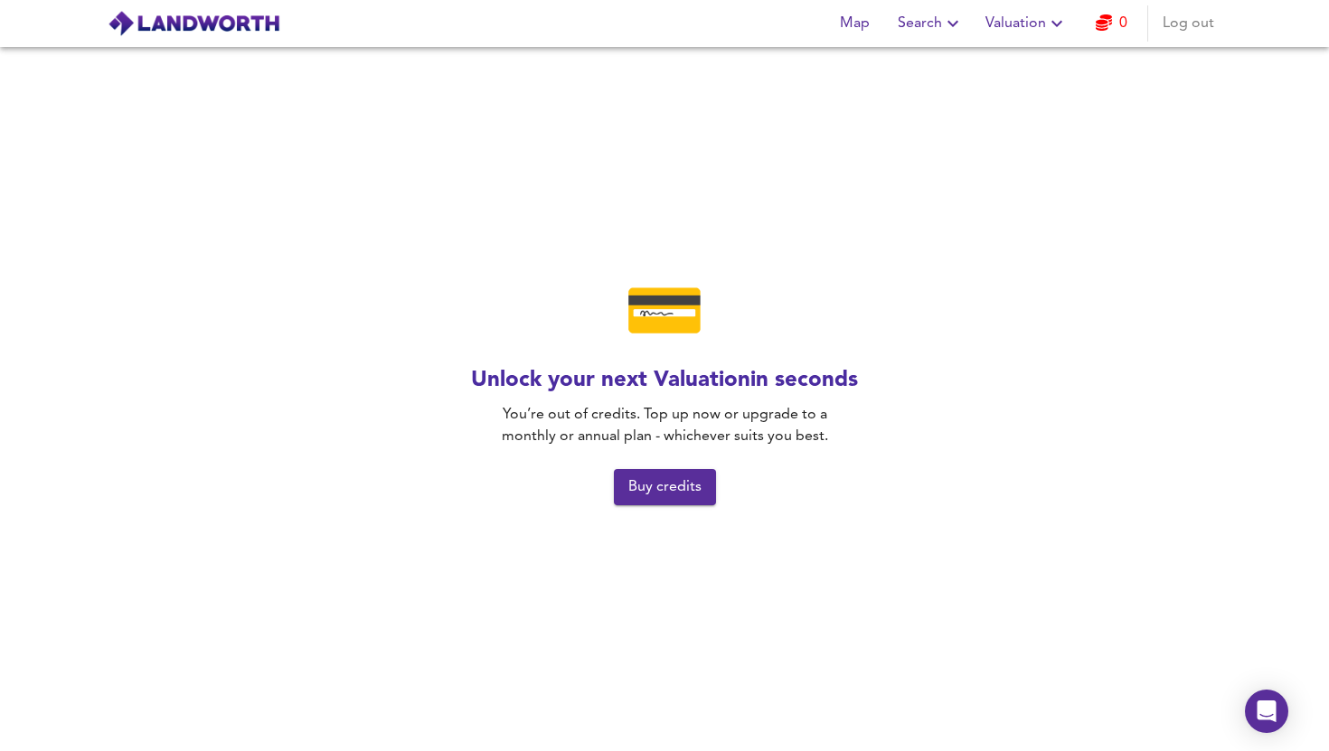
click at [669, 491] on span "Buy credits" at bounding box center [664, 487] width 73 height 25
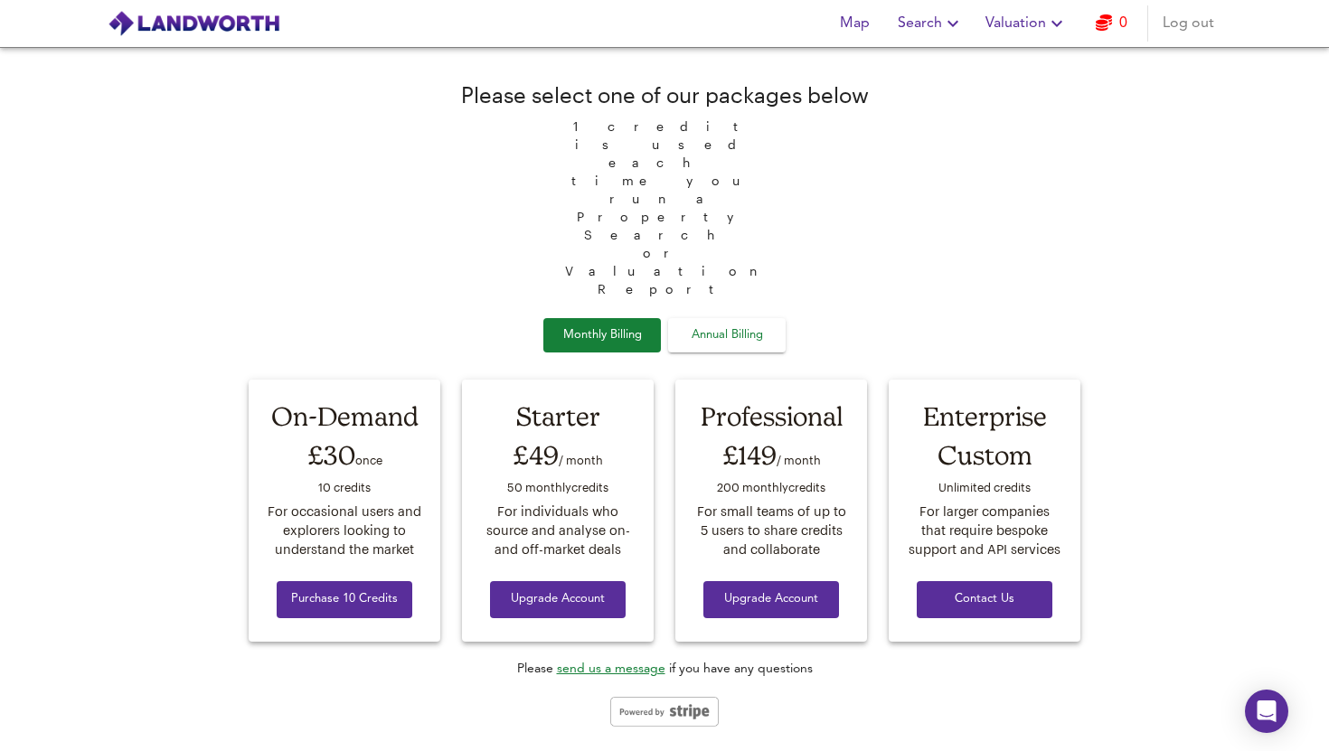
click at [1192, 26] on span "Log out" at bounding box center [1188, 23] width 52 height 25
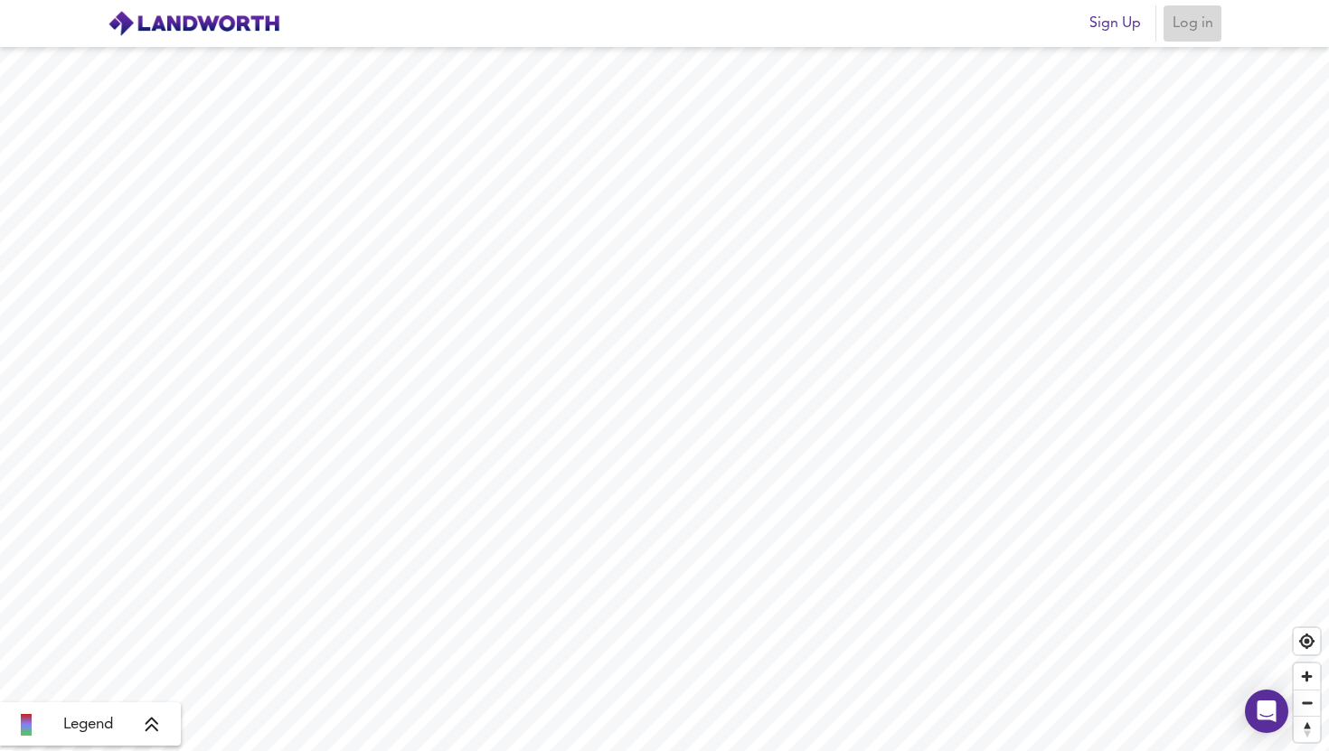
click at [1196, 18] on span "Log in" at bounding box center [1192, 23] width 43 height 25
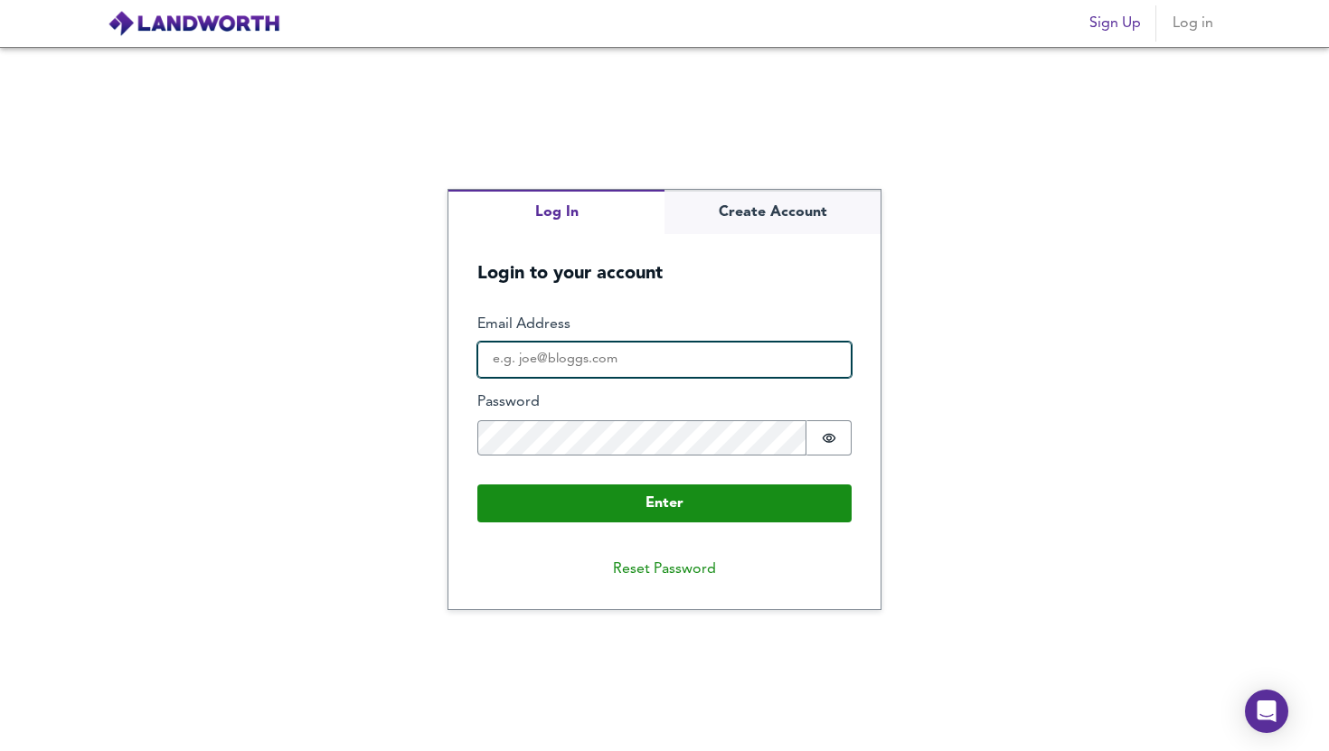
click at [537, 366] on input "Email Address" at bounding box center [664, 360] width 374 height 36
type input "DEANAZINULDIN@GMAIL.COM"
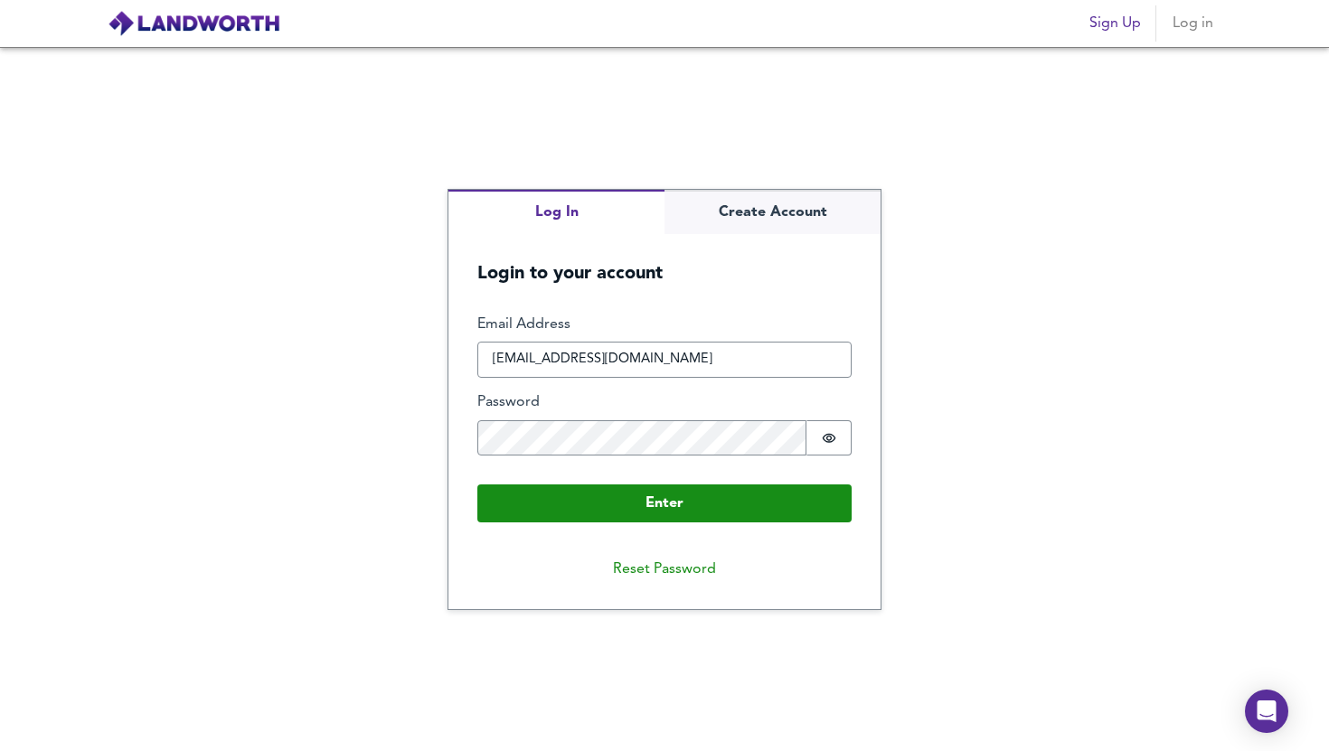
click at [521, 456] on fieldset "Enter Email Address DEANAZINULDIN@GMAIL.COM Password Password is hidden Buffer" at bounding box center [664, 393] width 374 height 156
click at [477, 484] on button "Enter" at bounding box center [664, 503] width 374 height 38
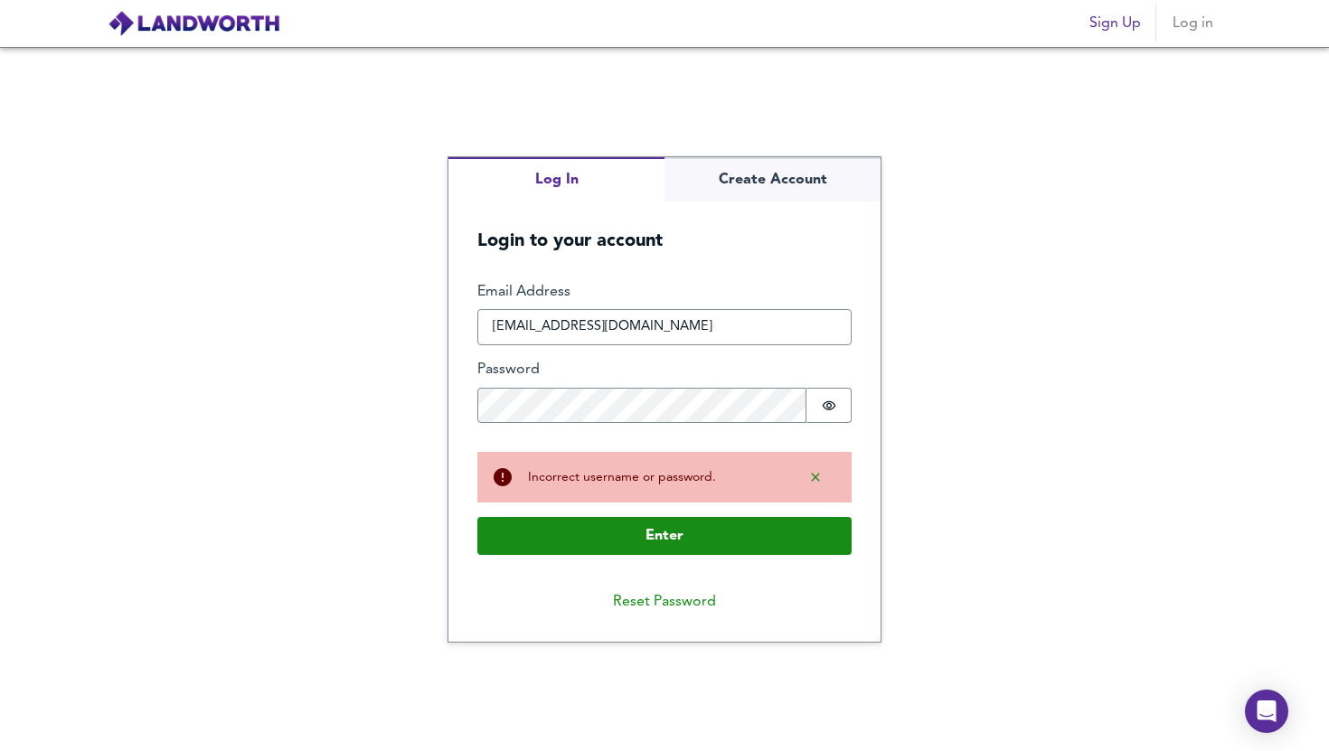
click at [659, 428] on fieldset "Enter Email Address DEANAZINULDIN@GMAIL.COM Password Password is hidden Buffer" at bounding box center [664, 360] width 374 height 156
click at [477, 517] on button "Enter" at bounding box center [664, 536] width 374 height 38
click at [839, 399] on button "Password is hidden" at bounding box center [828, 406] width 45 height 36
click at [838, 399] on button "Password is shown" at bounding box center [828, 406] width 45 height 36
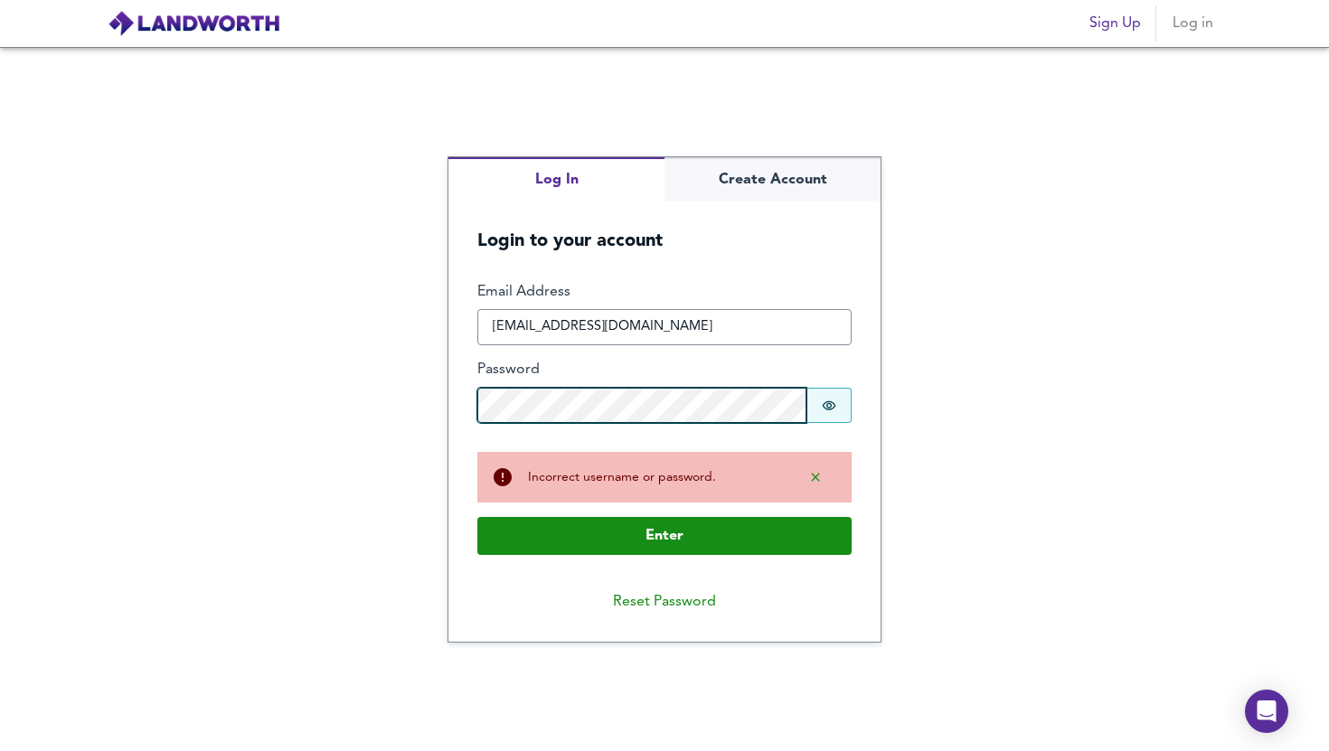
click at [477, 517] on button "Enter" at bounding box center [664, 536] width 374 height 38
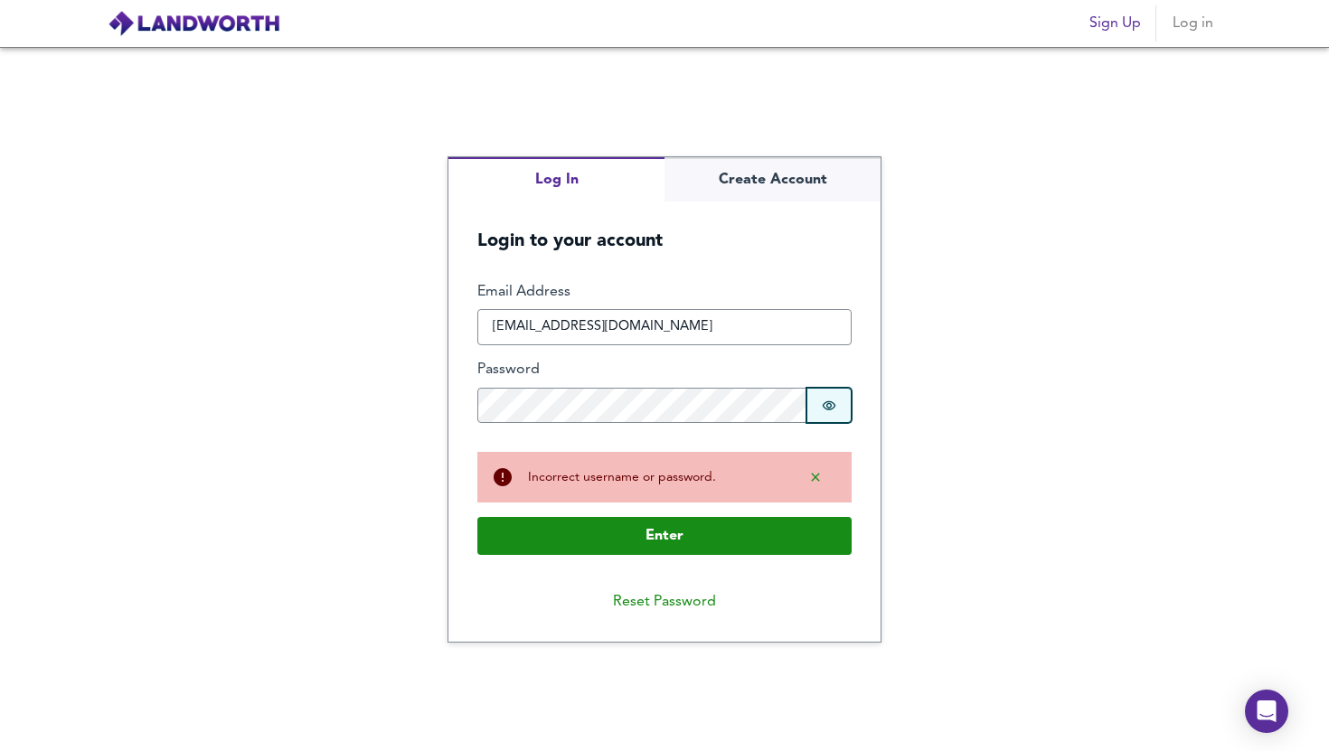
click at [818, 402] on button "Password is hidden" at bounding box center [828, 406] width 45 height 36
click at [843, 409] on button "Password is shown" at bounding box center [828, 406] width 45 height 36
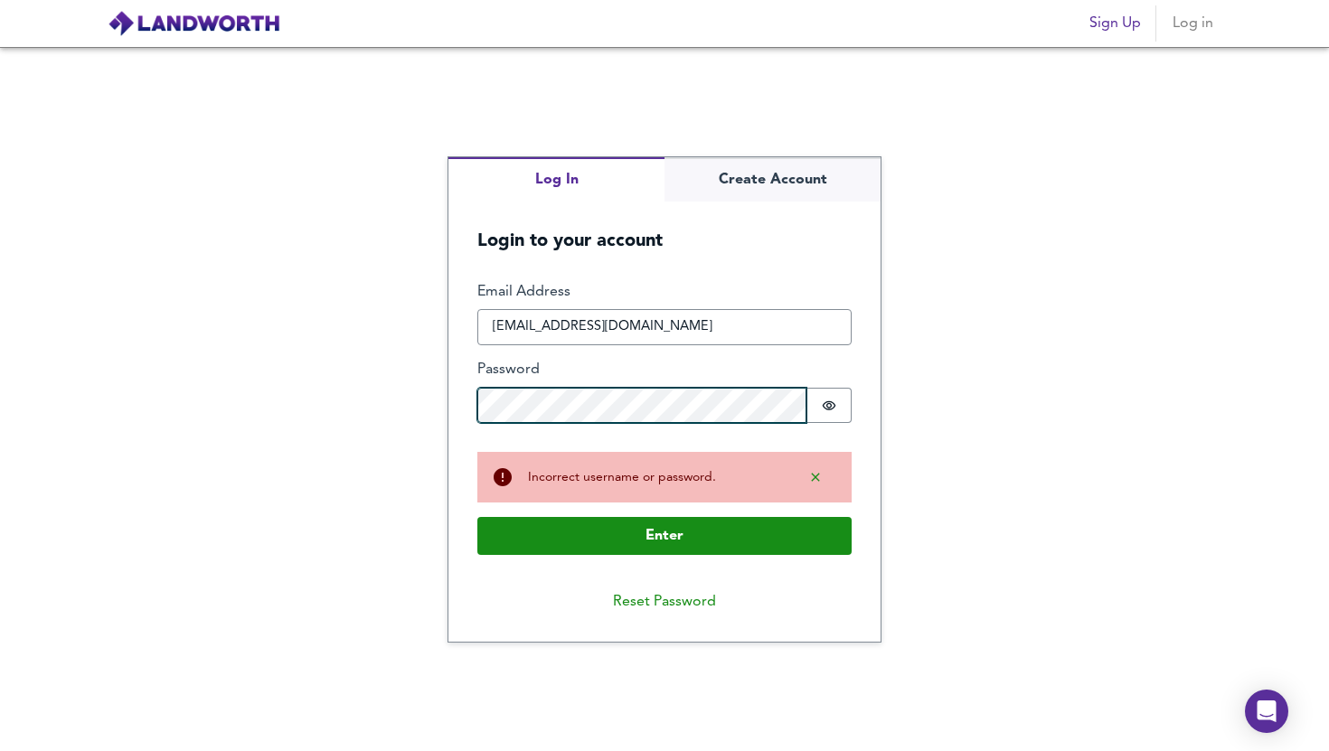
click at [363, 412] on div "Log In Create Account Login to your account Enter Email Address DEANAZINULDIN@G…" at bounding box center [664, 399] width 1329 height 704
click at [477, 517] on button "Enter" at bounding box center [664, 536] width 374 height 38
